Goal: Information Seeking & Learning: Check status

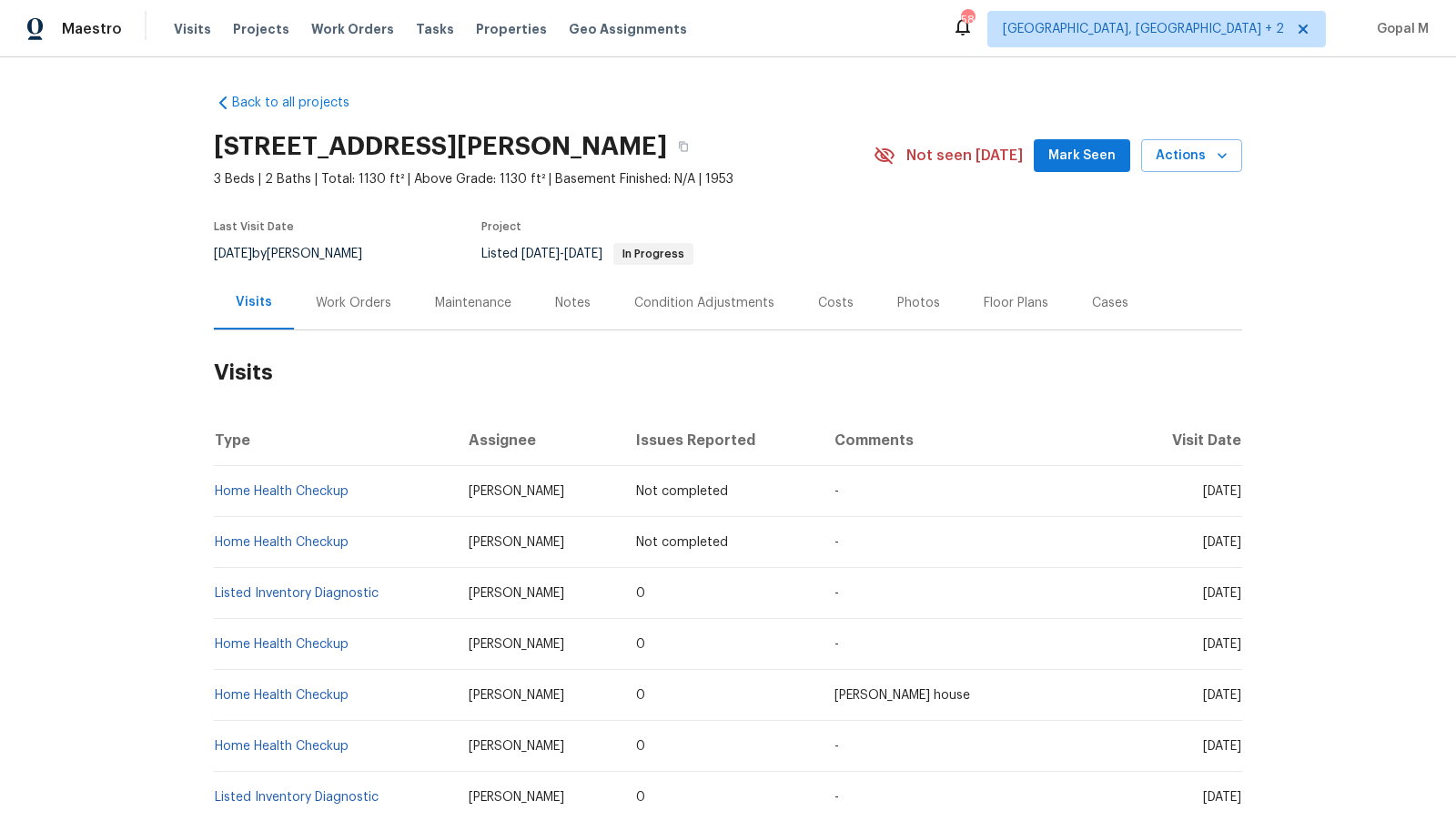
click at [368, 305] on div "Work Orders" at bounding box center [354, 303] width 76 height 18
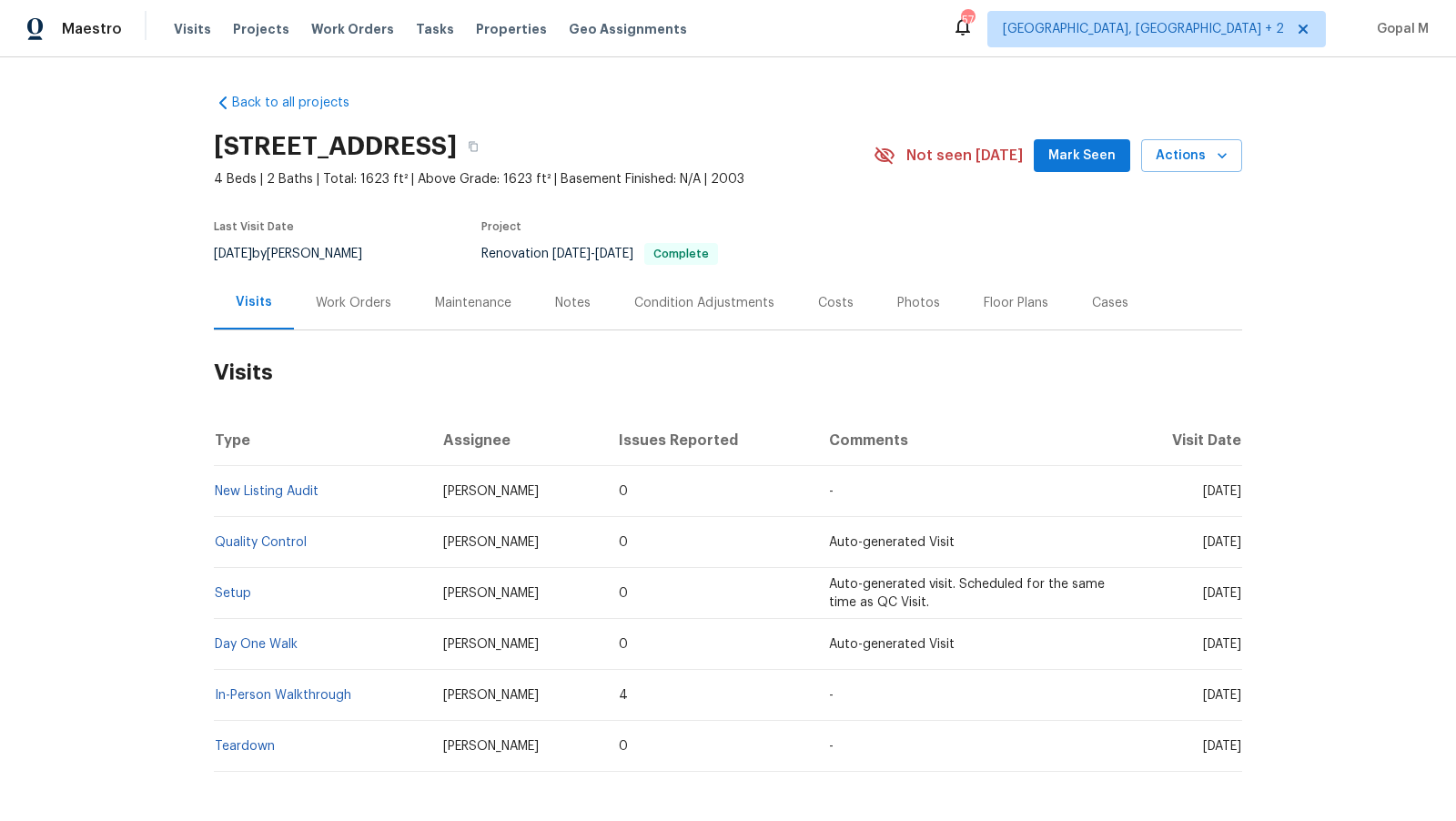
click at [374, 290] on div "Work Orders" at bounding box center [353, 302] width 119 height 53
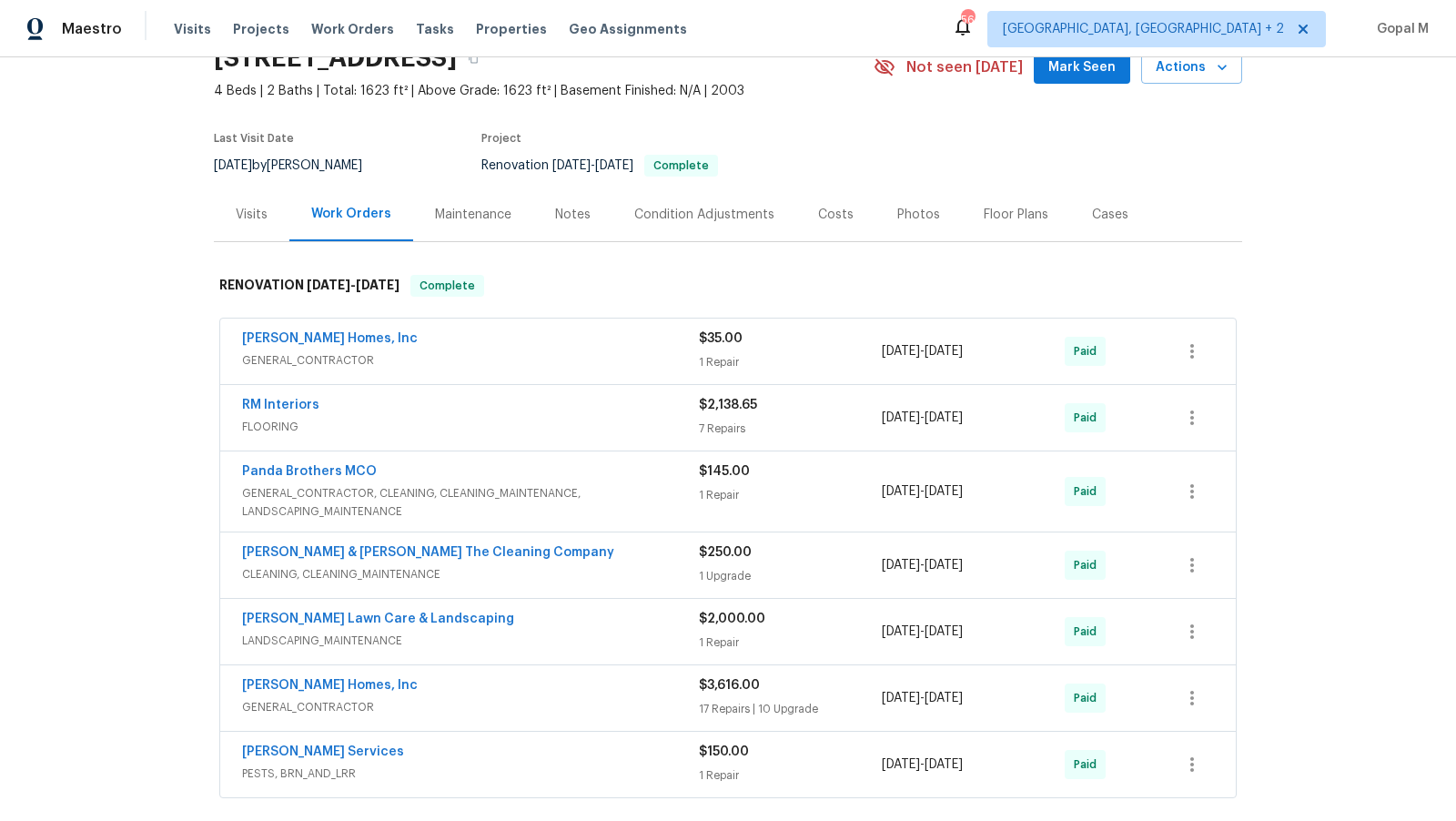
scroll to position [67, 0]
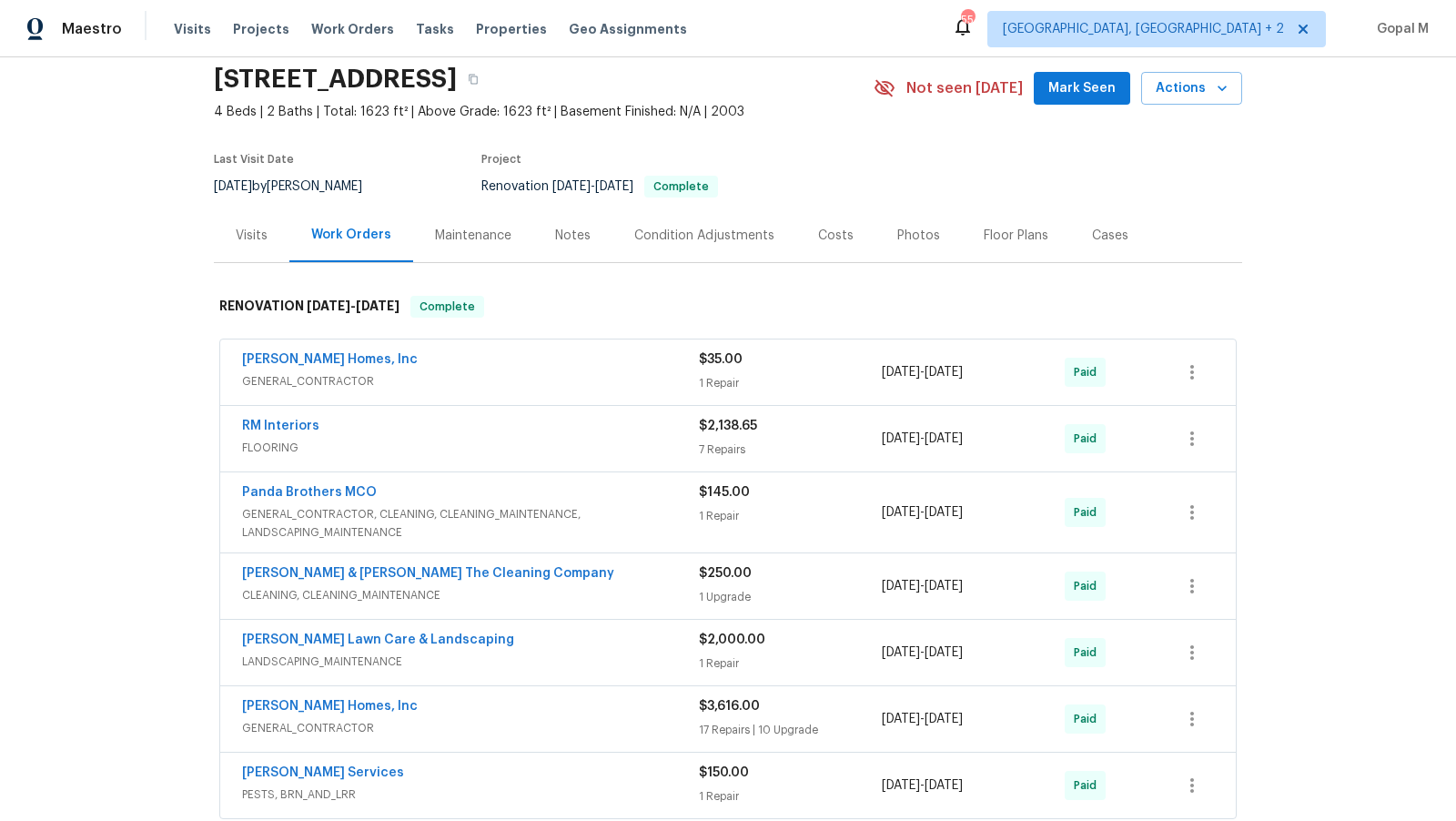
click at [257, 227] on div "Visits" at bounding box center [252, 236] width 32 height 18
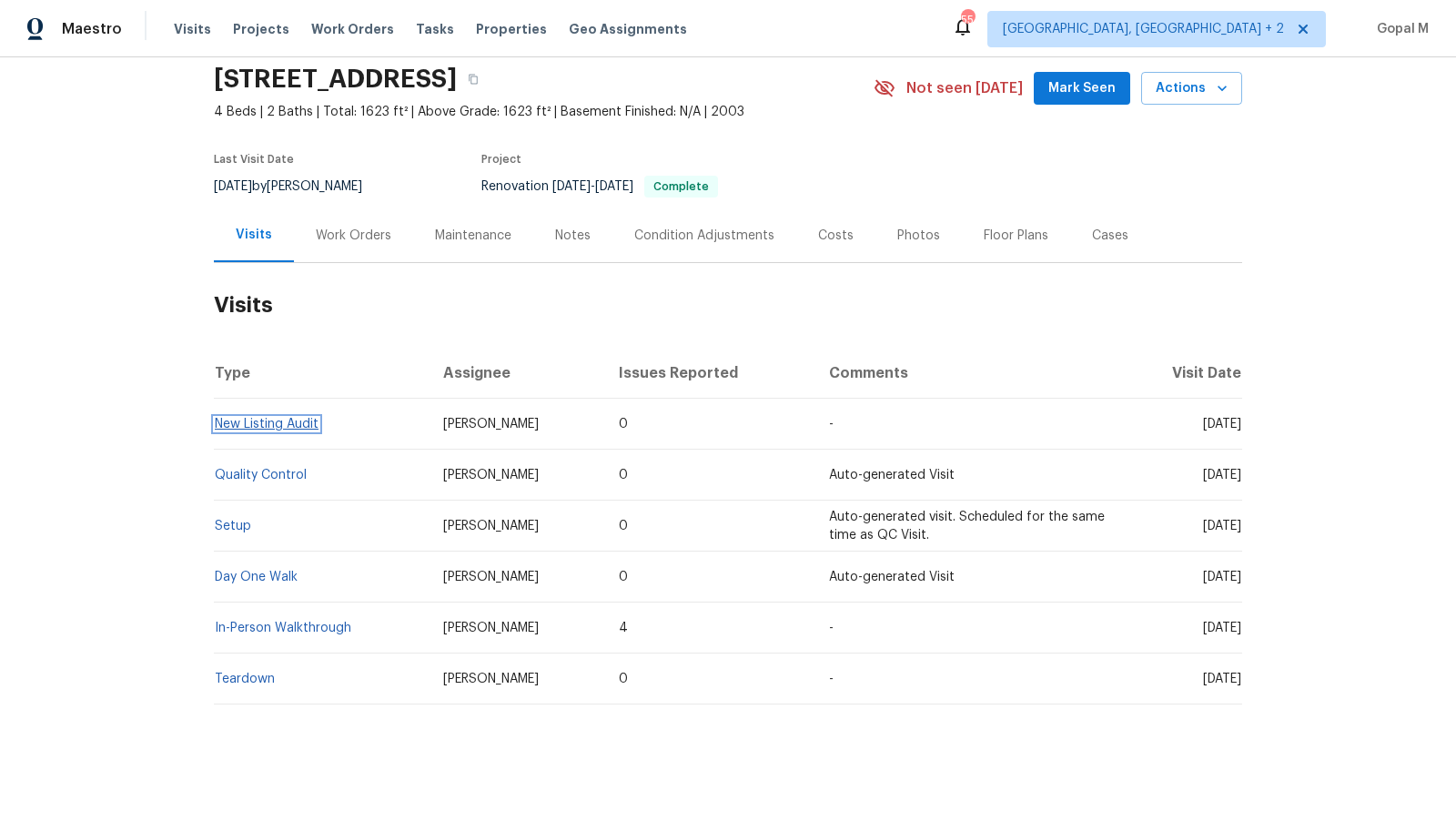
click at [304, 422] on link "New Listing Audit" at bounding box center [266, 424] width 104 height 13
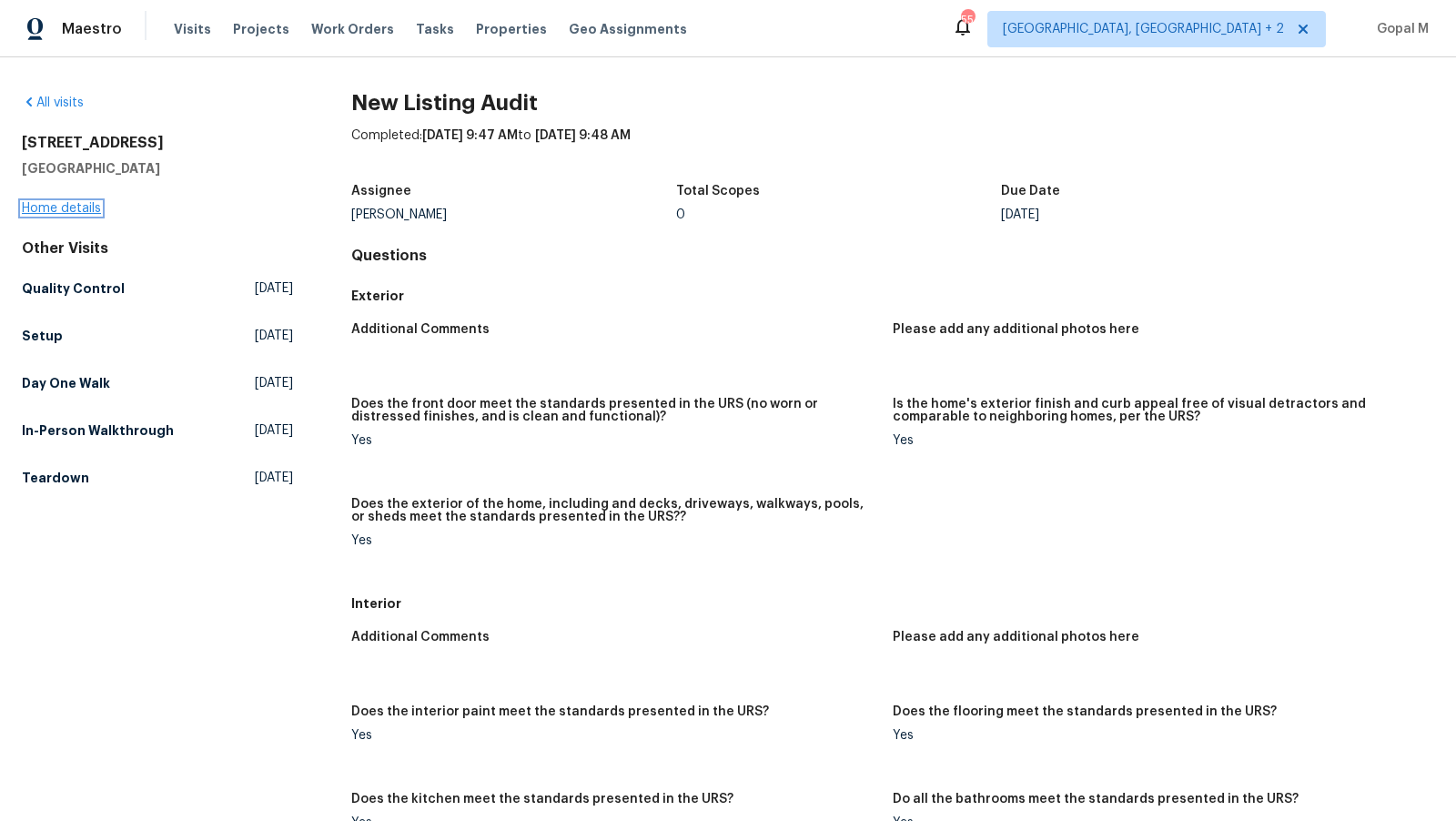
click at [71, 211] on link "Home details" at bounding box center [62, 208] width 79 height 13
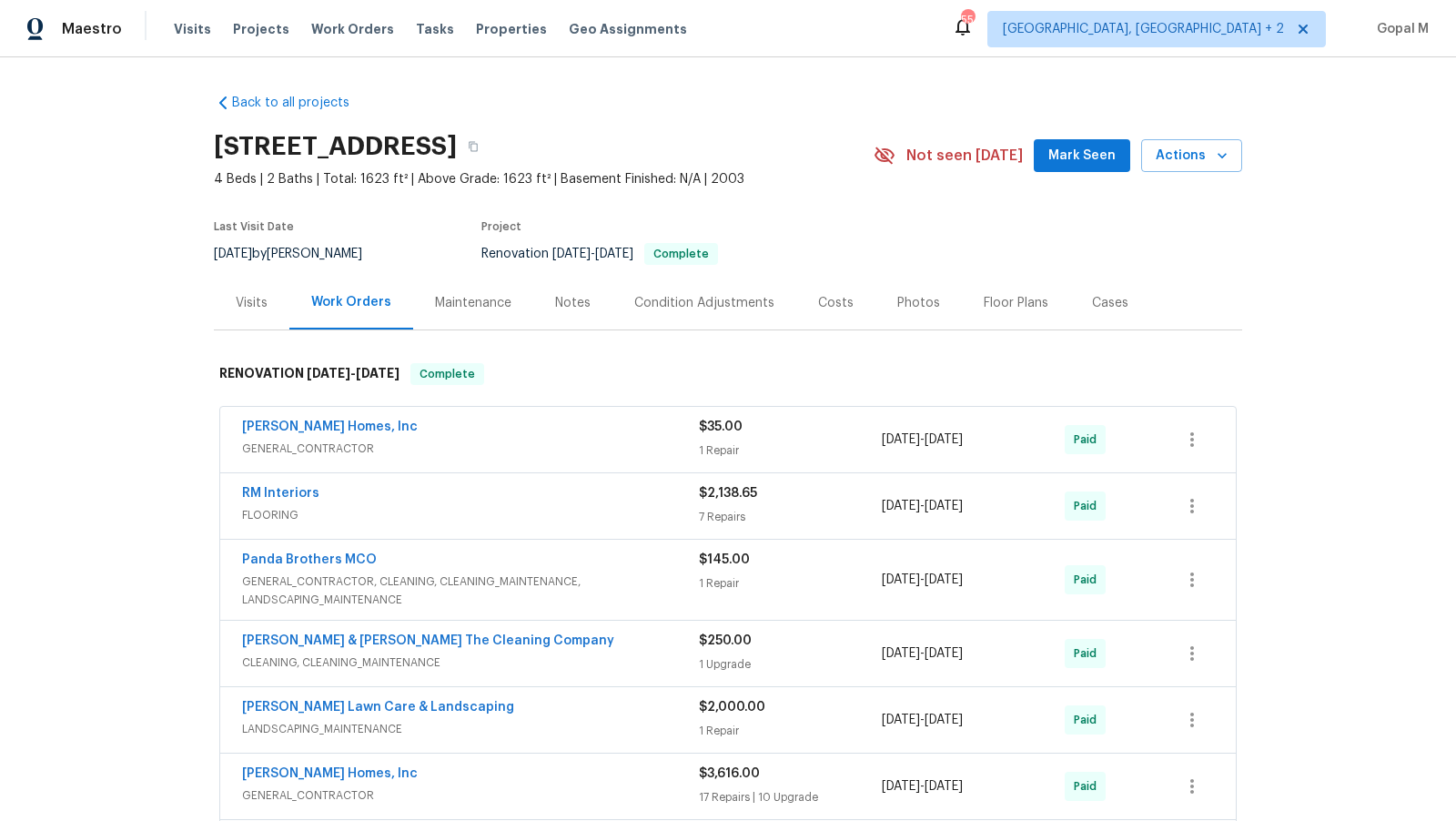
click at [248, 302] on div "Visits" at bounding box center [252, 303] width 32 height 18
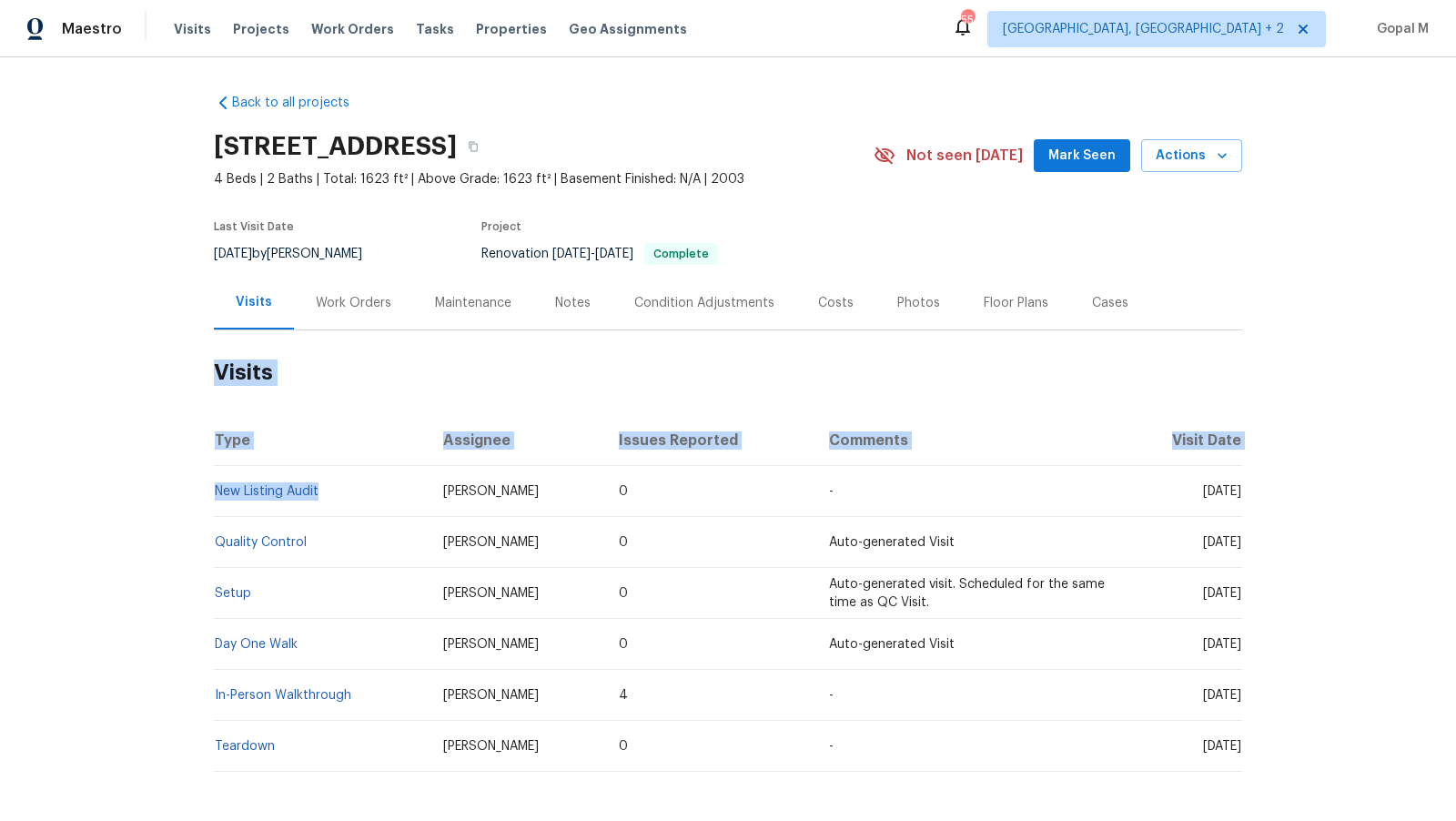
drag, startPoint x: 204, startPoint y: 493, endPoint x: 355, endPoint y: 493, distance: 151.0
click at [355, 493] on div "Back to all projects 8549 Star Leaf Rd N, Jacksonville, FL 32210 4 Beds | 2 Bat…" at bounding box center [728, 439] width 1456 height 764
click at [355, 493] on td "New Listing Audit" at bounding box center [321, 491] width 215 height 51
drag, startPoint x: 335, startPoint y: 493, endPoint x: 215, endPoint y: 494, distance: 120.0
click at [215, 494] on td "New Listing Audit" at bounding box center [321, 491] width 215 height 51
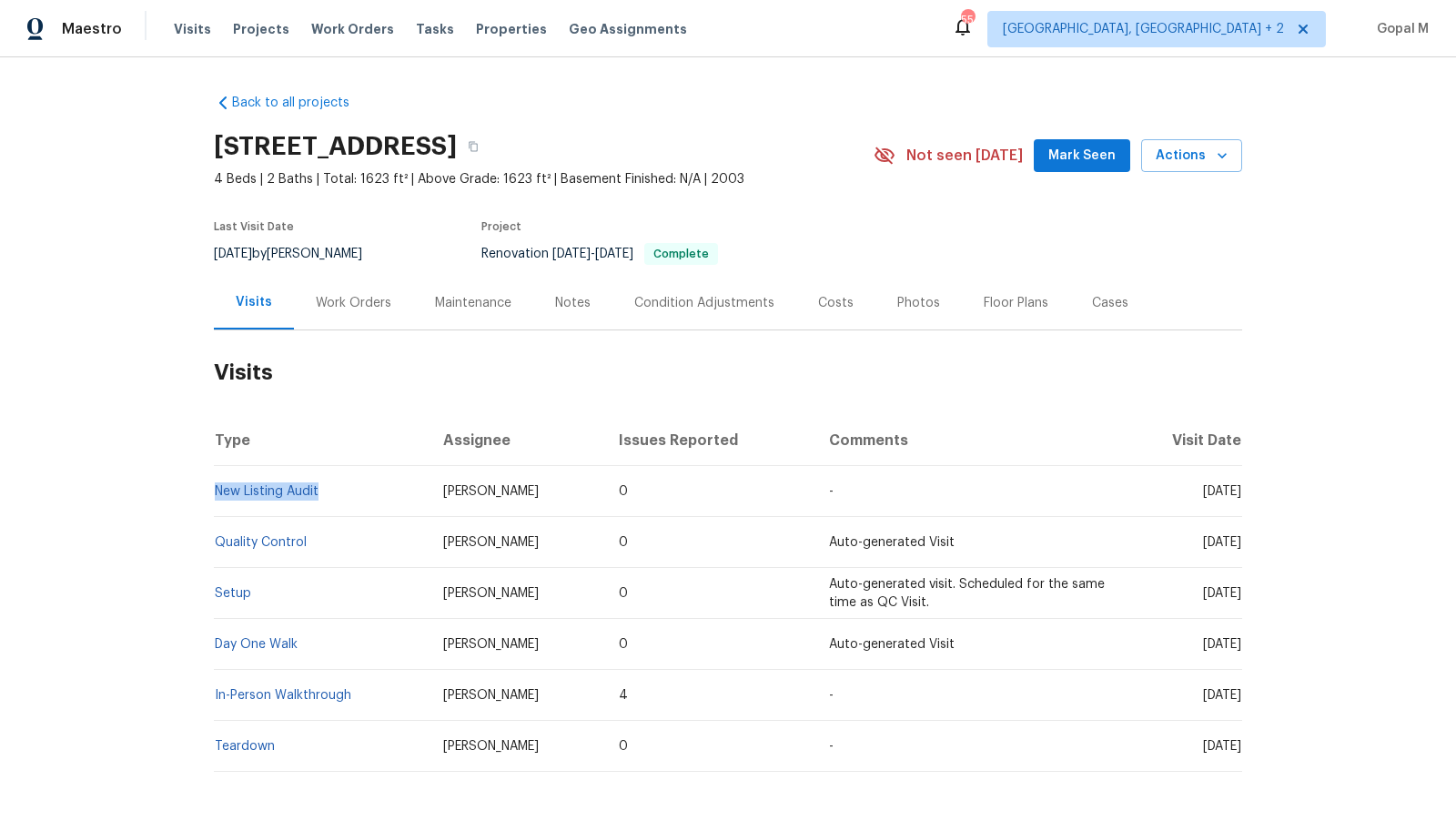
copy link "New Listing Audit"
click at [444, 493] on span "David Dickinson" at bounding box center [491, 492] width 96 height 13
copy span "David Dickinson"
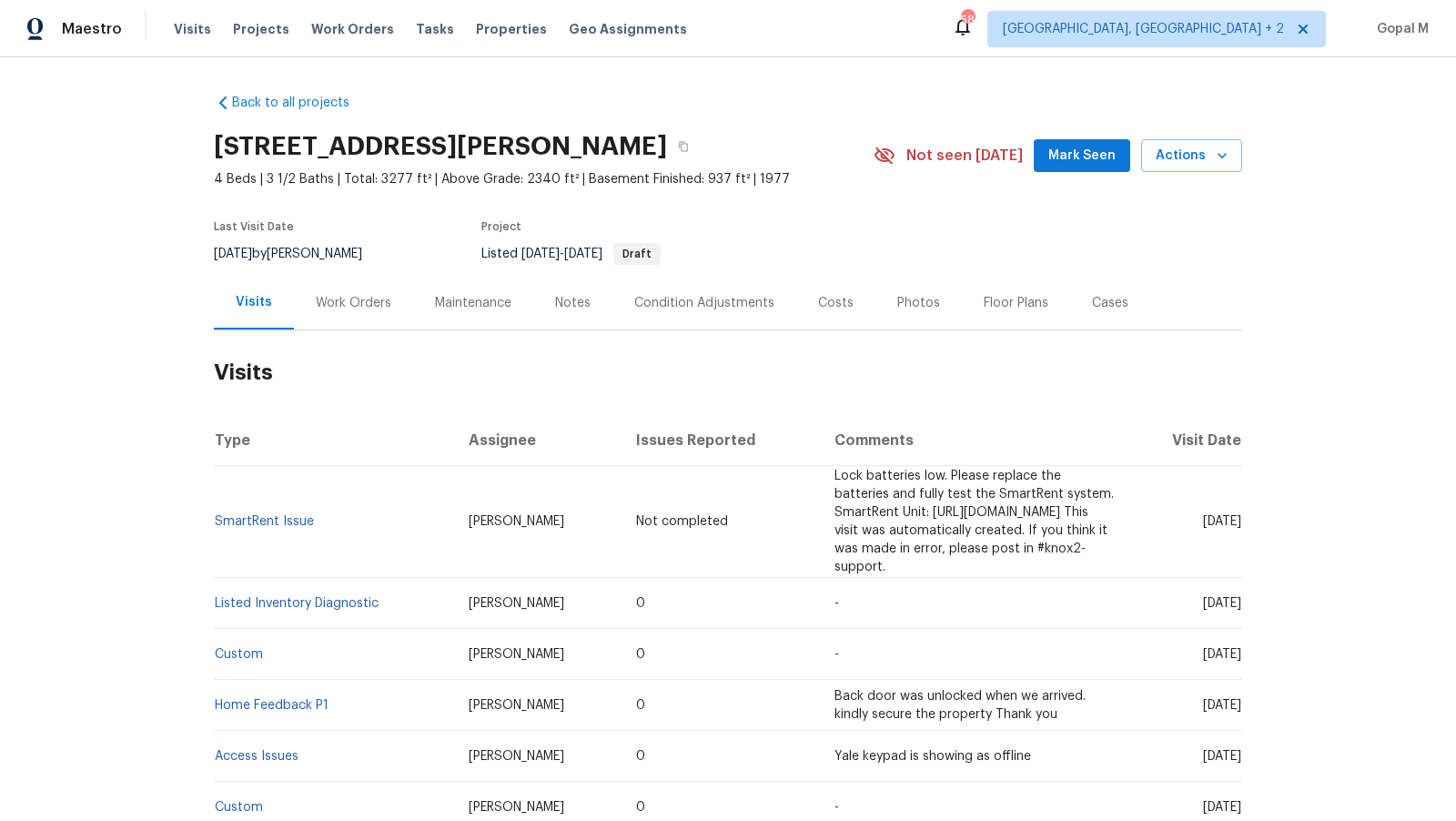
click at [386, 303] on div "Work Orders" at bounding box center [354, 303] width 76 height 18
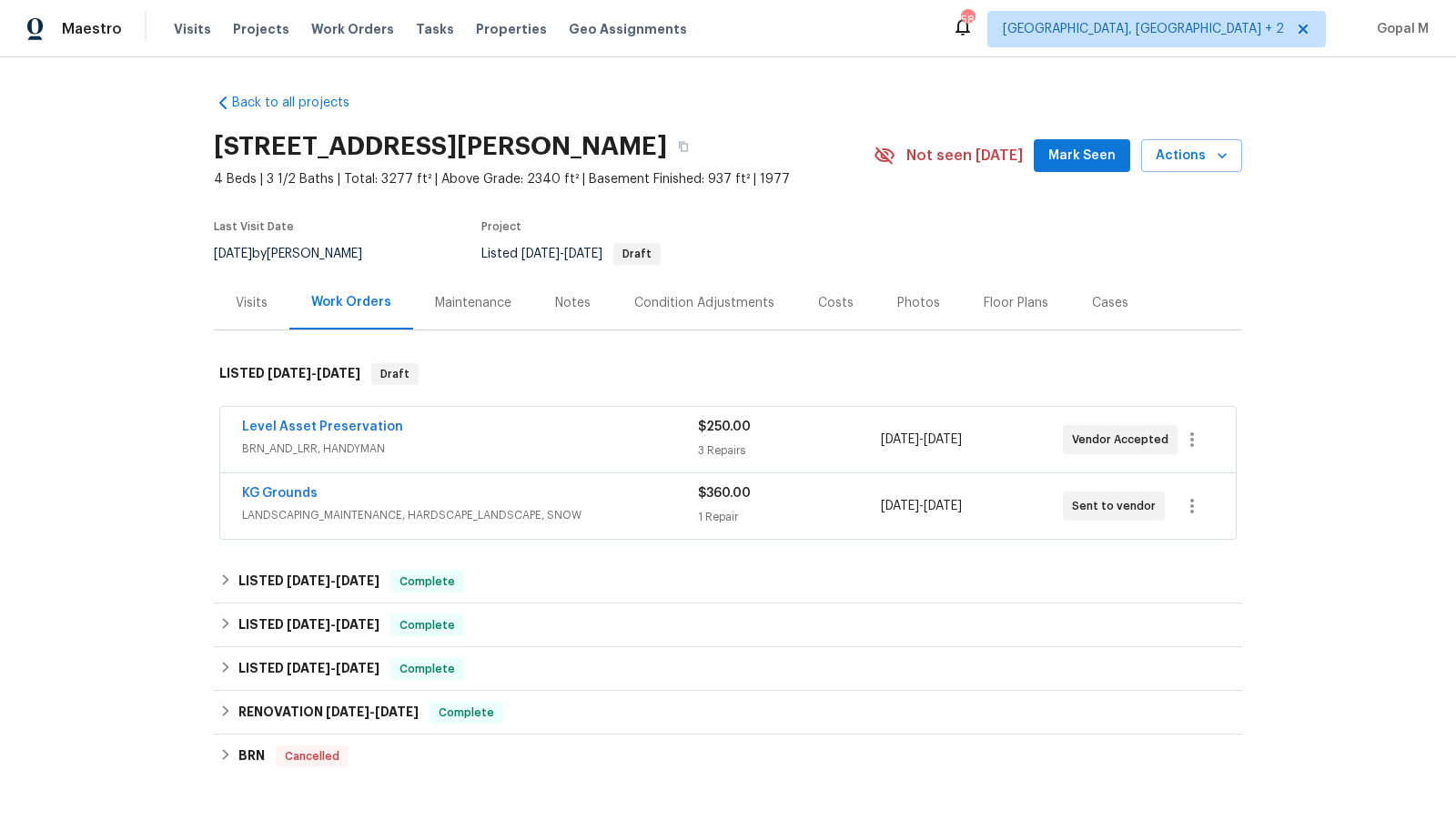
click at [561, 417] on div "Level Asset Preservation" at bounding box center [470, 428] width 456 height 22
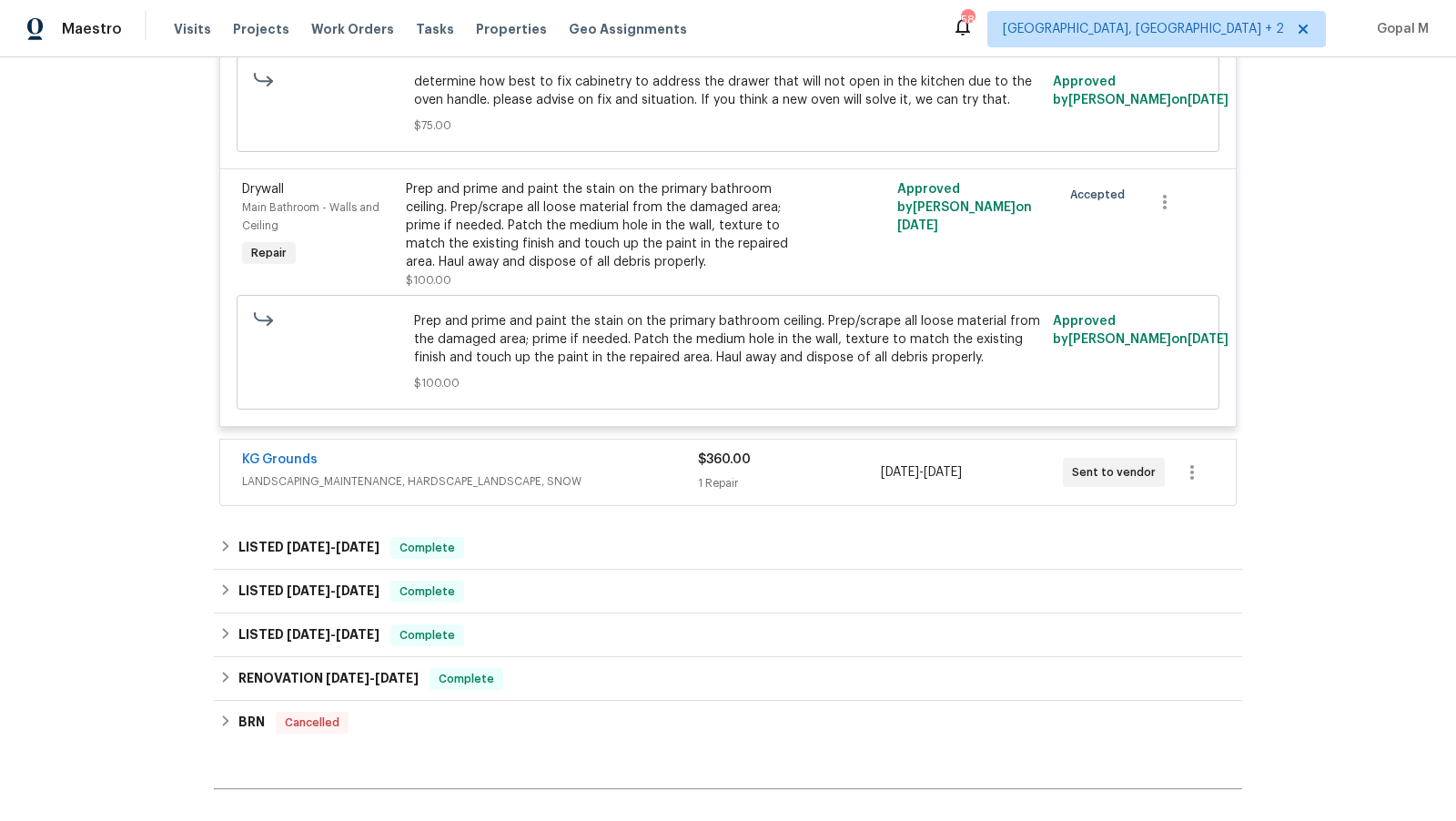
scroll to position [901, 0]
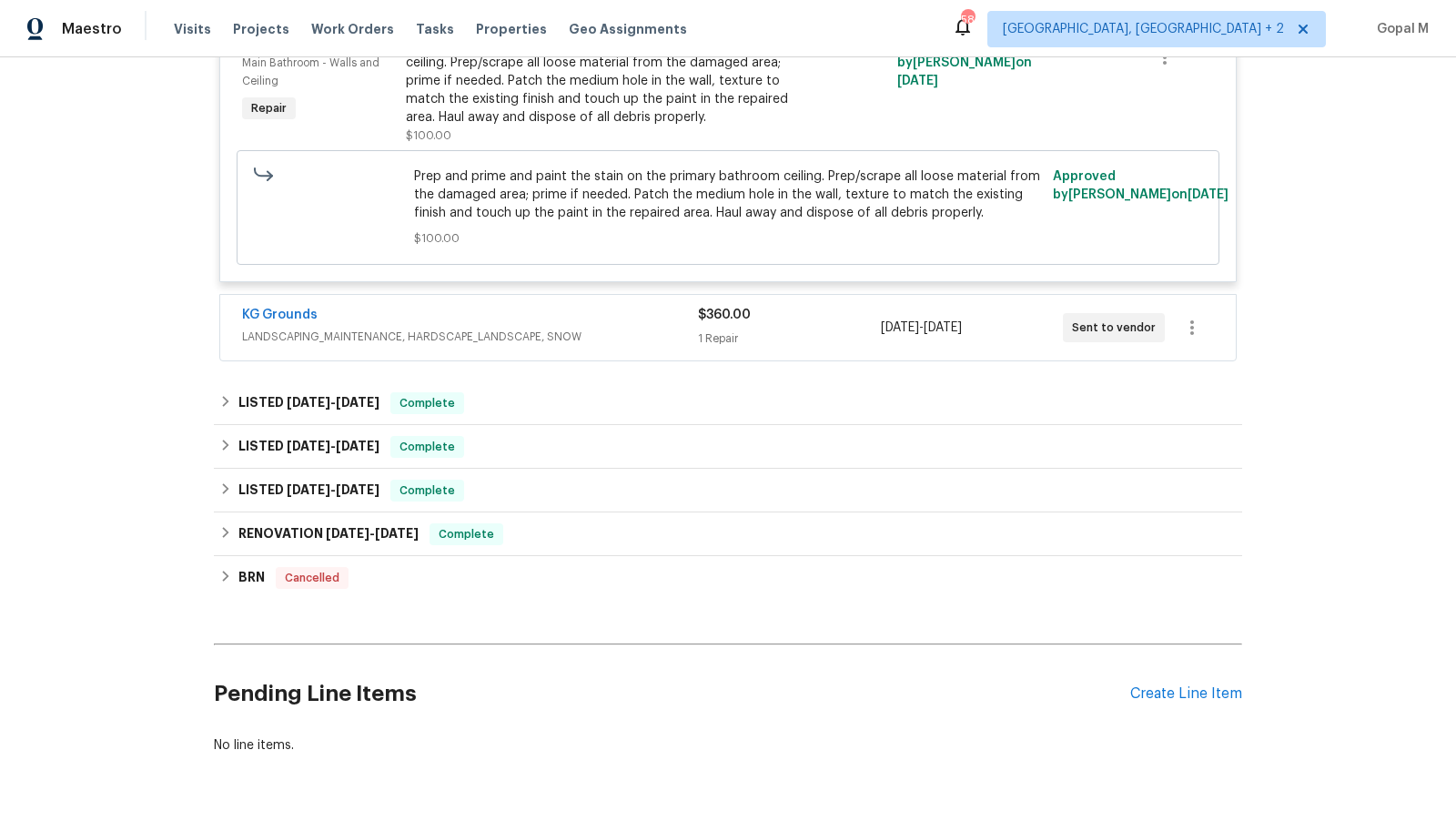
click at [650, 317] on div "KG Grounds" at bounding box center [470, 317] width 456 height 22
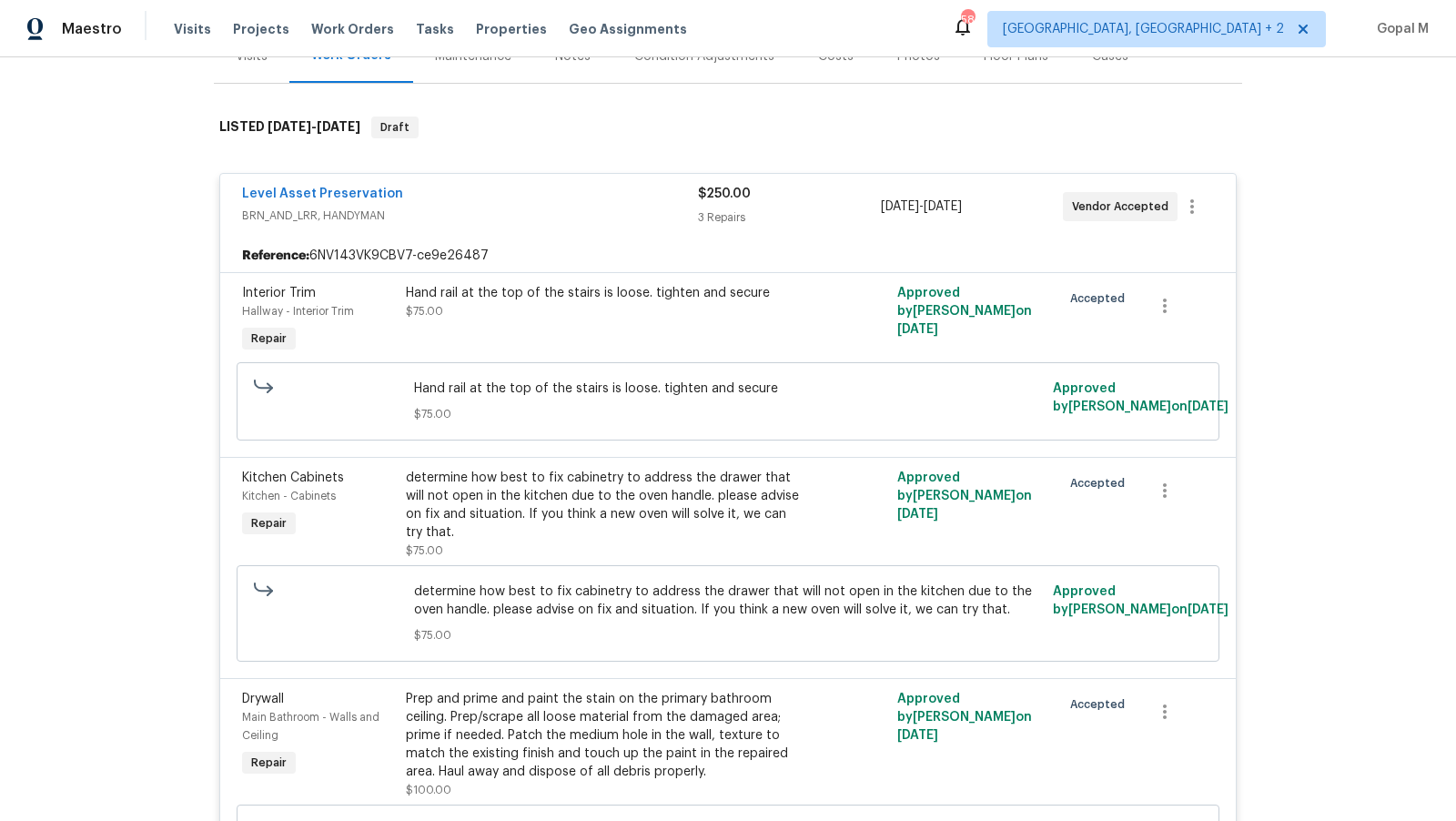
scroll to position [169, 0]
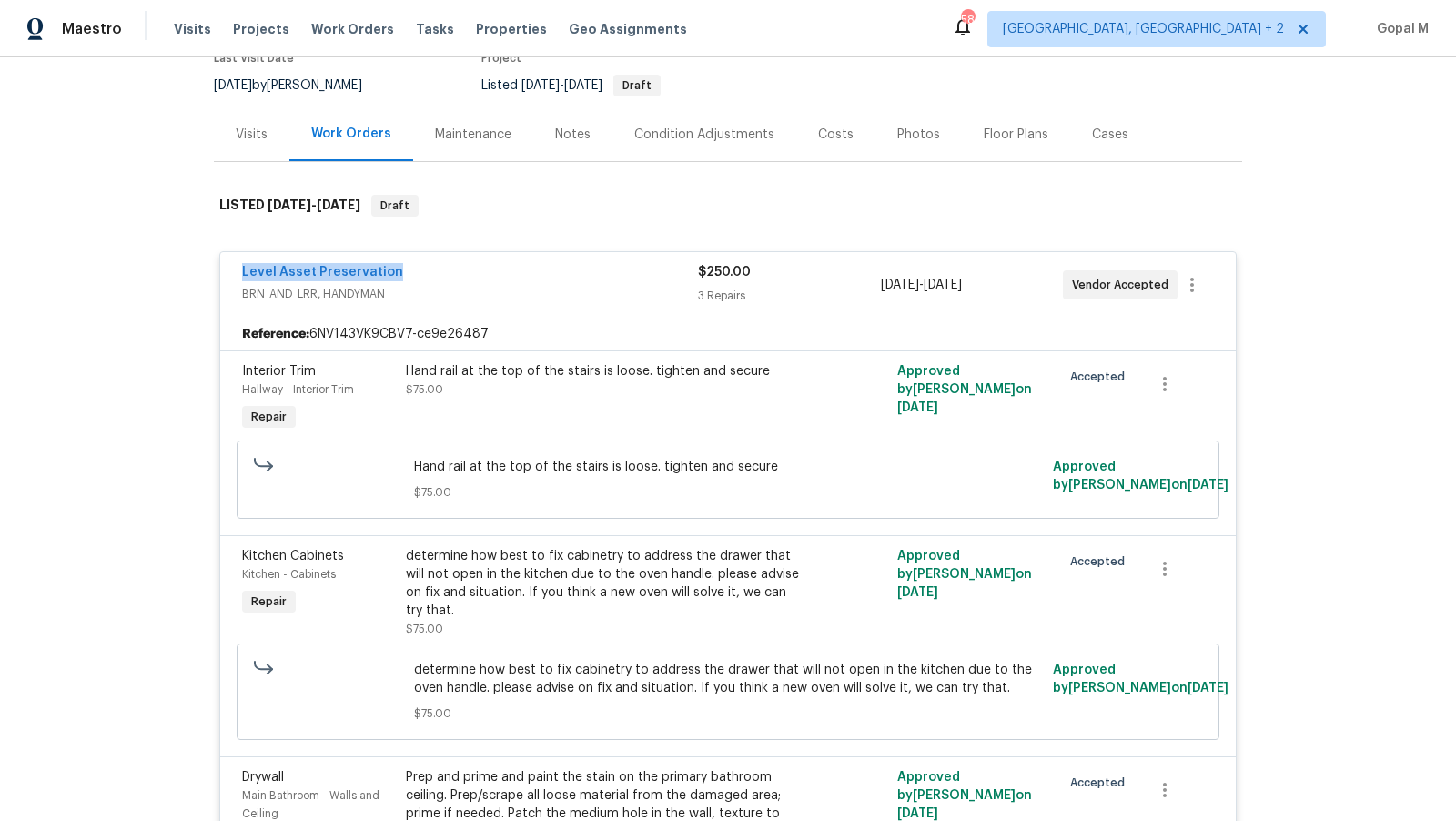
drag, startPoint x: 235, startPoint y: 270, endPoint x: 430, endPoint y: 270, distance: 195.0
click at [430, 270] on div "Level Asset Preservation BRN_AND_LRR, HANDYMAN $250.00 3 Repairs 8/16/2025 - 8/…" at bounding box center [728, 285] width 1016 height 65
copy link "Level Asset Preservation"
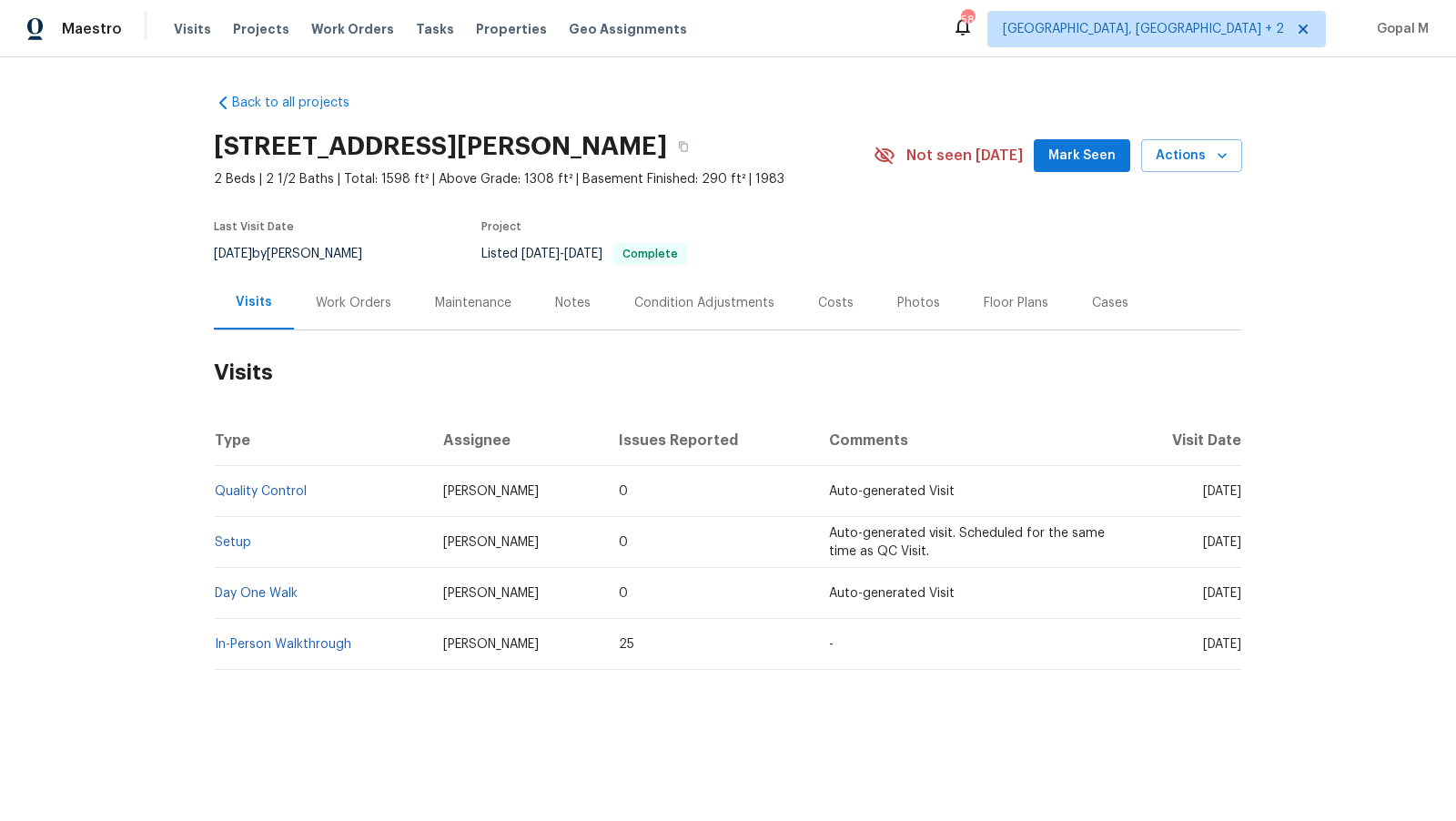
click at [333, 316] on div "Work Orders" at bounding box center [353, 302] width 119 height 53
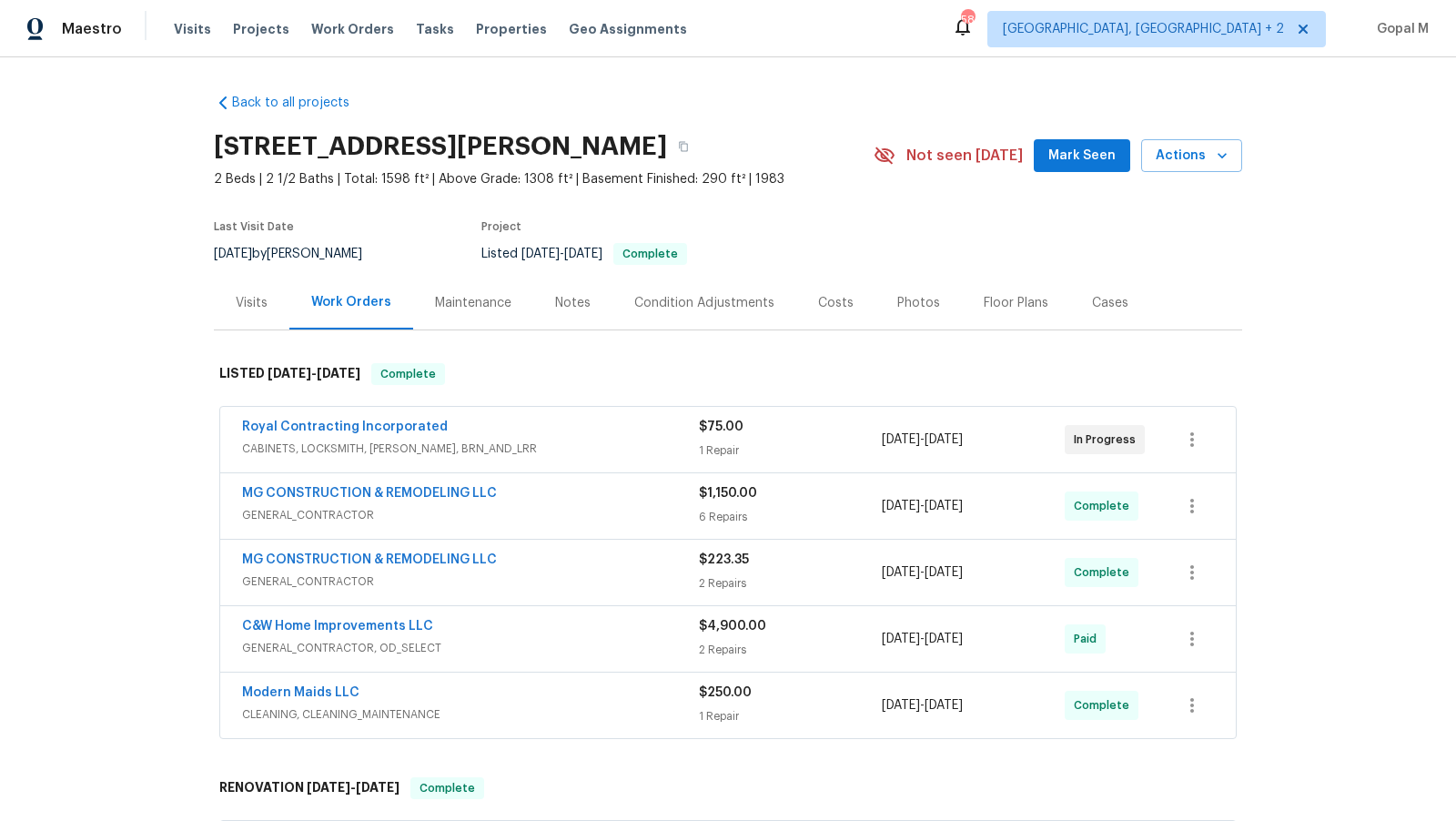
click at [631, 442] on span "CABINETS, LOCKSMITH, [PERSON_NAME], BRN_AND_LRR" at bounding box center [471, 449] width 457 height 18
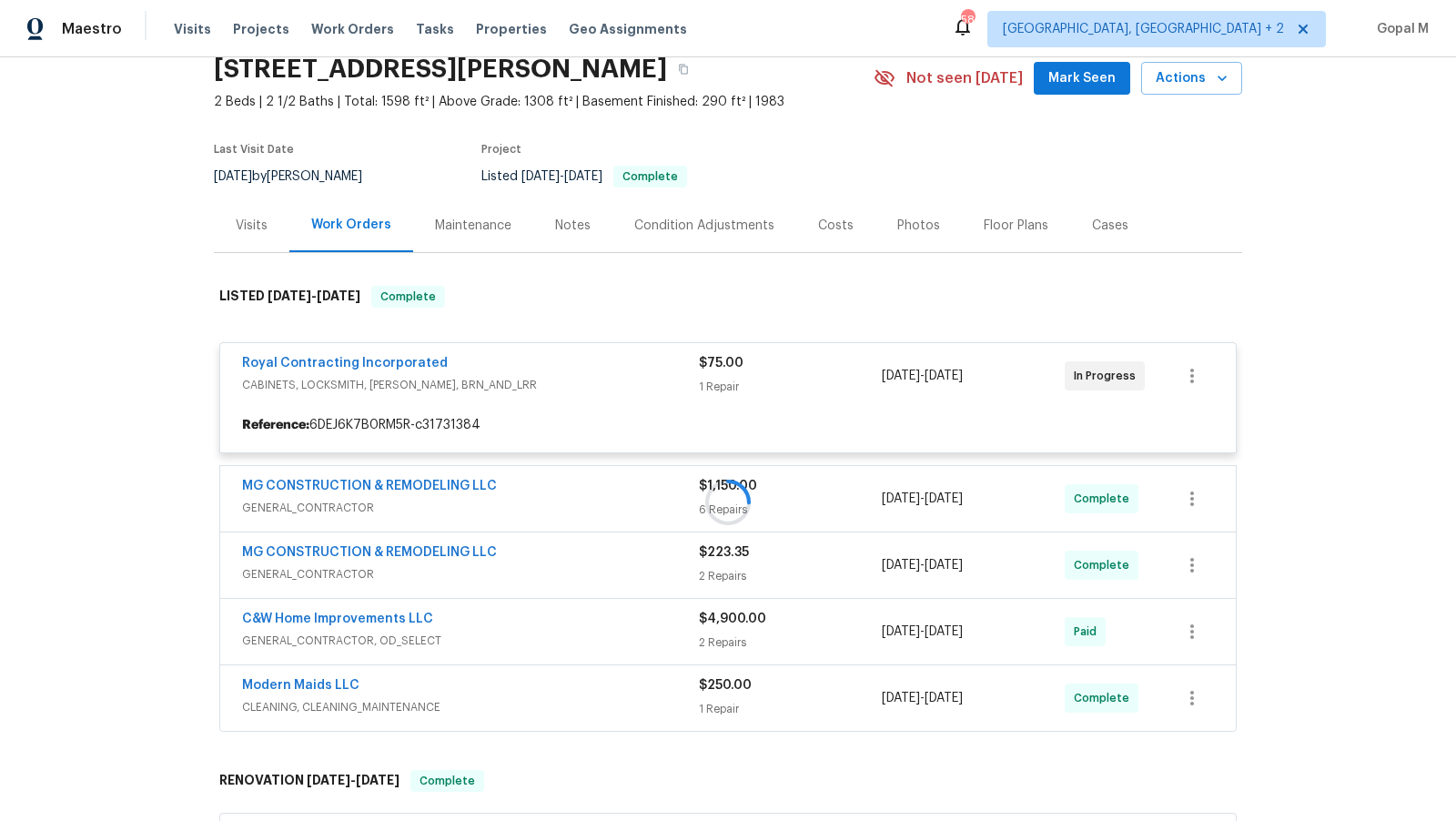
scroll to position [92, 0]
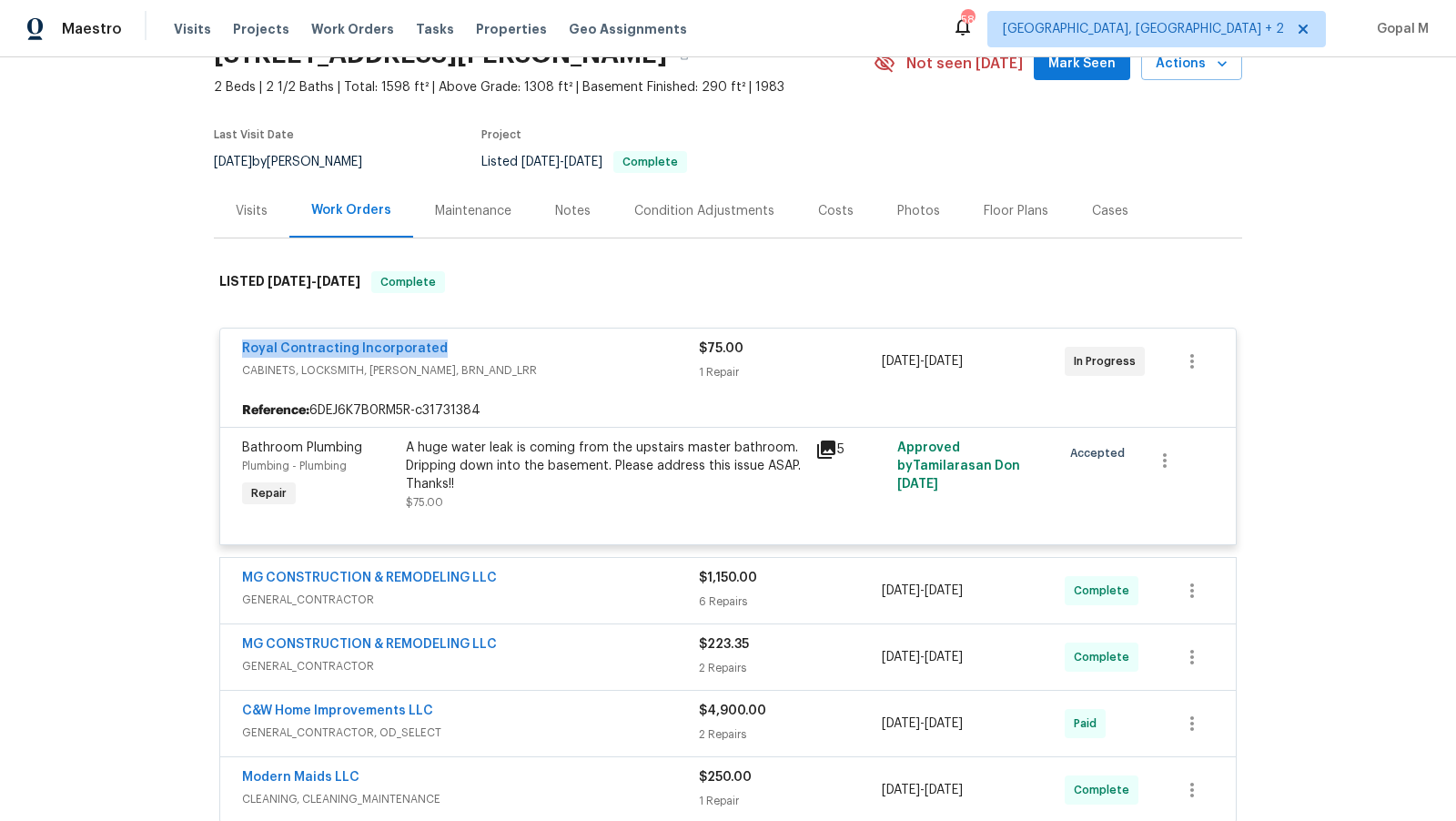
drag, startPoint x: 235, startPoint y: 349, endPoint x: 476, endPoint y: 350, distance: 241.0
click at [476, 350] on div "Royal Contracting Incorporated CABINETS, LOCKSMITH, HANDYMAN, BRN_AND_LRR $75.0…" at bounding box center [728, 361] width 1016 height 65
copy link "Royal Contracting Incorporated"
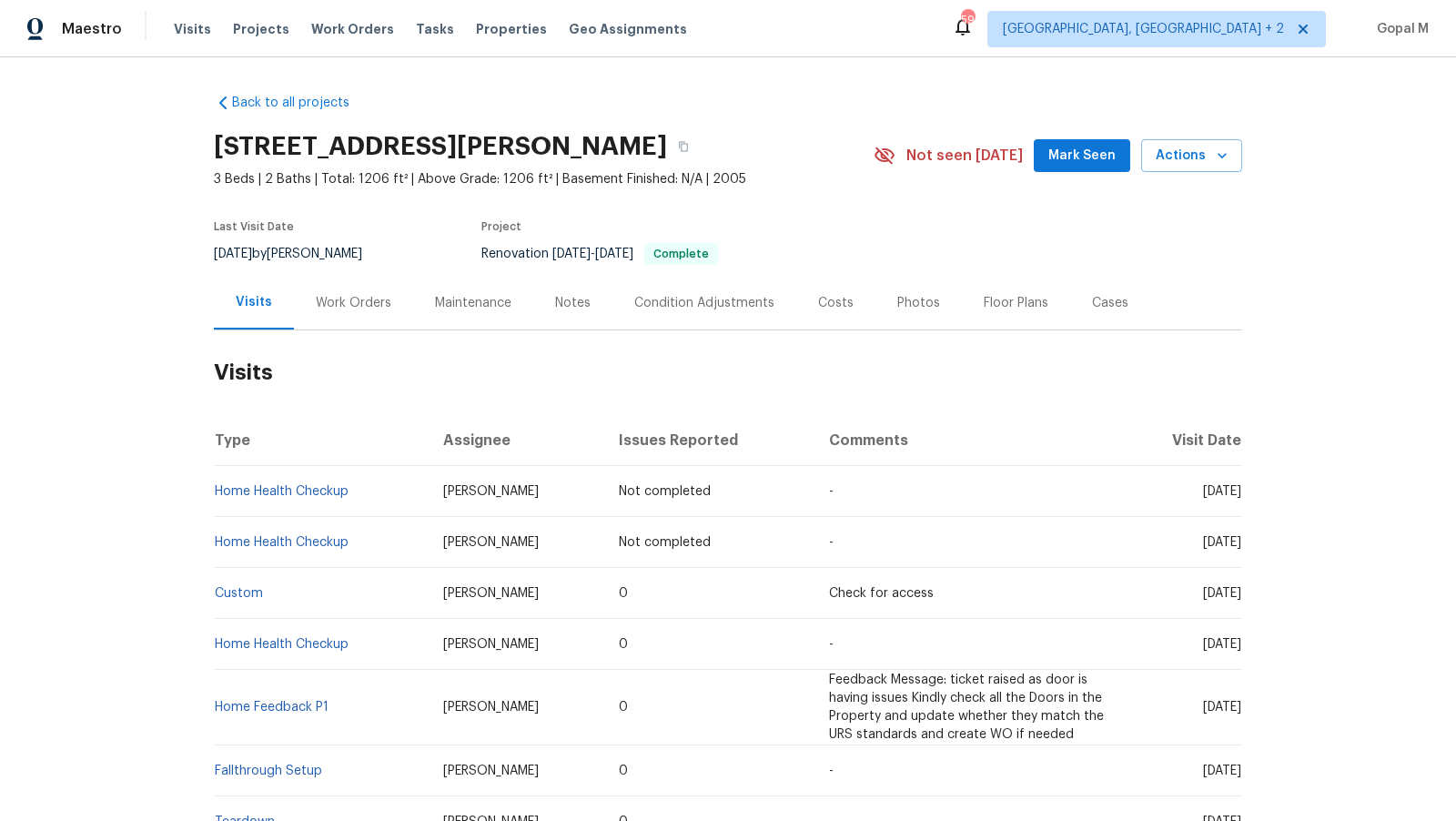
click at [373, 305] on div "Work Orders" at bounding box center [354, 303] width 76 height 18
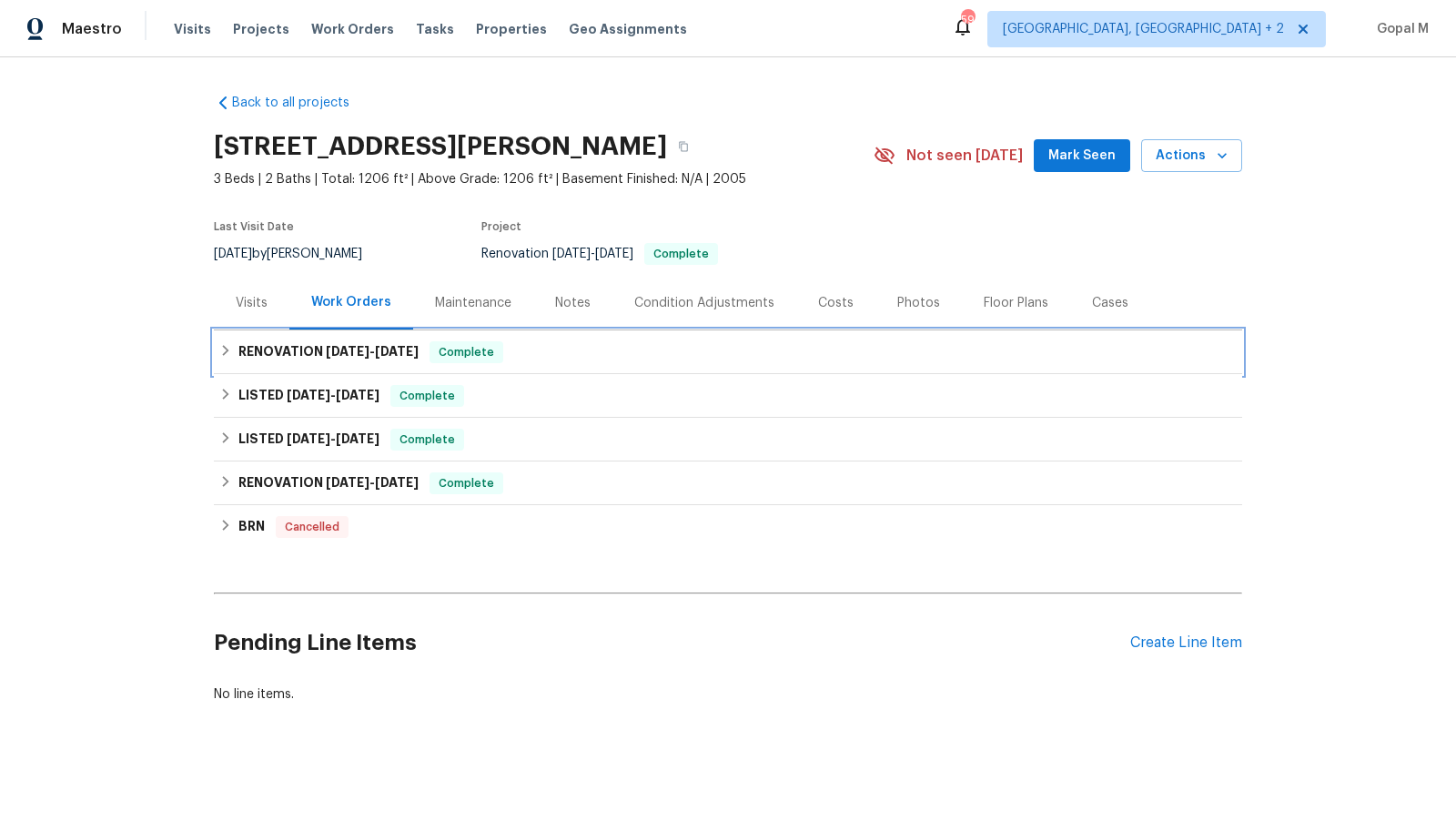
click at [366, 358] on h6 "RENOVATION [DATE] - [DATE]" at bounding box center [329, 352] width 181 height 22
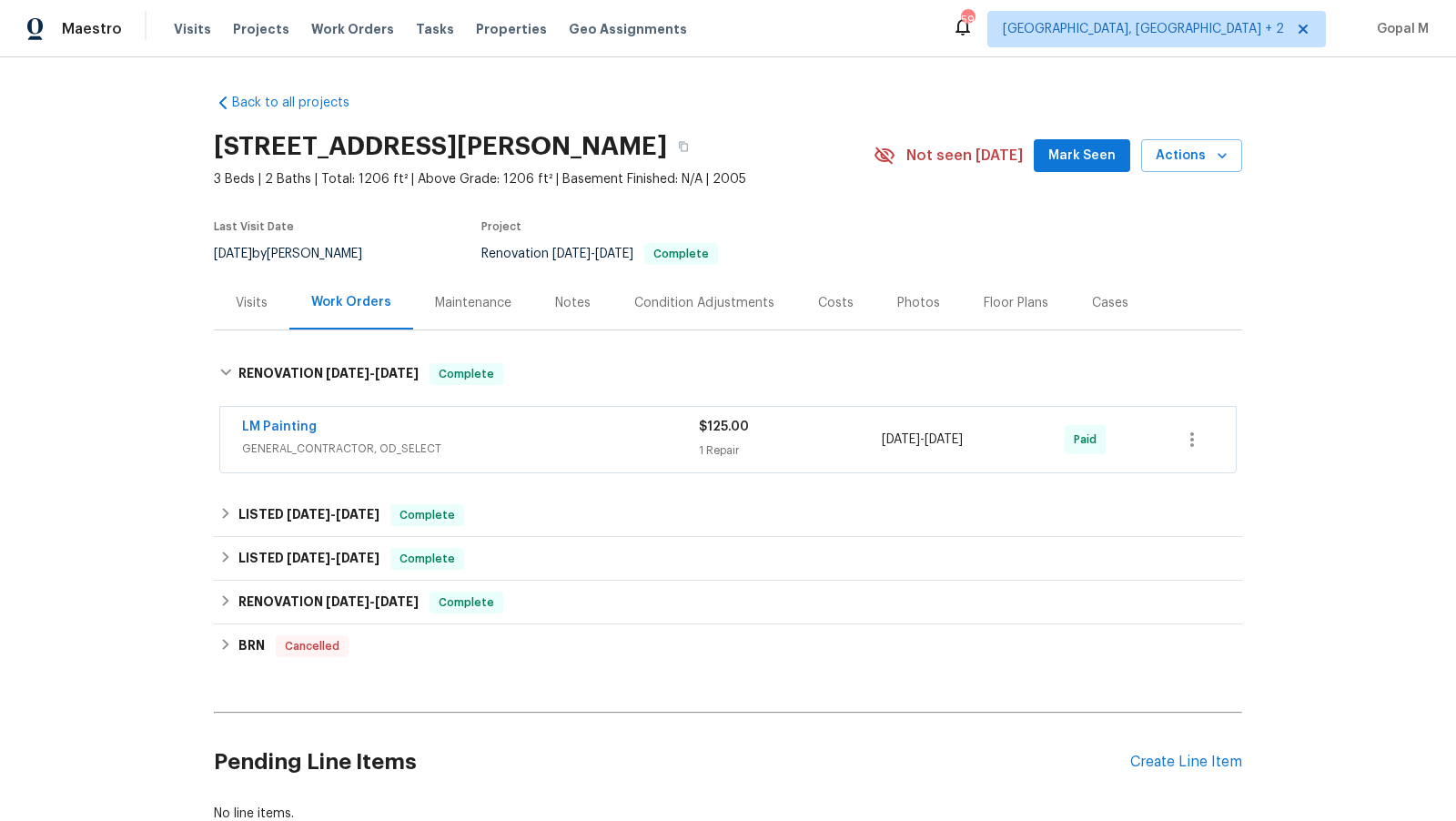
click at [798, 444] on div "1 Repair" at bounding box center [791, 451] width 183 height 18
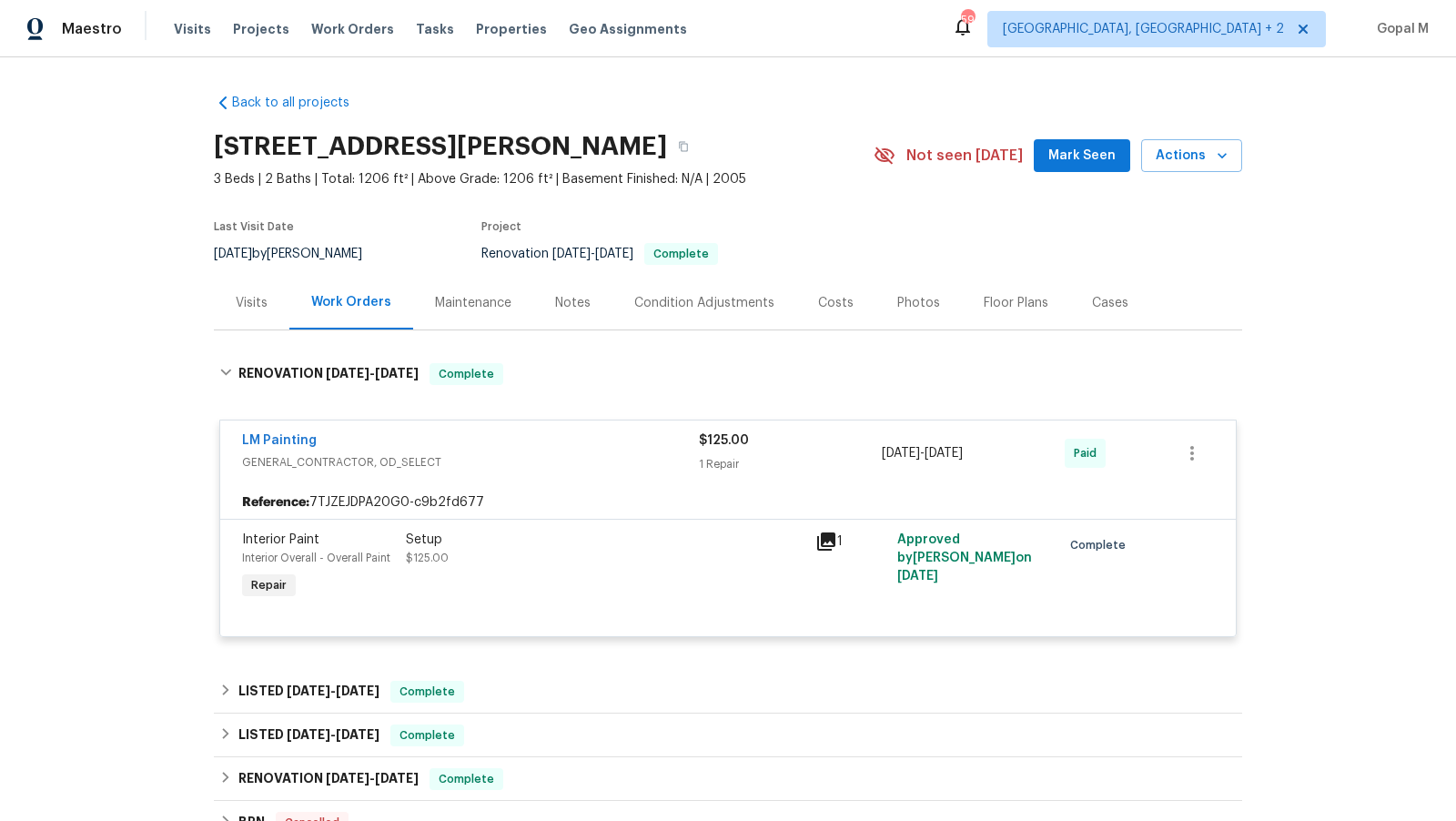
click at [245, 294] on div "Visits" at bounding box center [252, 303] width 32 height 18
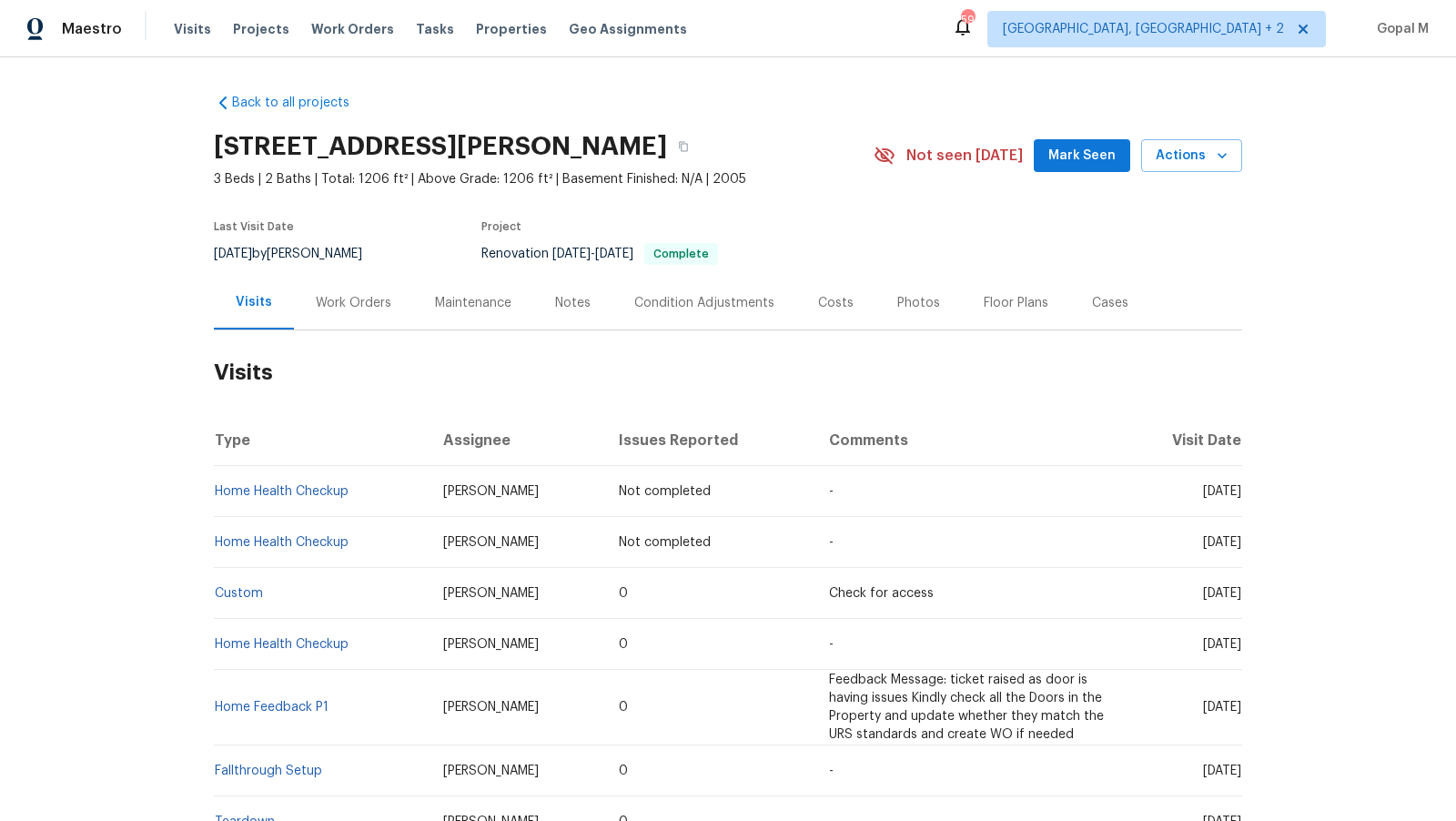
click at [358, 307] on div "Work Orders" at bounding box center [354, 303] width 76 height 18
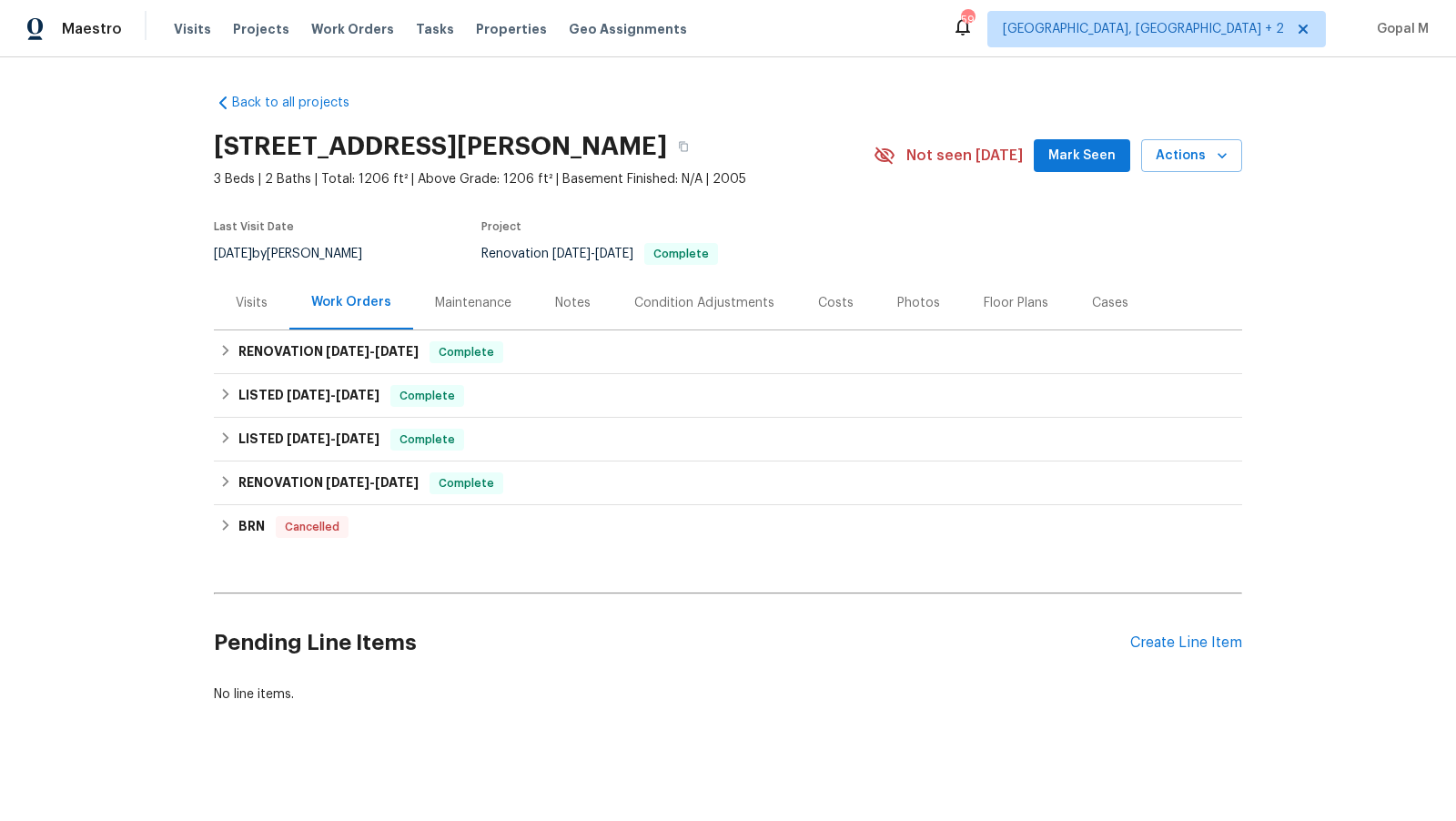
click at [255, 309] on div "Visits" at bounding box center [252, 303] width 32 height 18
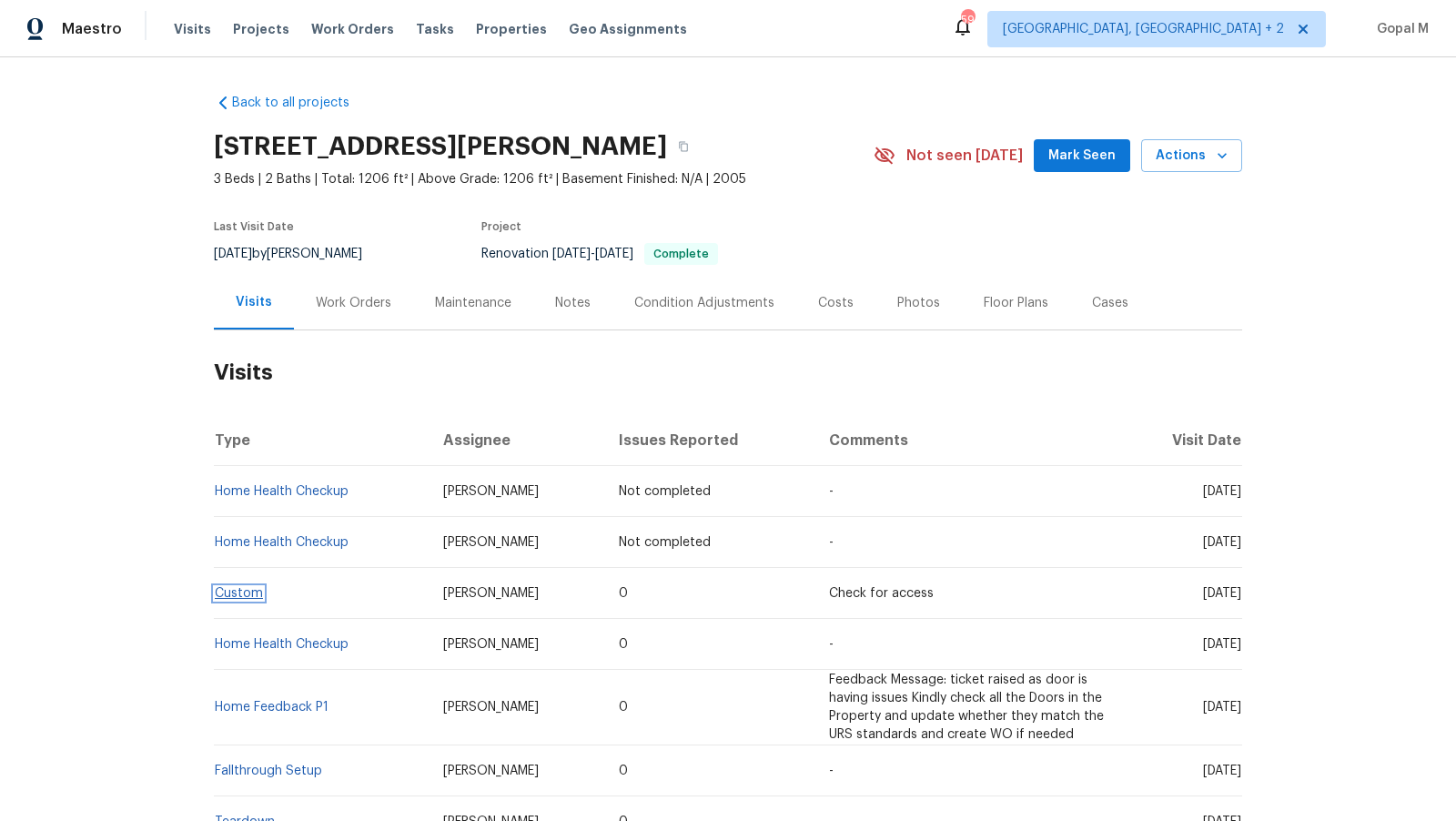
click at [246, 589] on link "Custom" at bounding box center [239, 593] width 48 height 13
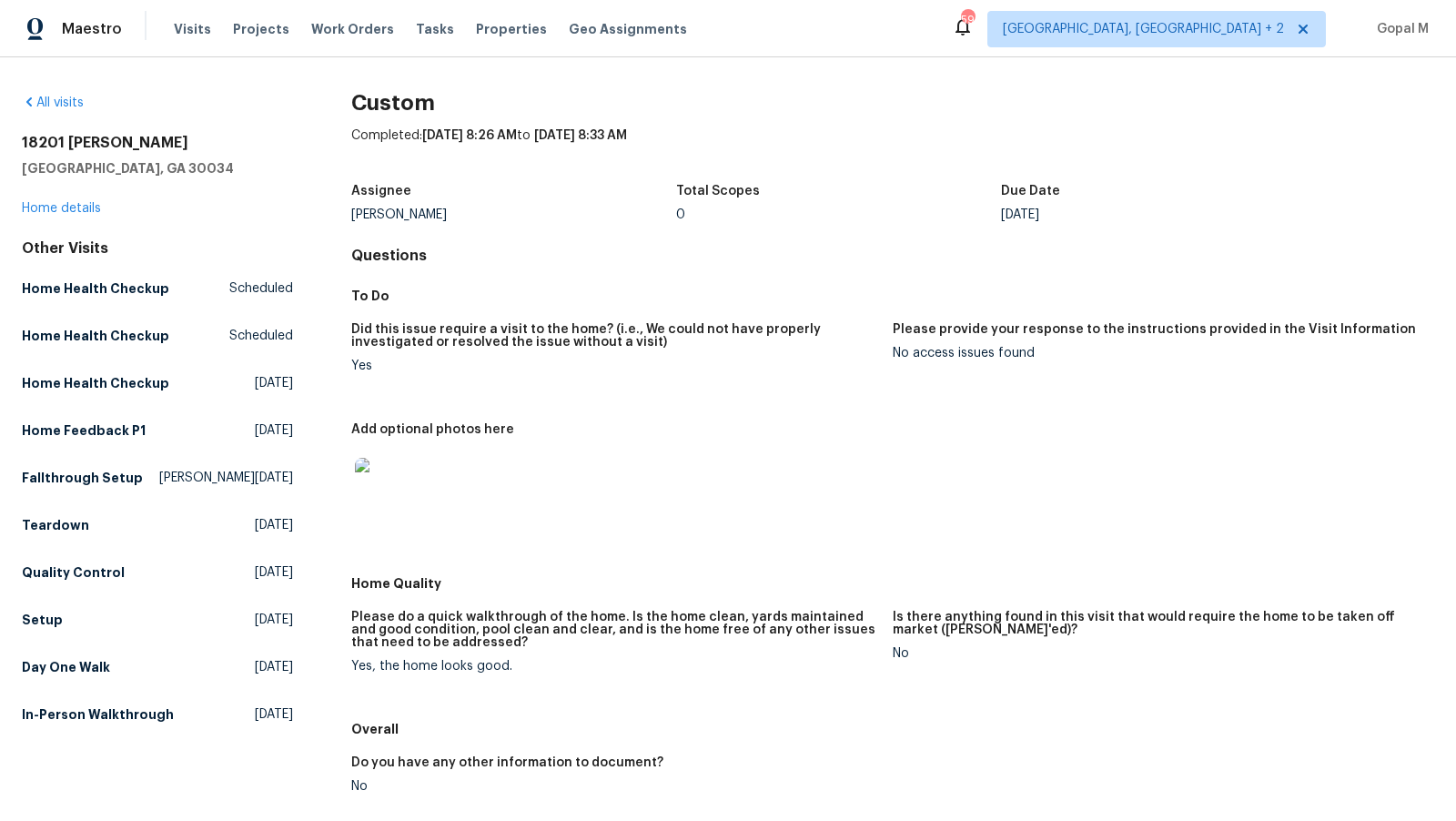
click at [390, 487] on img at bounding box center [383, 487] width 58 height 58
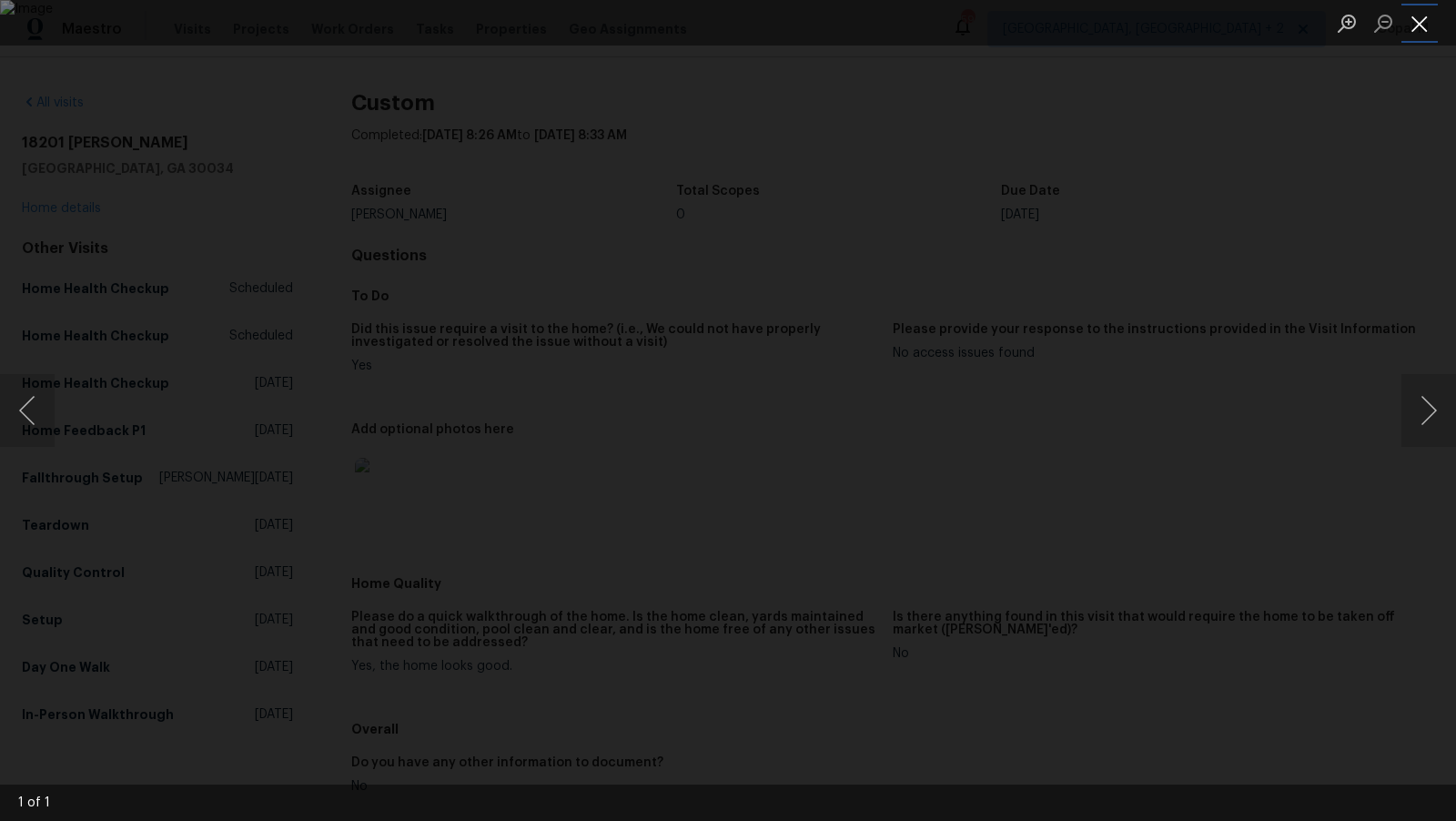
click at [1416, 27] on button "Close lightbox" at bounding box center [1420, 23] width 37 height 32
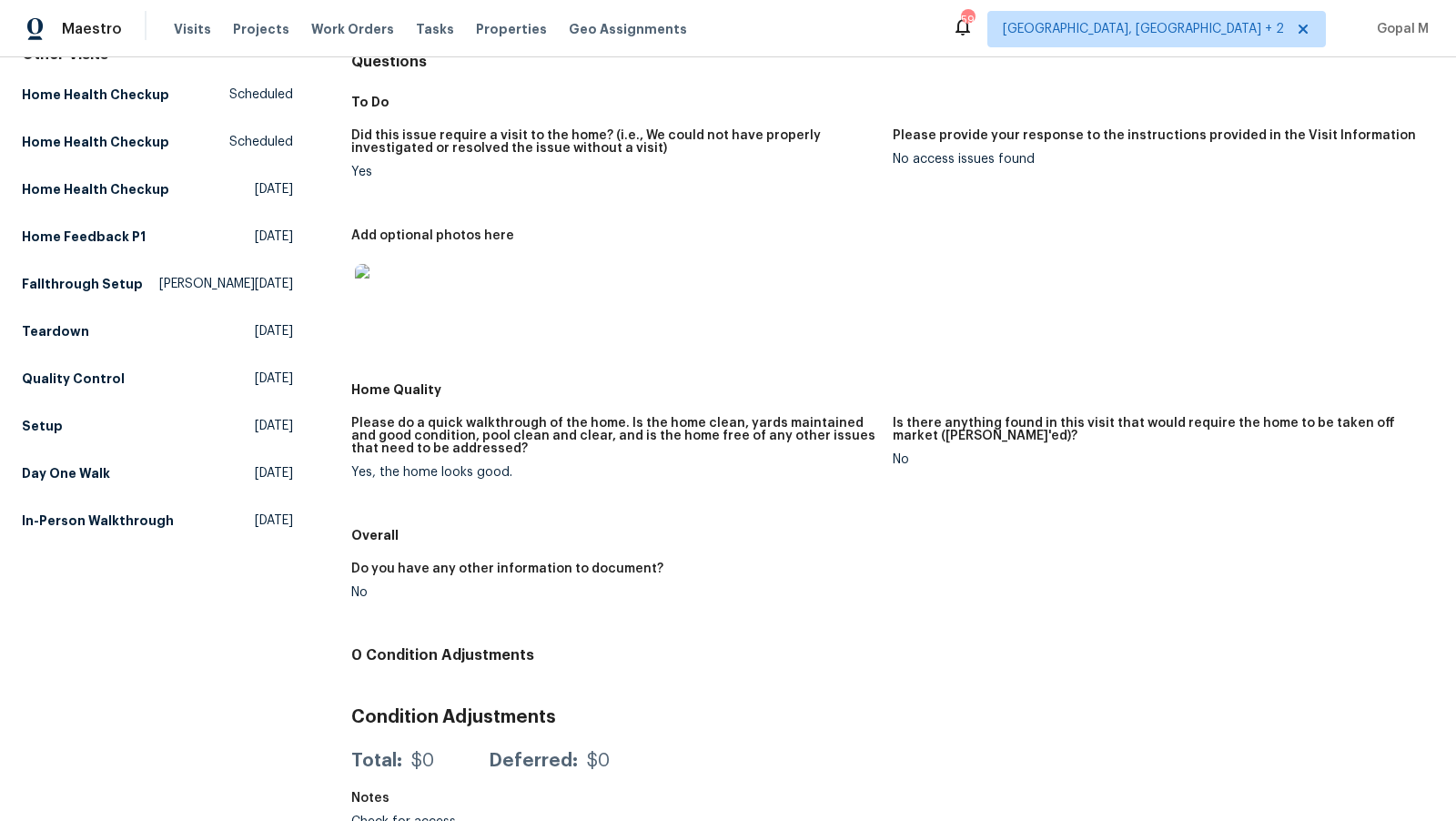
scroll to position [211, 0]
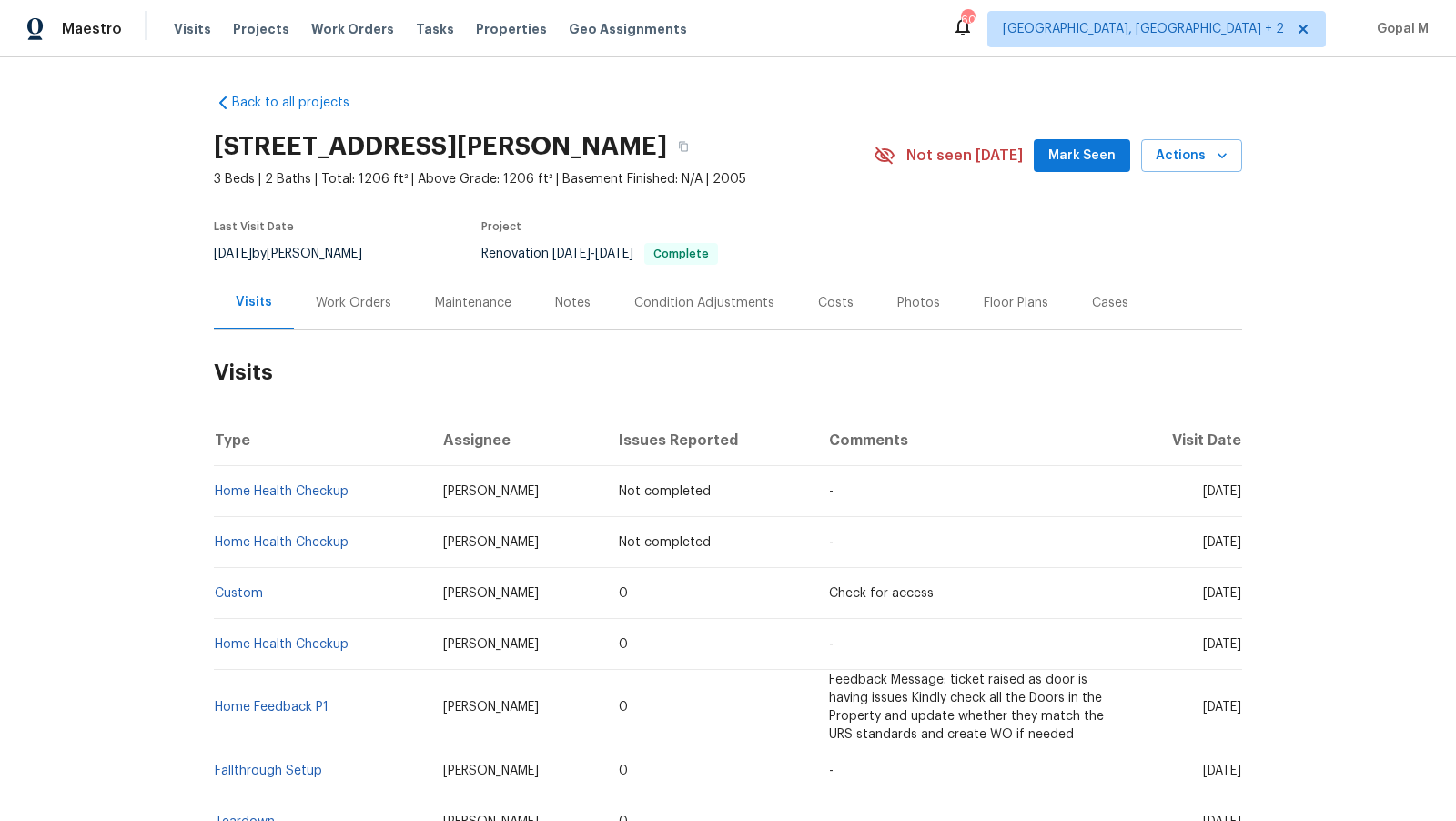
drag, startPoint x: 265, startPoint y: 253, endPoint x: 192, endPoint y: 253, distance: 73.0
click at [192, 253] on div "Back to all projects [STREET_ADDRESS][PERSON_NAME] 3 Beds | 2 Baths | Total: 12…" at bounding box center [728, 439] width 1456 height 764
copy span "[DATE]"
click at [326, 307] on div "Work Orders" at bounding box center [354, 303] width 76 height 18
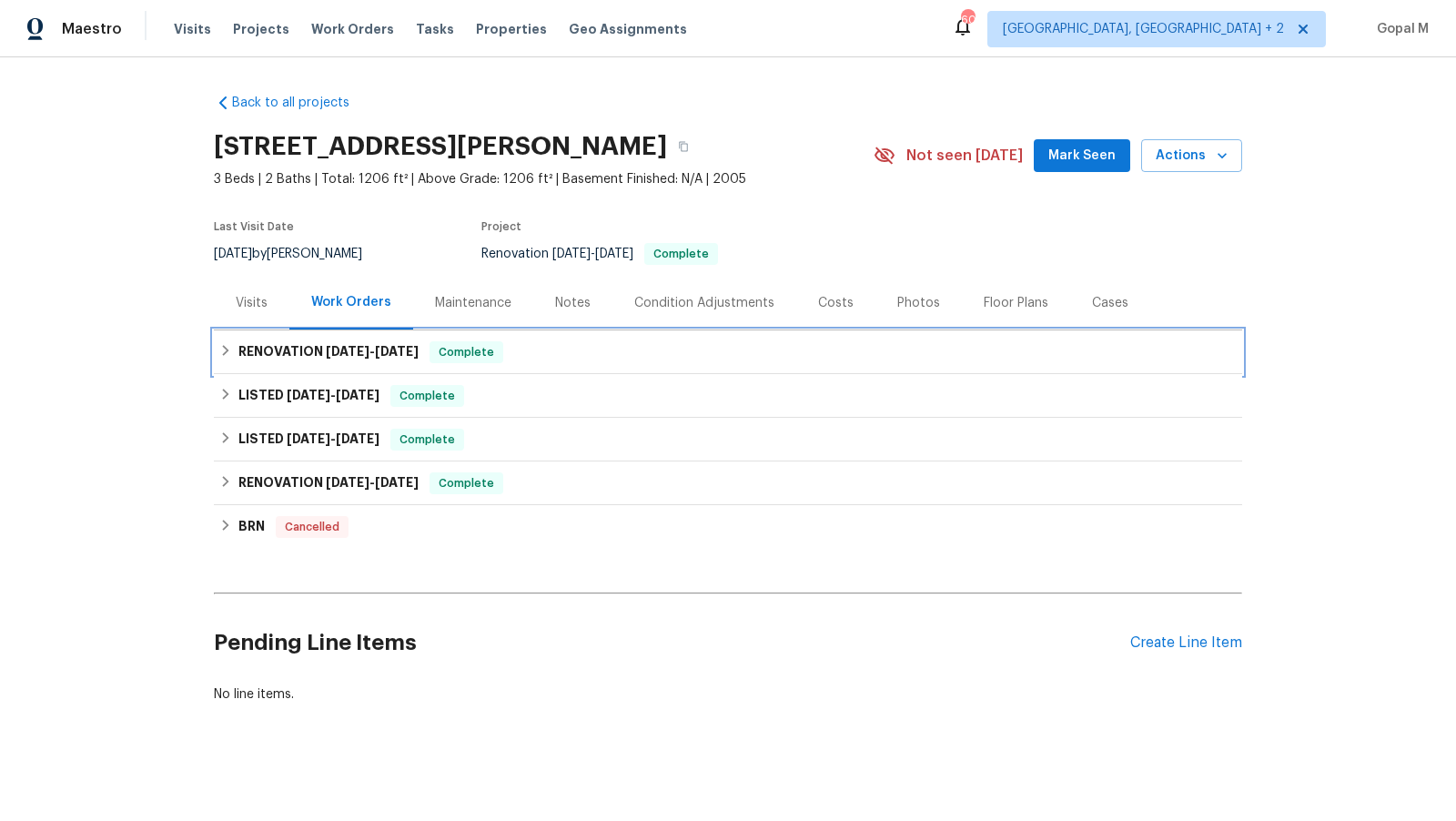
click at [863, 343] on div "RENOVATION 6/19/25 - 6/23/25 Complete" at bounding box center [728, 352] width 1017 height 22
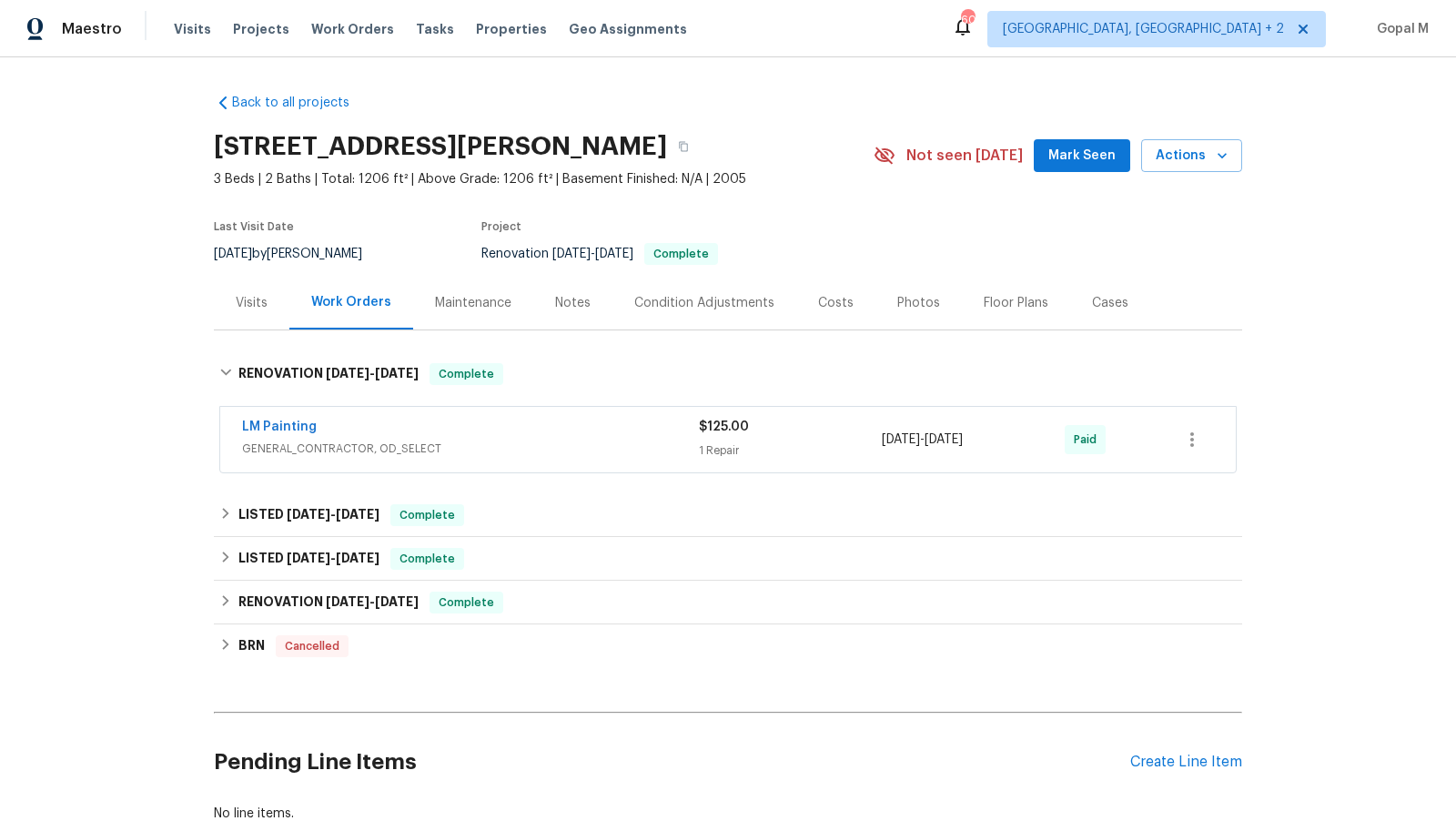
drag, startPoint x: 1017, startPoint y: 441, endPoint x: 881, endPoint y: 444, distance: 136.0
click at [881, 444] on div "LM Painting GENERAL_CONTRACTOR, OD_SELECT $125.00 1 Repair 6/19/2025 - 6/23/202…" at bounding box center [707, 439] width 929 height 43
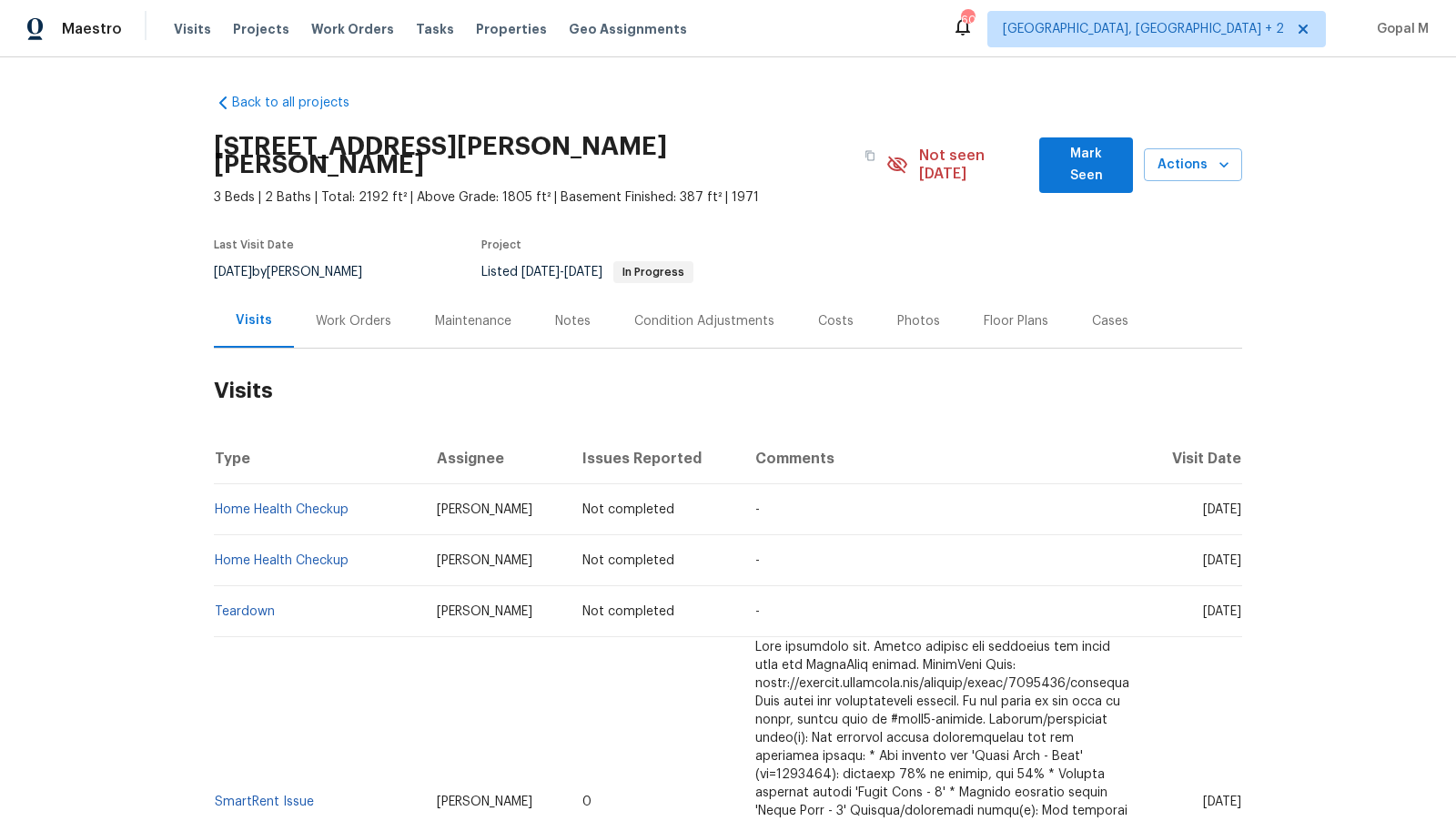
click at [367, 312] on div "Work Orders" at bounding box center [354, 322] width 76 height 18
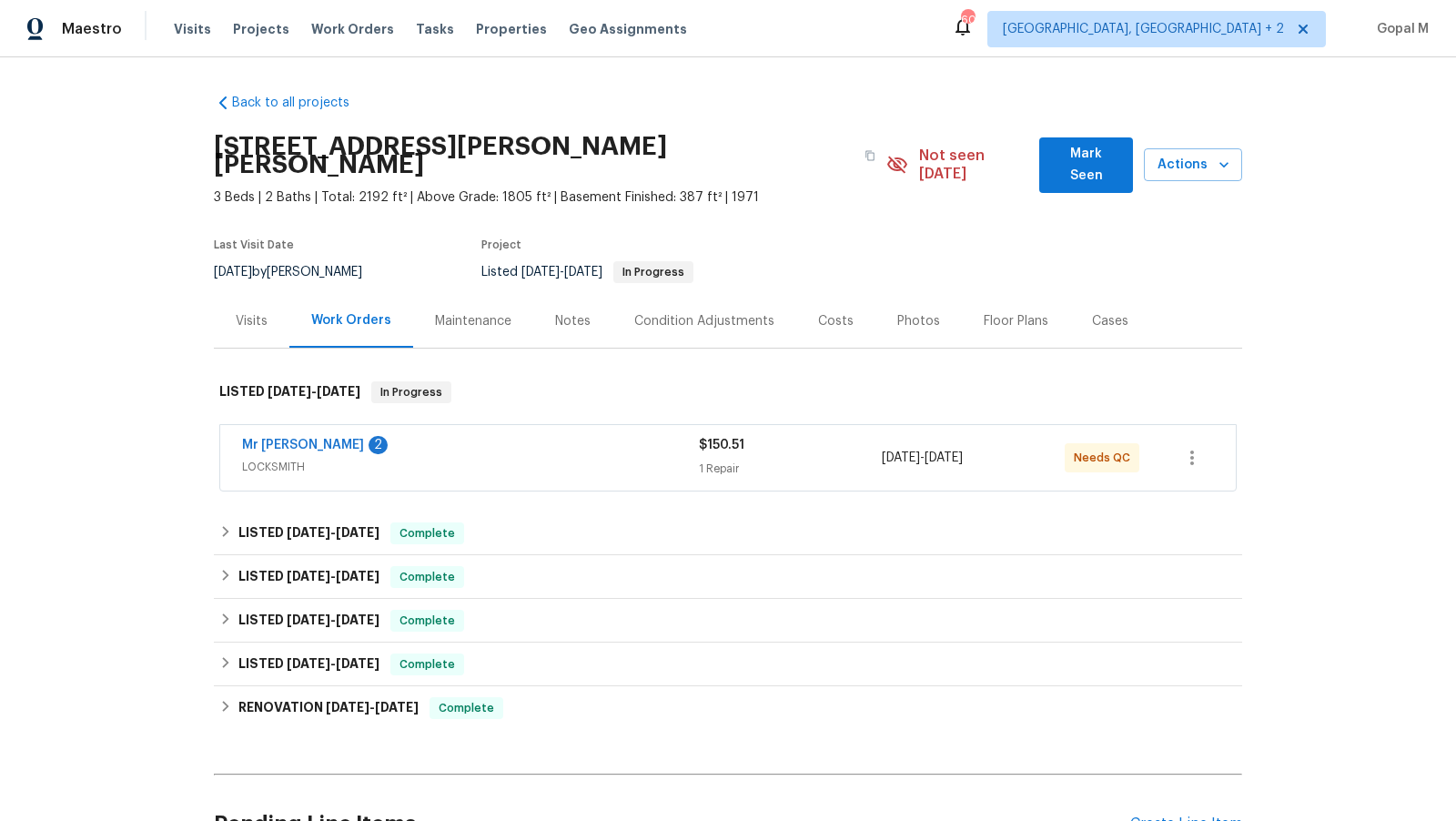
click at [624, 436] on div "Mr [PERSON_NAME] Locksmith 2" at bounding box center [471, 447] width 457 height 22
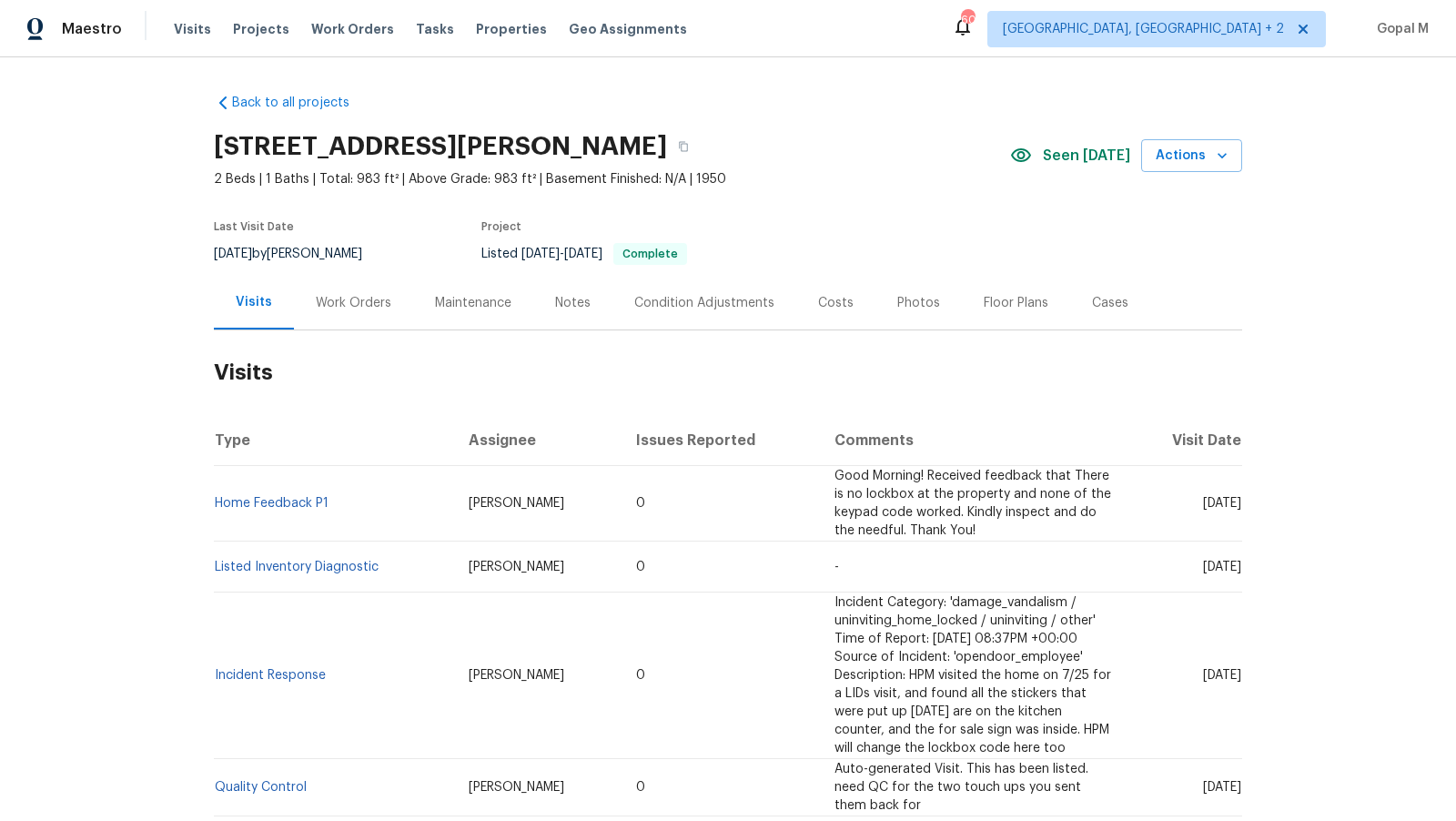
click at [386, 301] on div "Work Orders" at bounding box center [354, 303] width 76 height 18
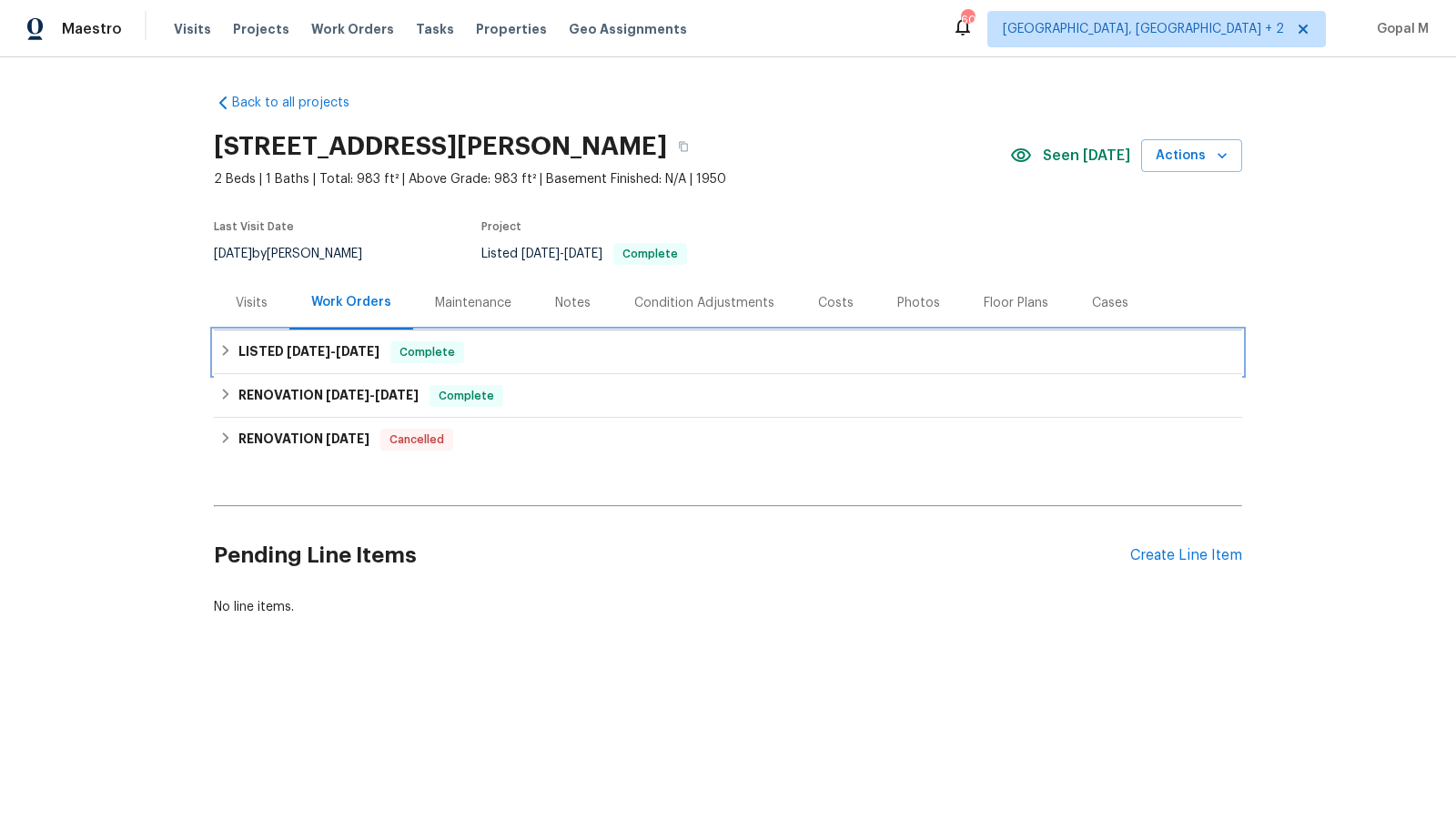
click at [511, 351] on div "LISTED [DATE] - [DATE] Complete" at bounding box center [728, 352] width 1017 height 22
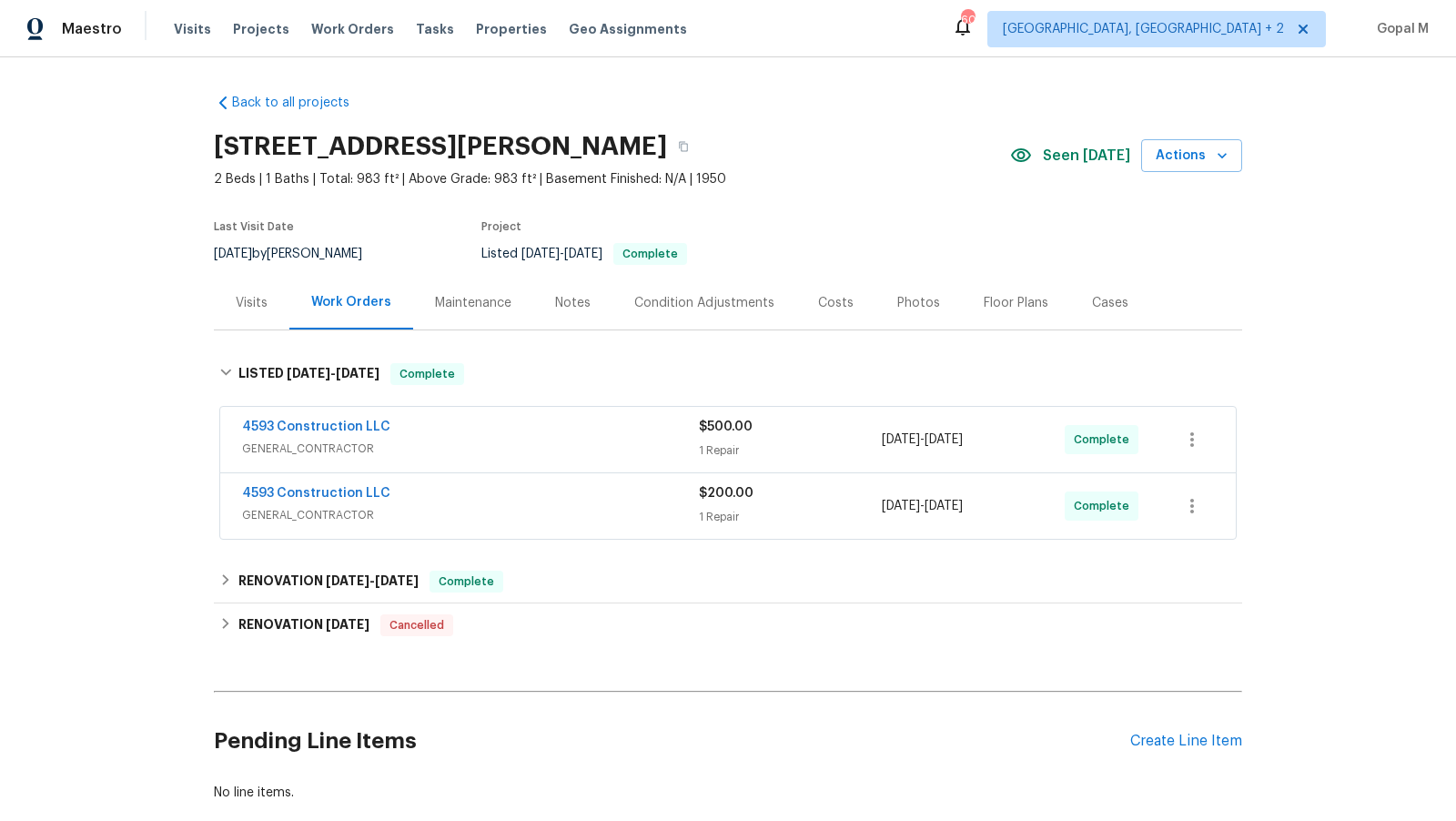
click at [535, 433] on div "4593 Construction LLC" at bounding box center [471, 428] width 457 height 22
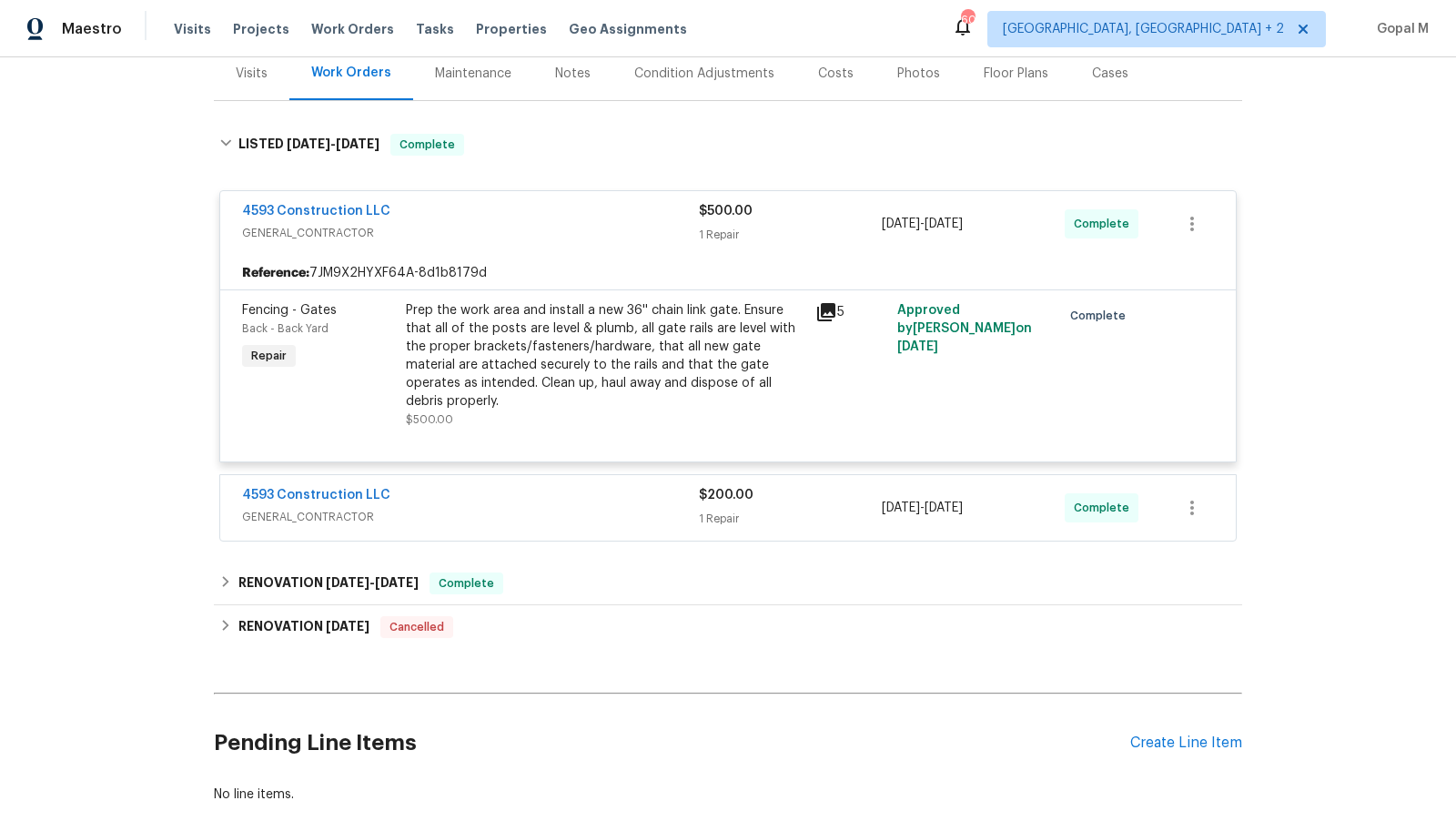
scroll to position [233, 0]
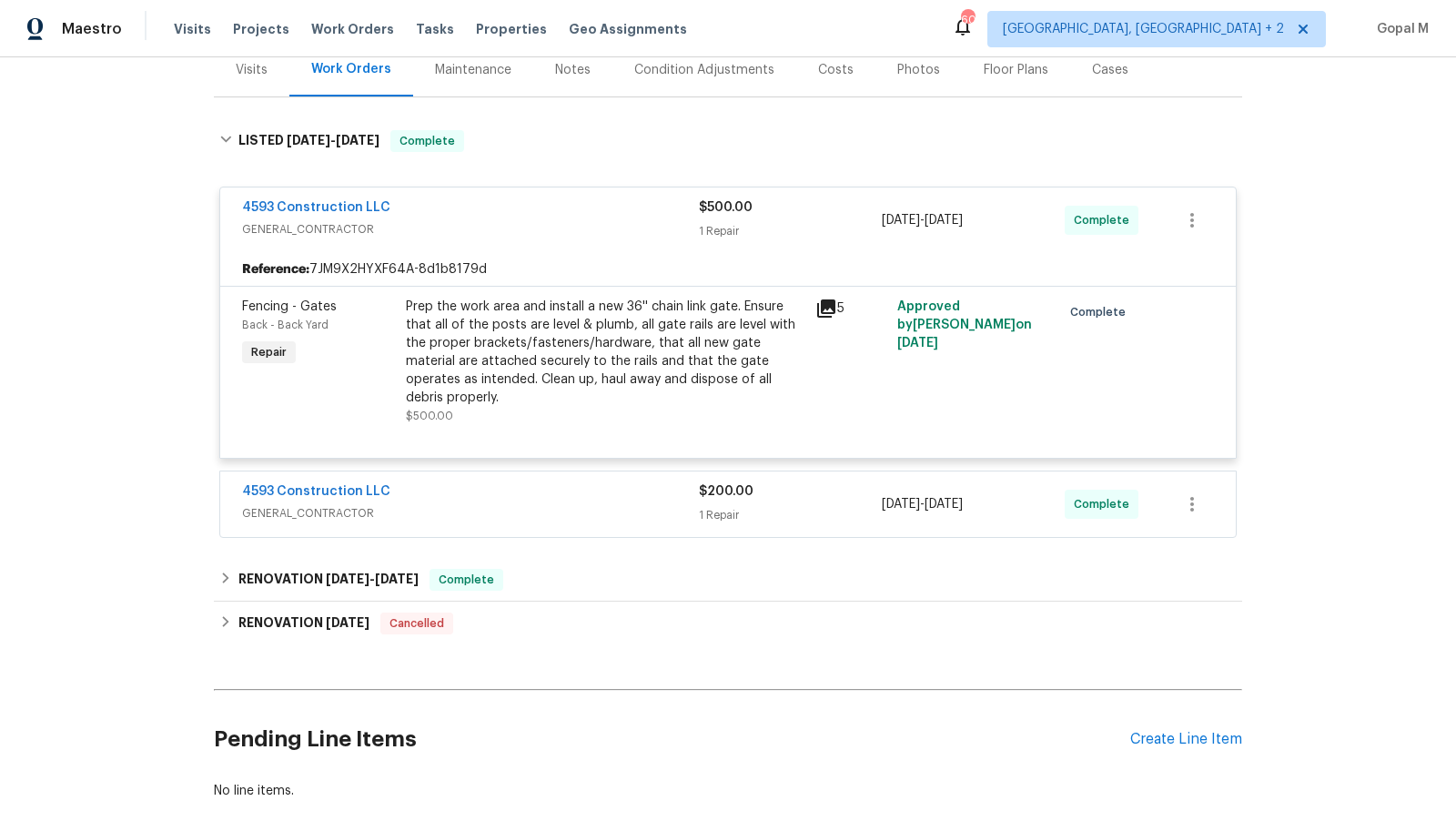
click at [545, 483] on div "4593 Construction LLC" at bounding box center [471, 494] width 457 height 22
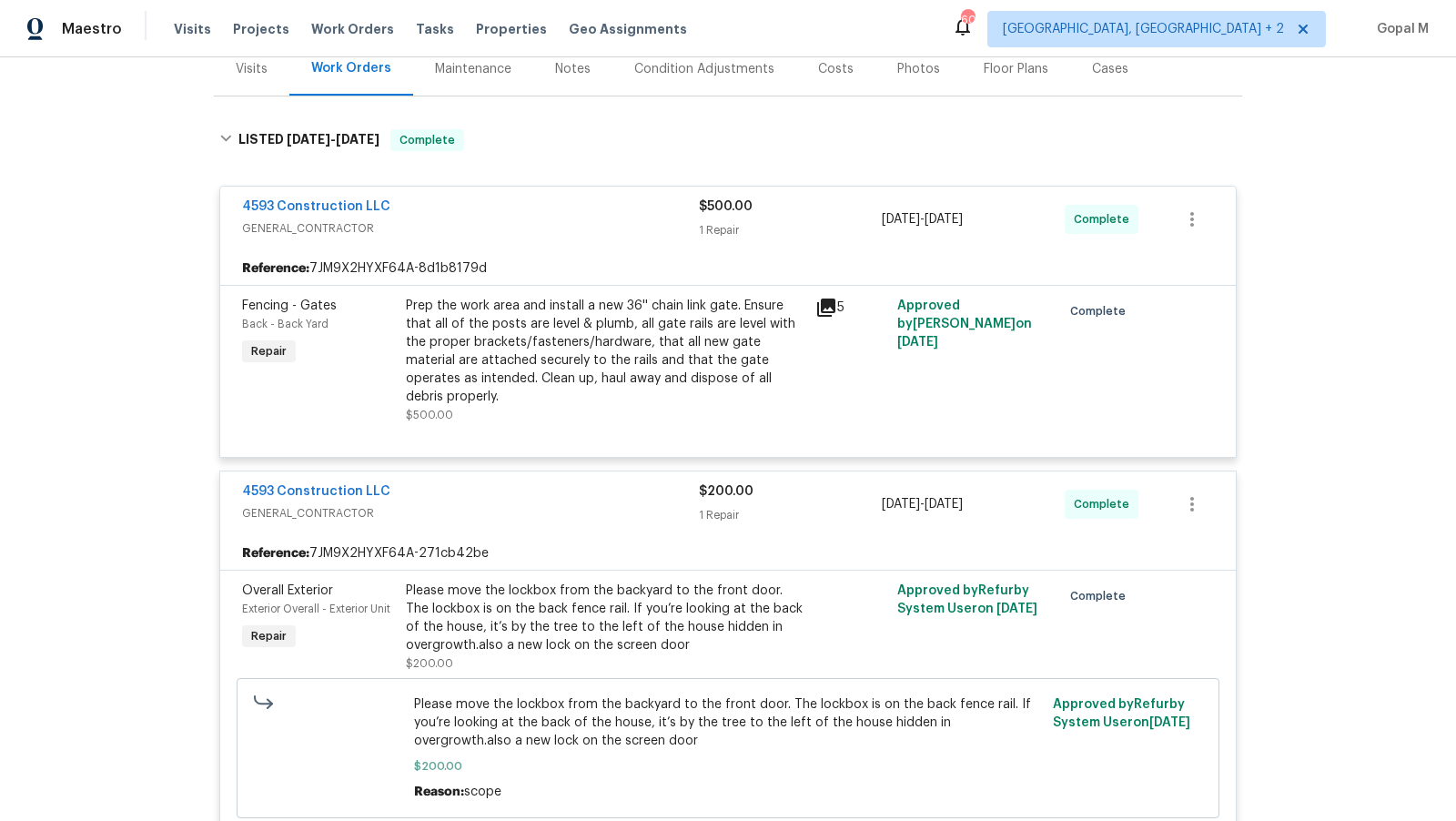
scroll to position [229, 0]
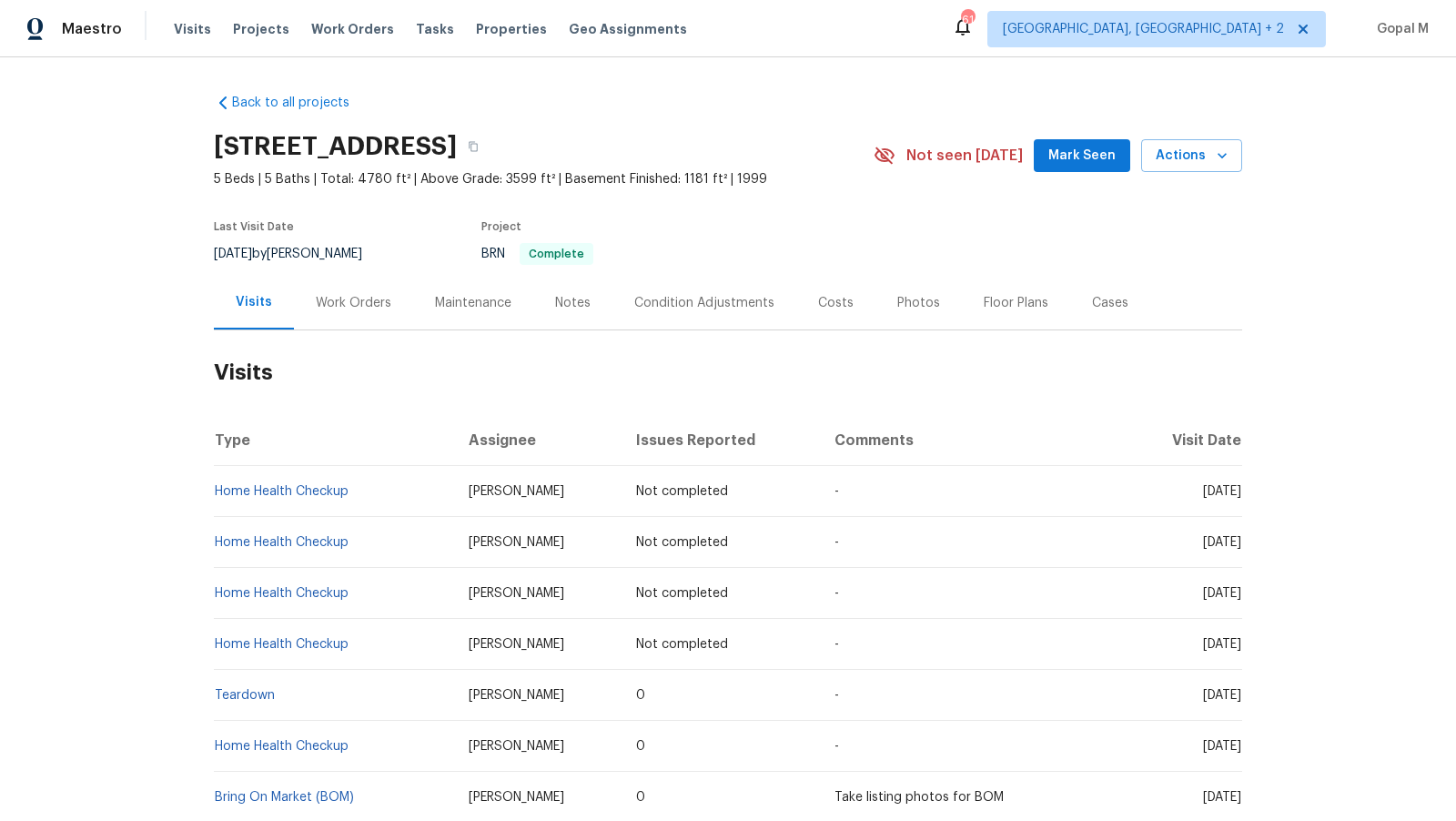
click at [381, 306] on div "Work Orders" at bounding box center [354, 303] width 76 height 18
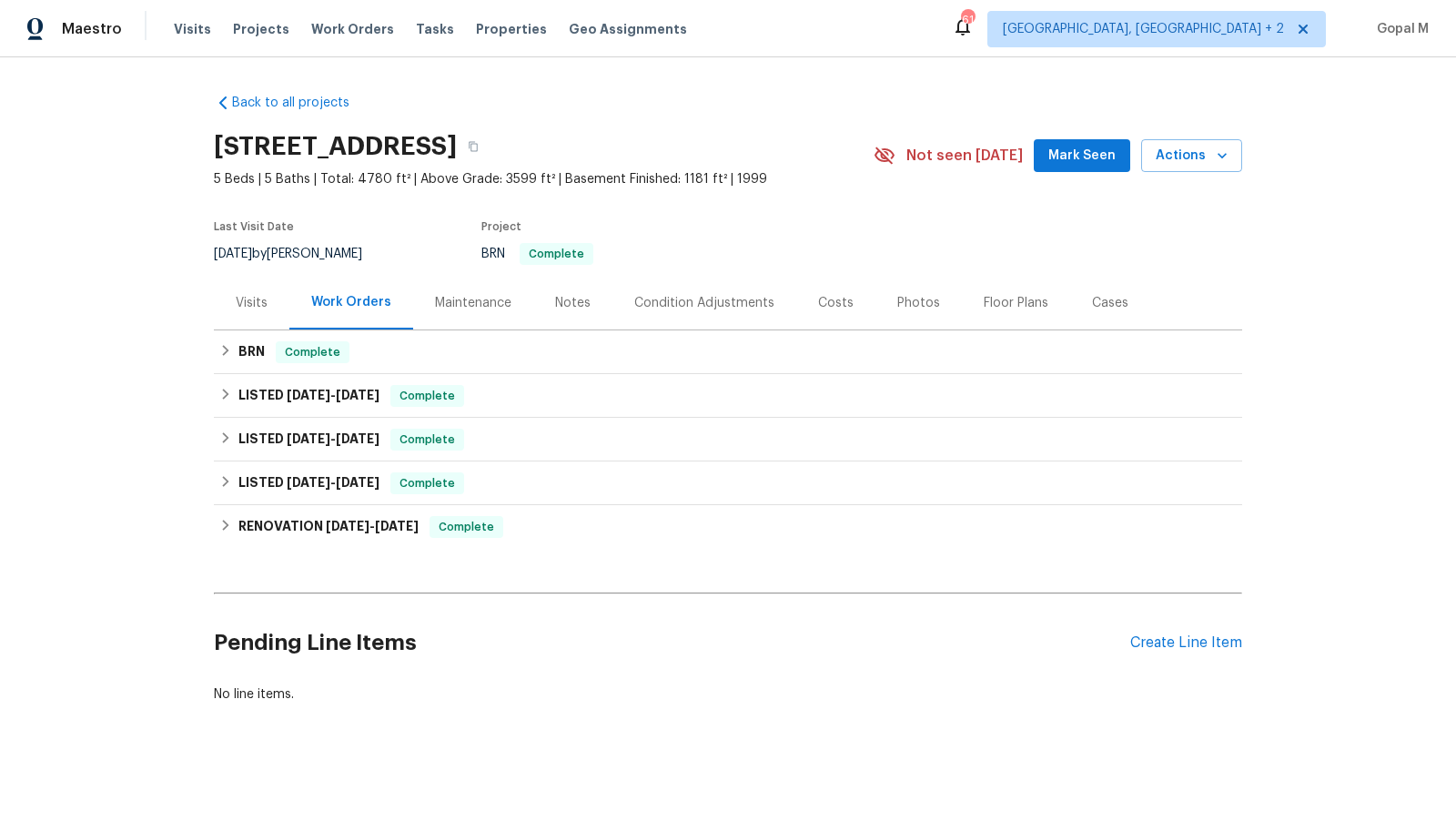
click at [257, 302] on div "Visits" at bounding box center [252, 303] width 32 height 18
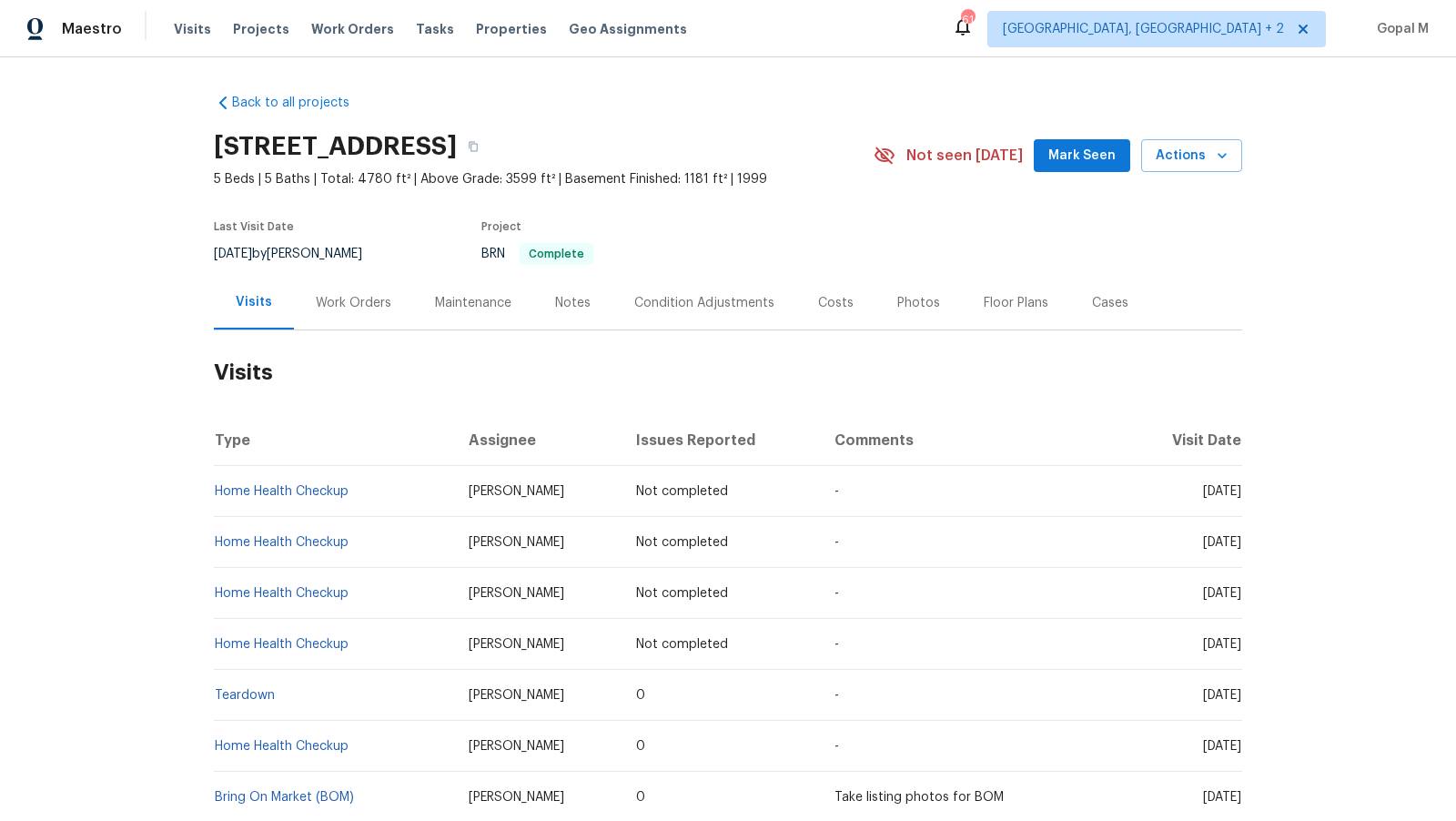
click at [360, 295] on div "Work Orders" at bounding box center [354, 303] width 76 height 18
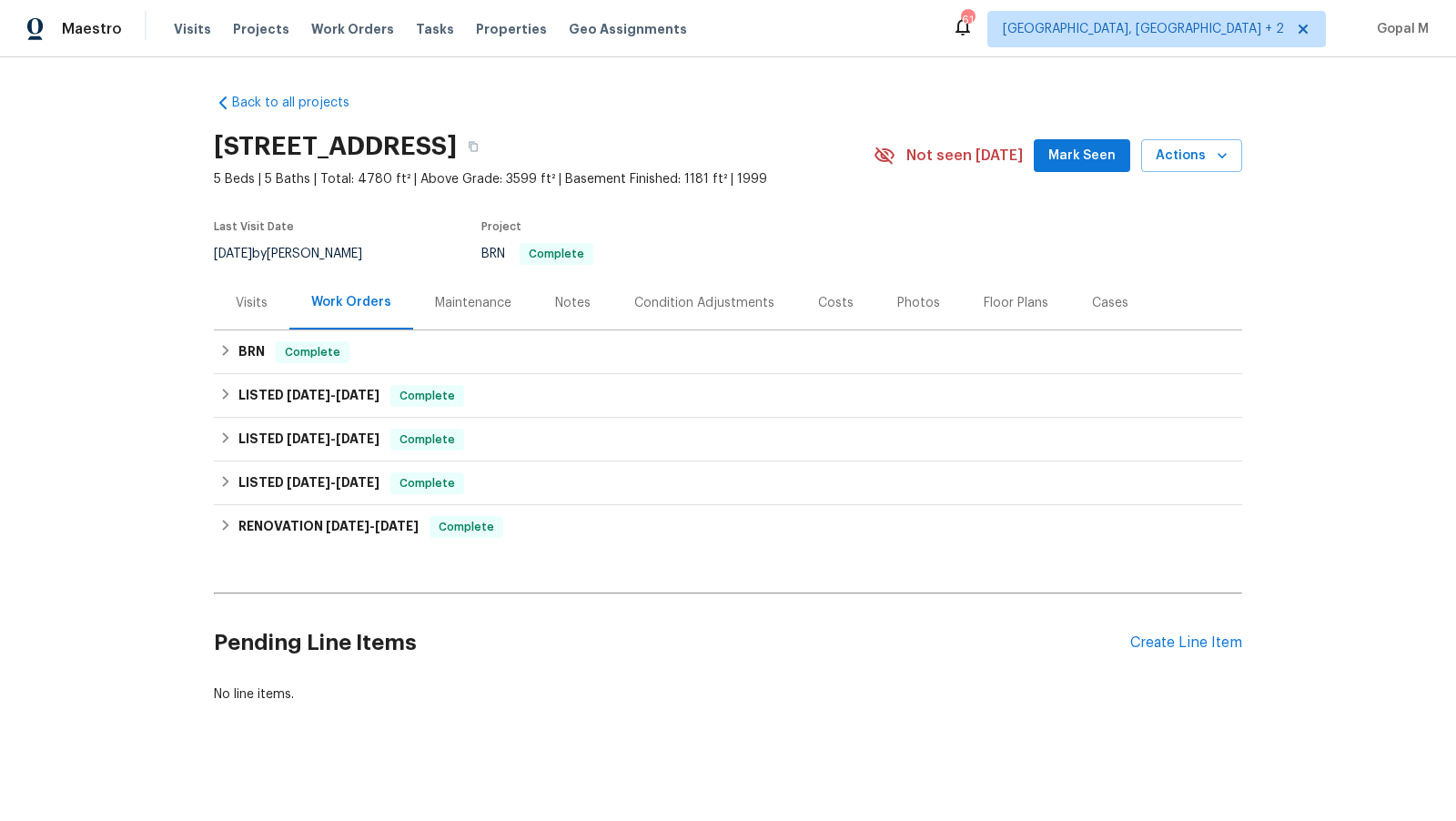
click at [253, 302] on div "Visits" at bounding box center [252, 303] width 32 height 18
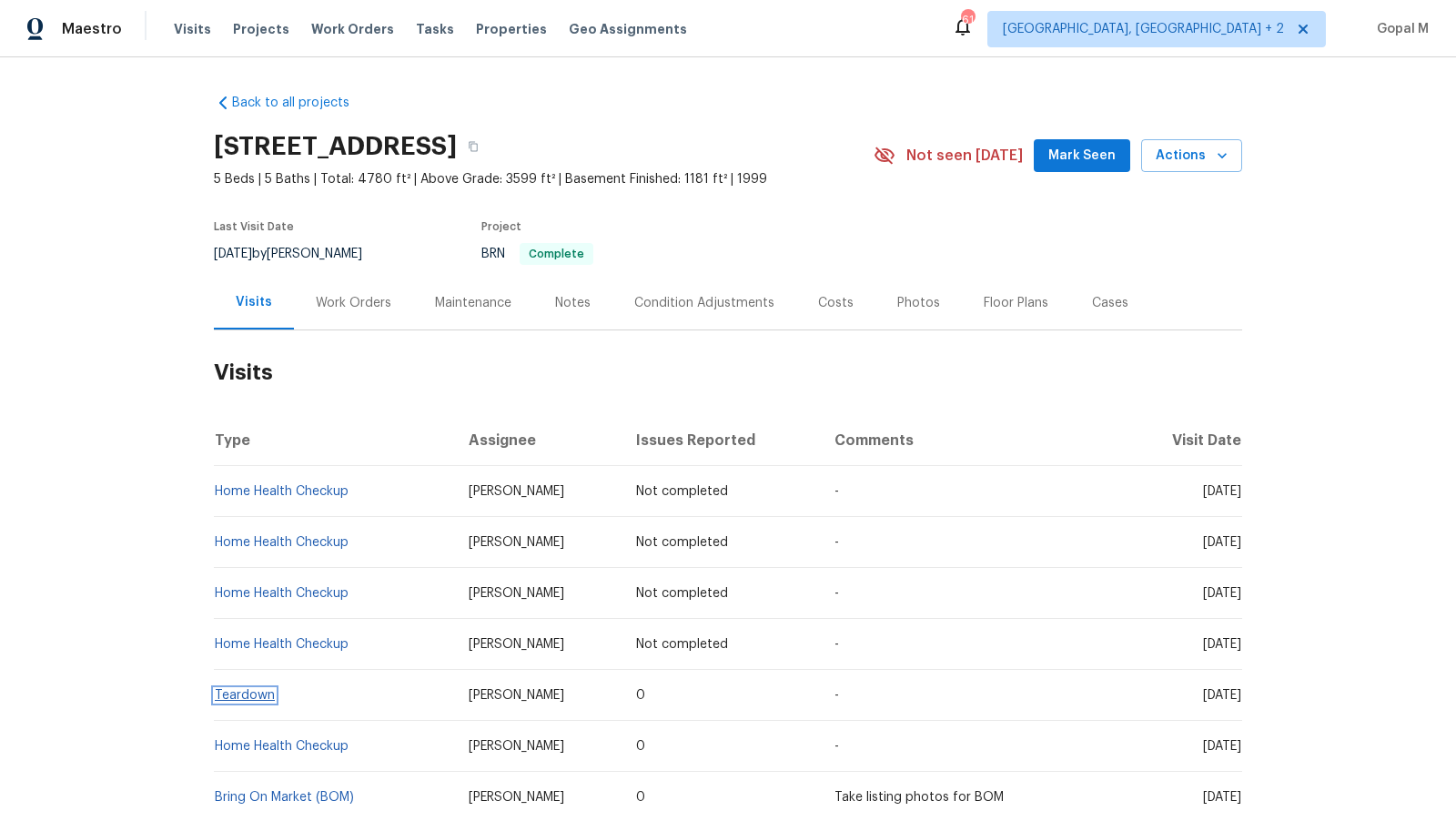
click at [255, 694] on link "Teardown" at bounding box center [244, 696] width 60 height 13
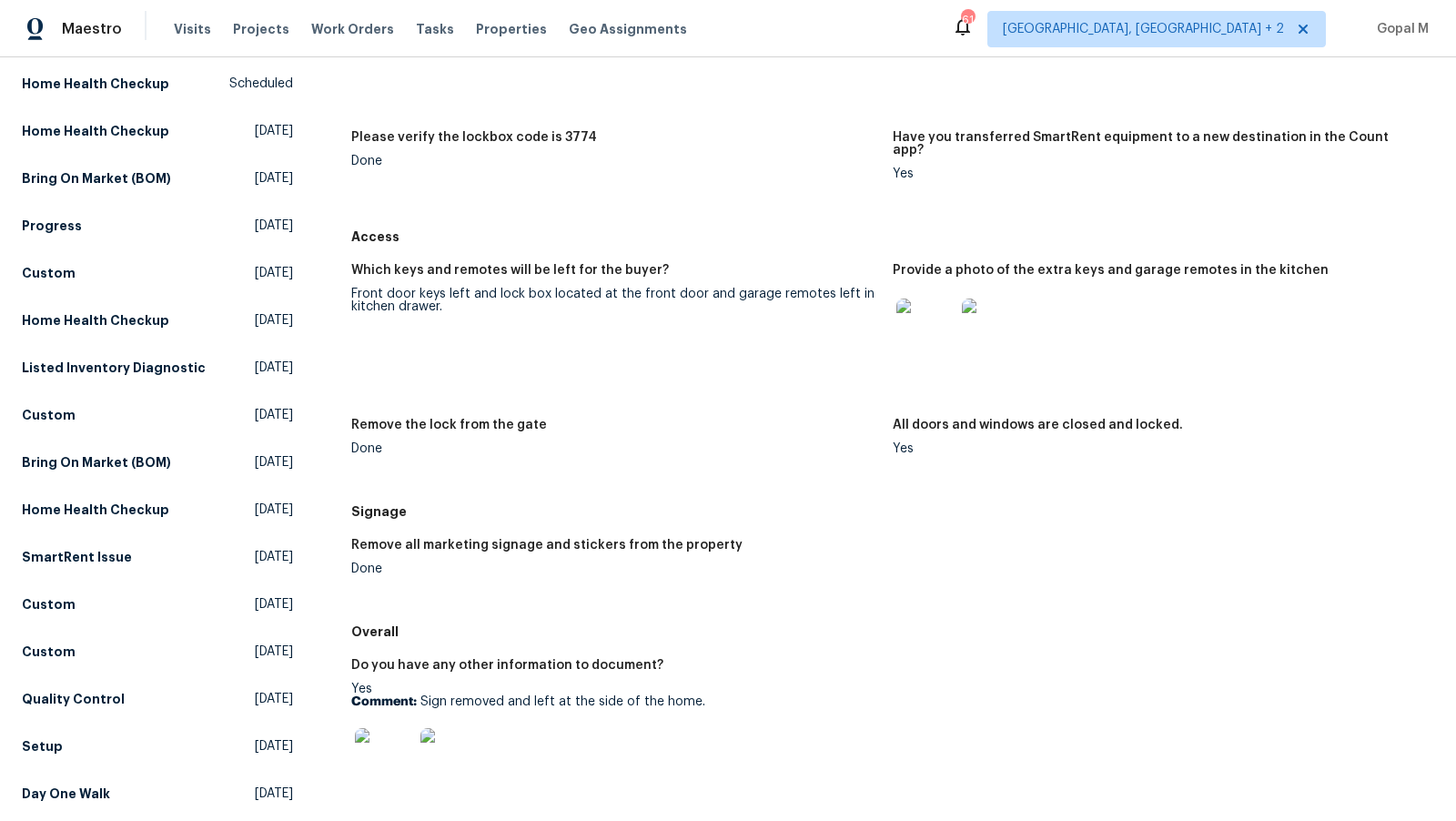
scroll to position [352, 0]
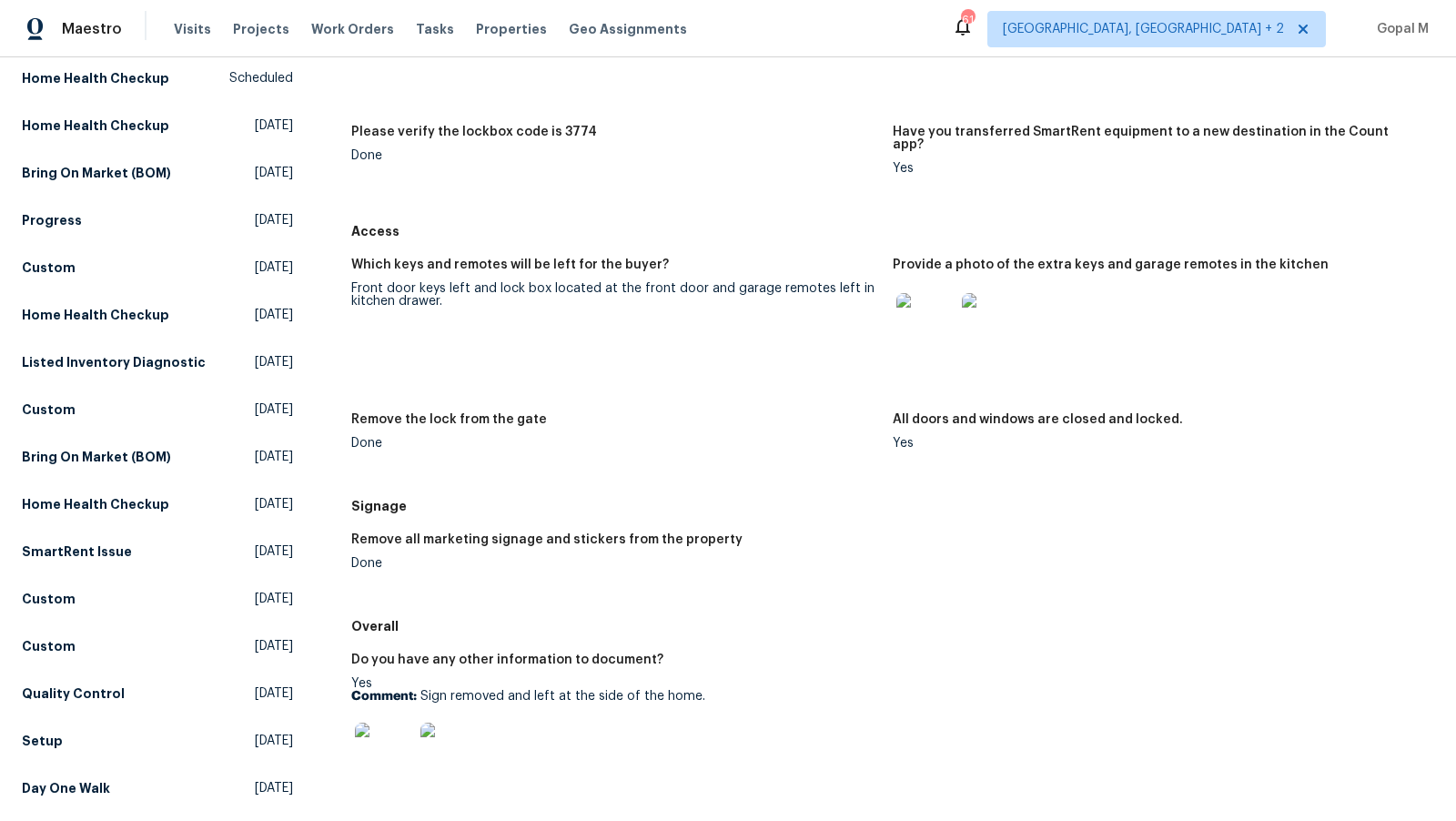
click at [986, 308] on img at bounding box center [991, 322] width 58 height 58
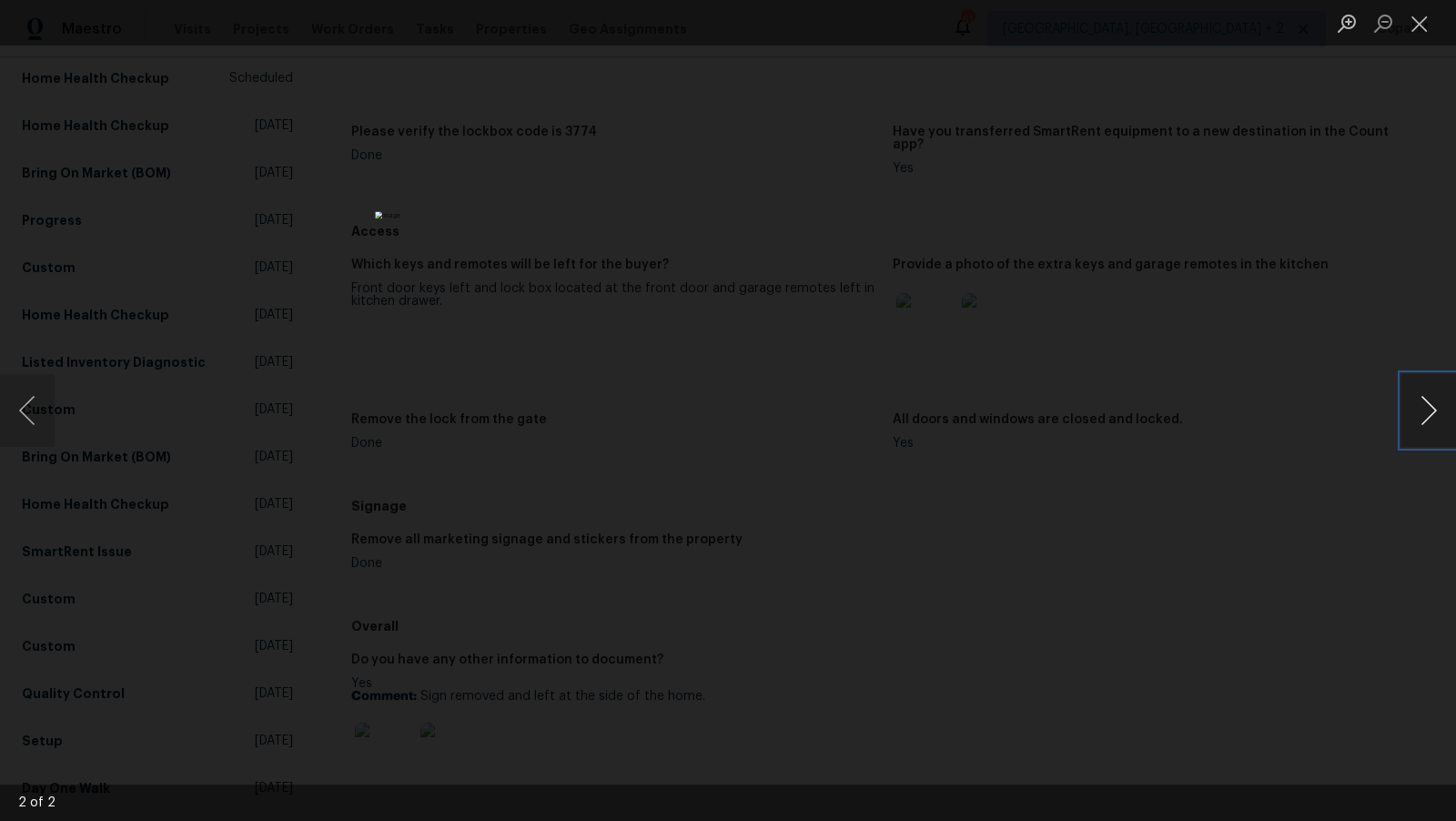
click at [1434, 407] on button "Next image" at bounding box center [1428, 410] width 54 height 73
click at [1418, 21] on button "Close lightbox" at bounding box center [1420, 23] width 37 height 32
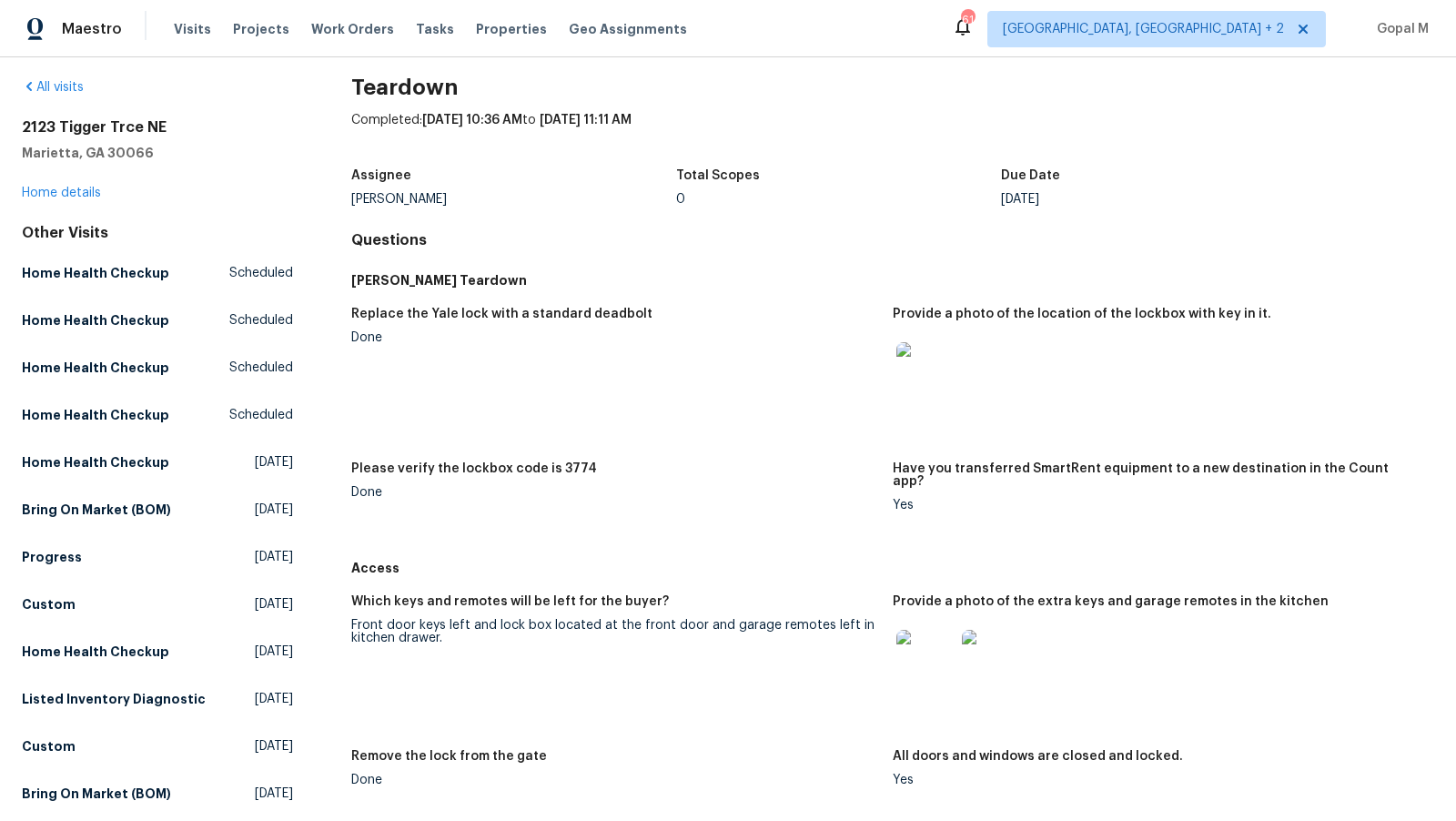
scroll to position [0, 0]
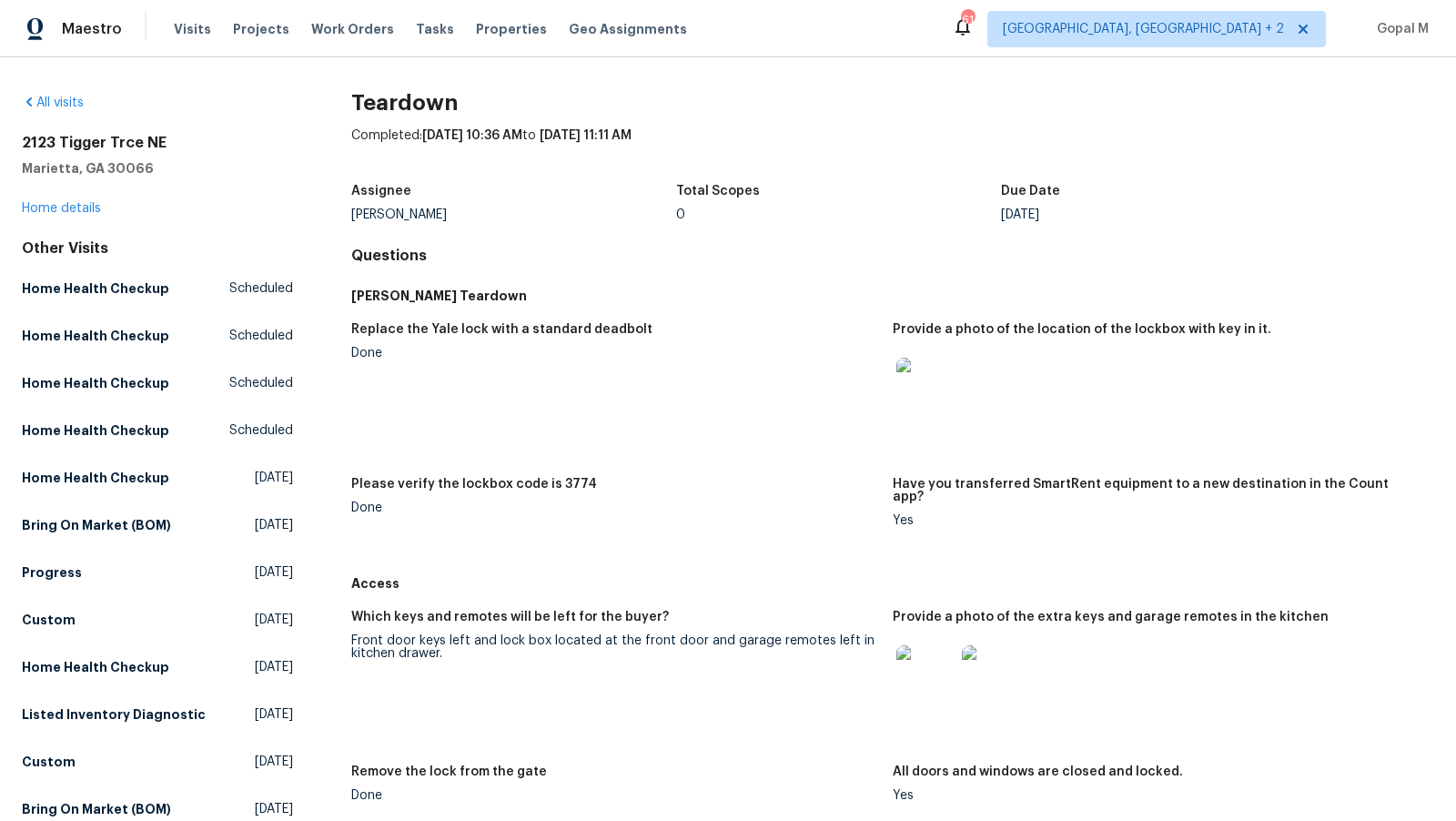
click at [925, 398] on img at bounding box center [925, 386] width 58 height 58
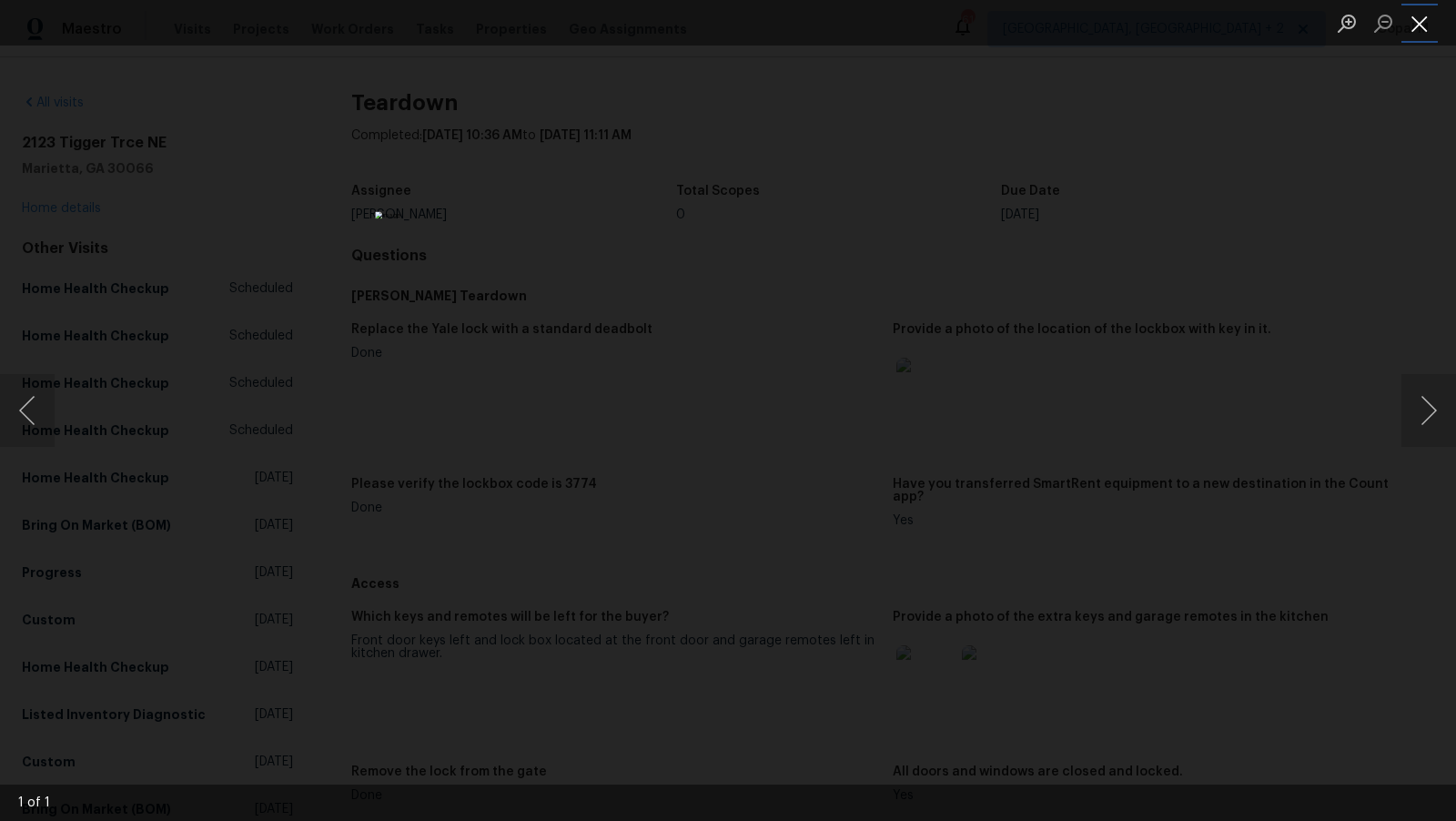
click at [1429, 16] on button "Close lightbox" at bounding box center [1420, 23] width 37 height 32
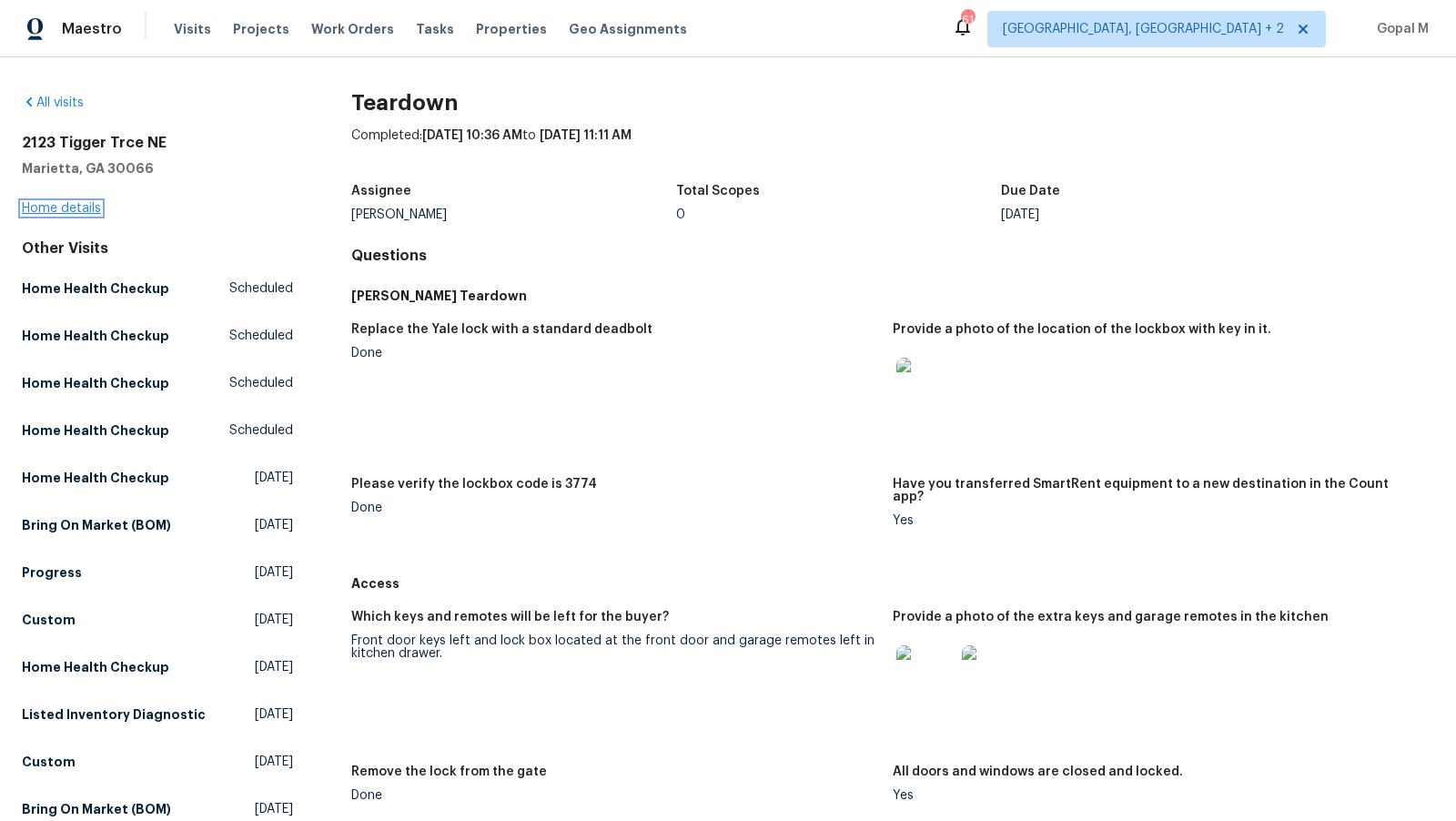
click at [86, 205] on link "Home details" at bounding box center [62, 208] width 79 height 13
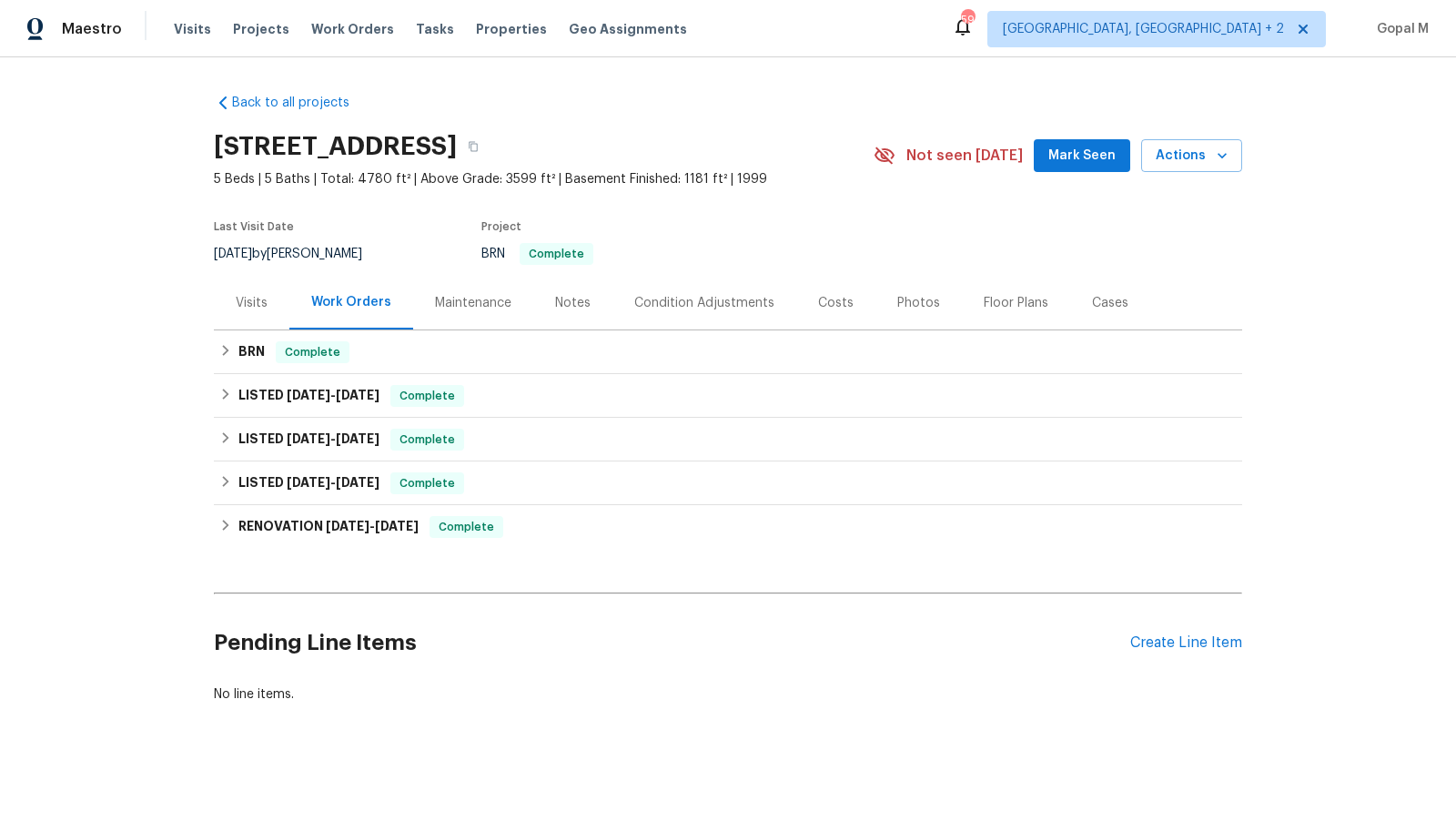
drag, startPoint x: 270, startPoint y: 252, endPoint x: 207, endPoint y: 252, distance: 63.0
click at [207, 252] on div "Back to all projects 2123 Tigger Trce NE, Marietta, GA 30066 5 Beds | 5 Baths |…" at bounding box center [728, 439] width 1456 height 764
copy span "[DATE]"
click at [505, 350] on div "BRN Complete" at bounding box center [728, 352] width 1017 height 22
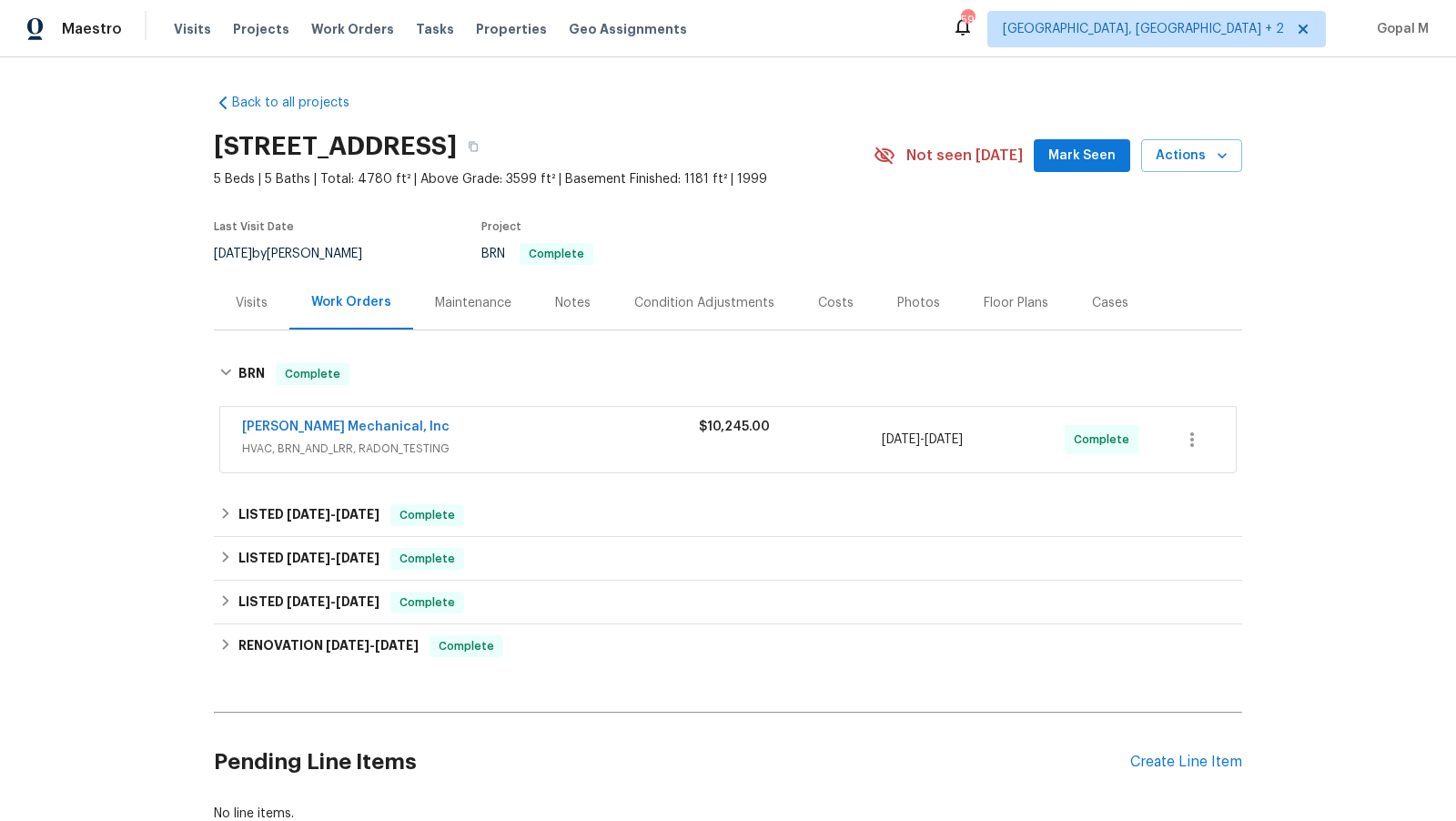
click at [568, 438] on div "JH Martin Mechanical, Inc" at bounding box center [471, 428] width 457 height 22
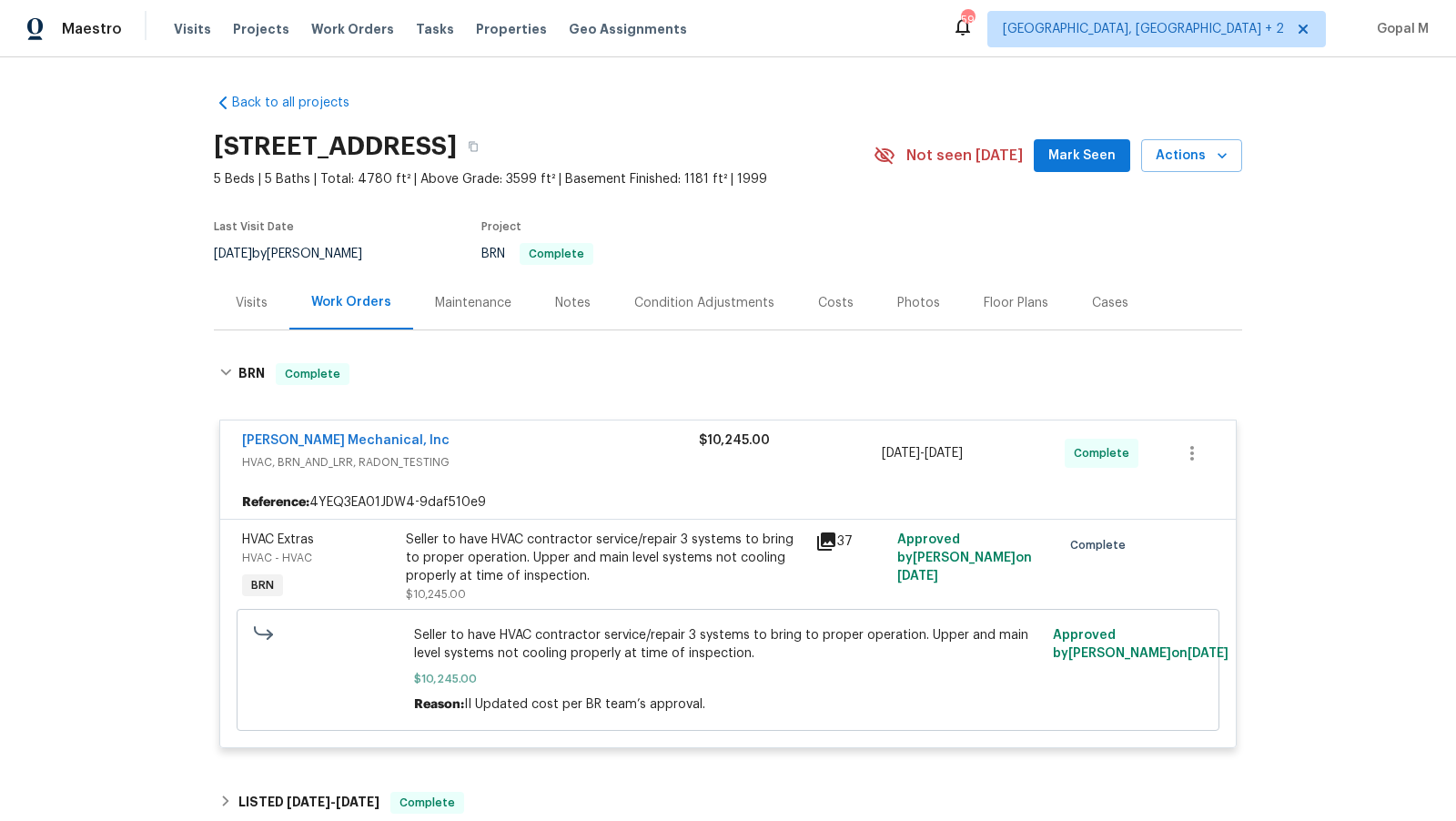
drag, startPoint x: 1011, startPoint y: 454, endPoint x: 881, endPoint y: 453, distance: 130.0
click at [882, 453] on div "8/7/2025 - 8/15/2025" at bounding box center [973, 452] width 183 height 43
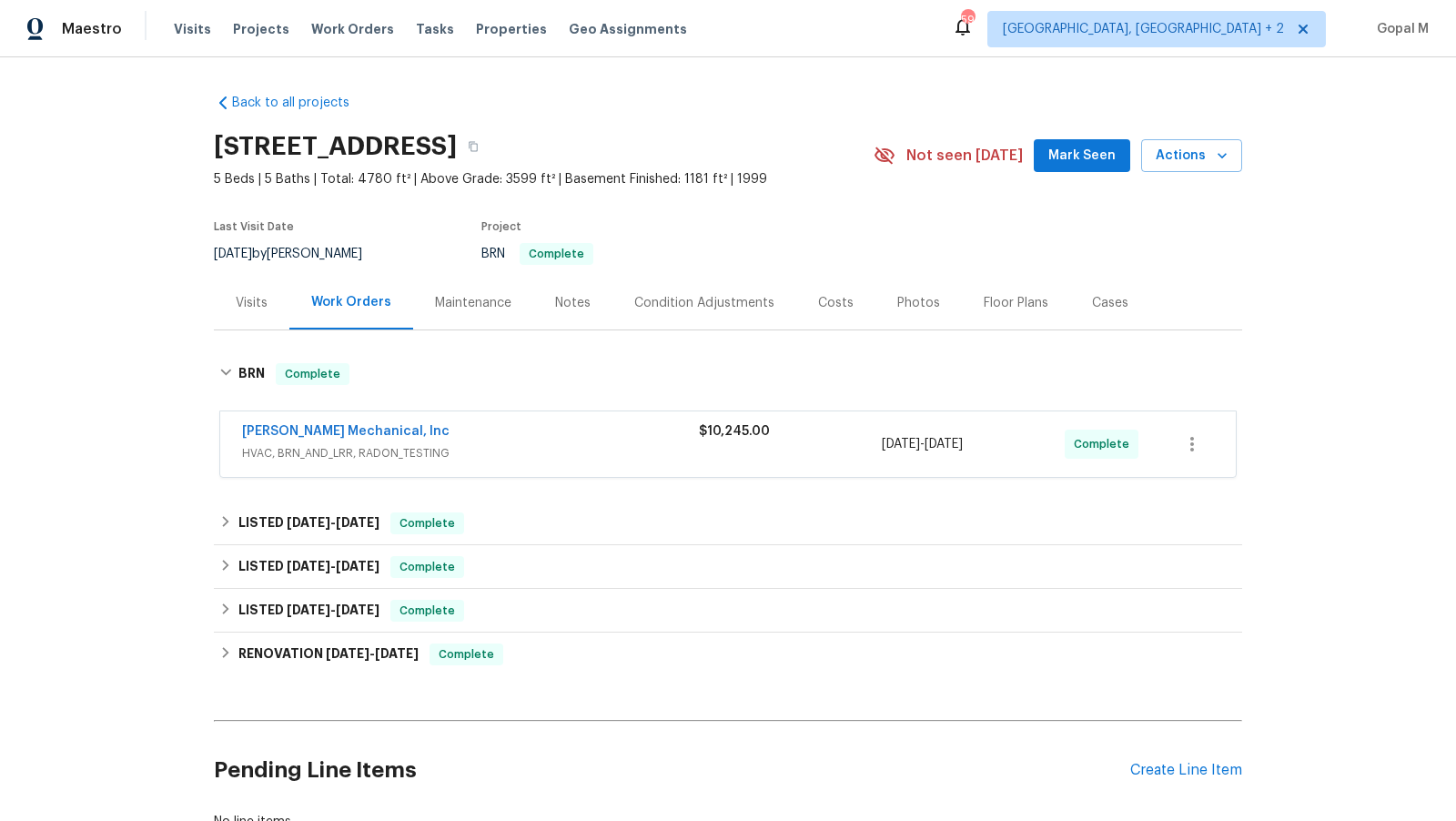
copy div "8/7/2025 - 8/15/2025"
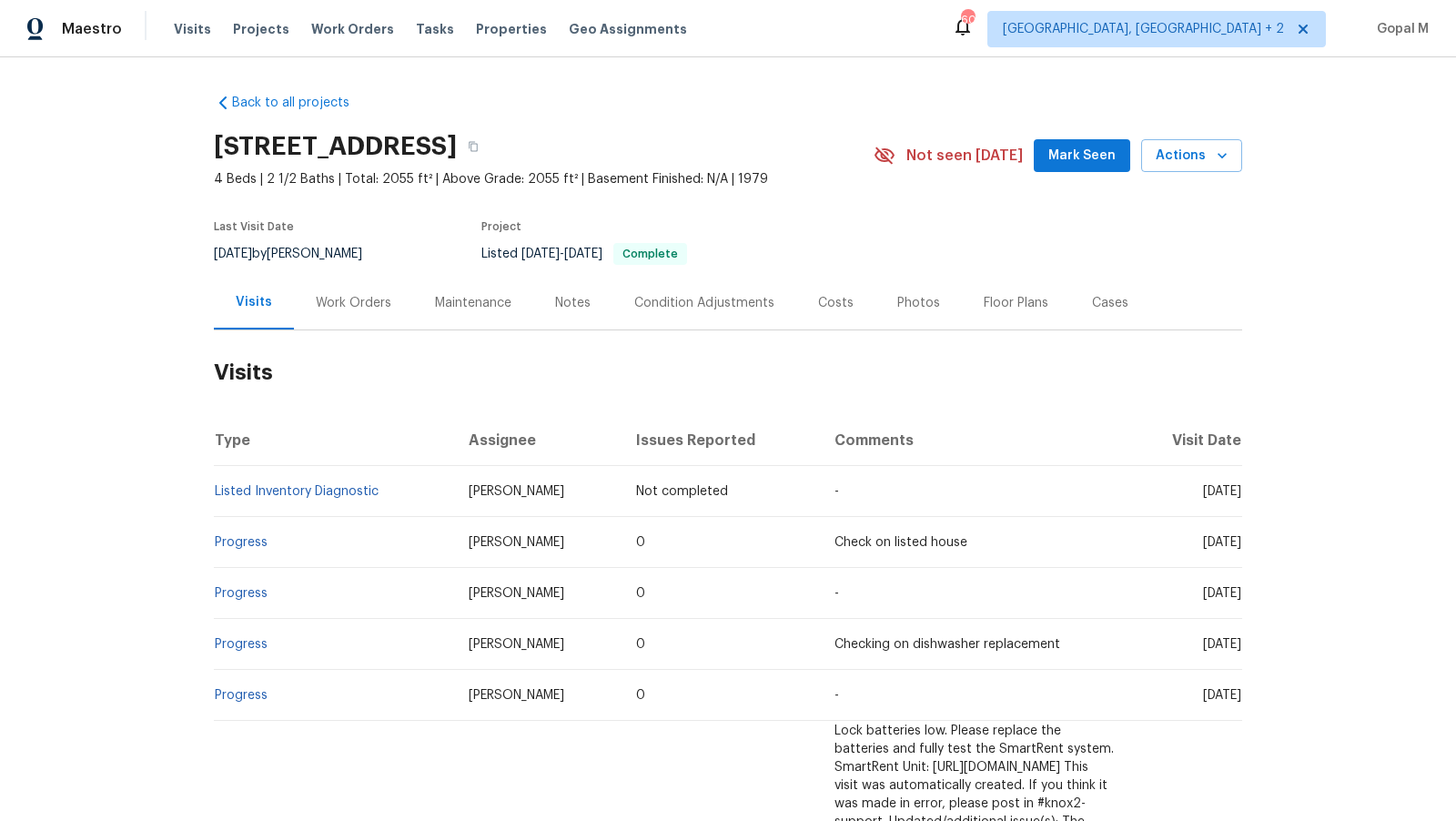
click at [359, 308] on div "Work Orders" at bounding box center [354, 303] width 76 height 18
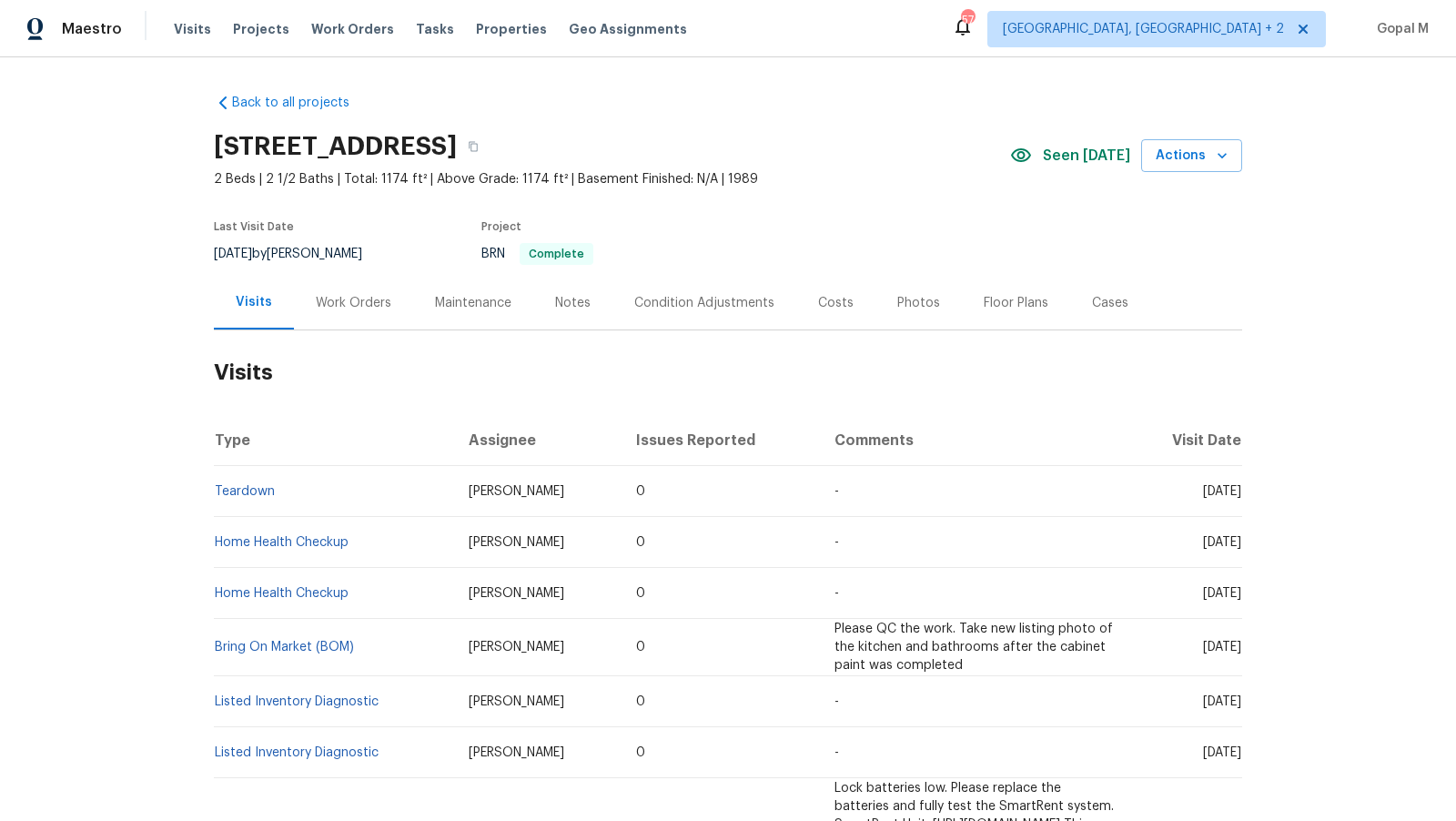
drag, startPoint x: 274, startPoint y: 252, endPoint x: 215, endPoint y: 248, distance: 59.1
click at [215, 248] on div "8/14/2025 by Carmen Childs" at bounding box center [299, 254] width 170 height 22
copy span "8/14/2025"
click at [355, 305] on div "Work Orders" at bounding box center [354, 303] width 76 height 18
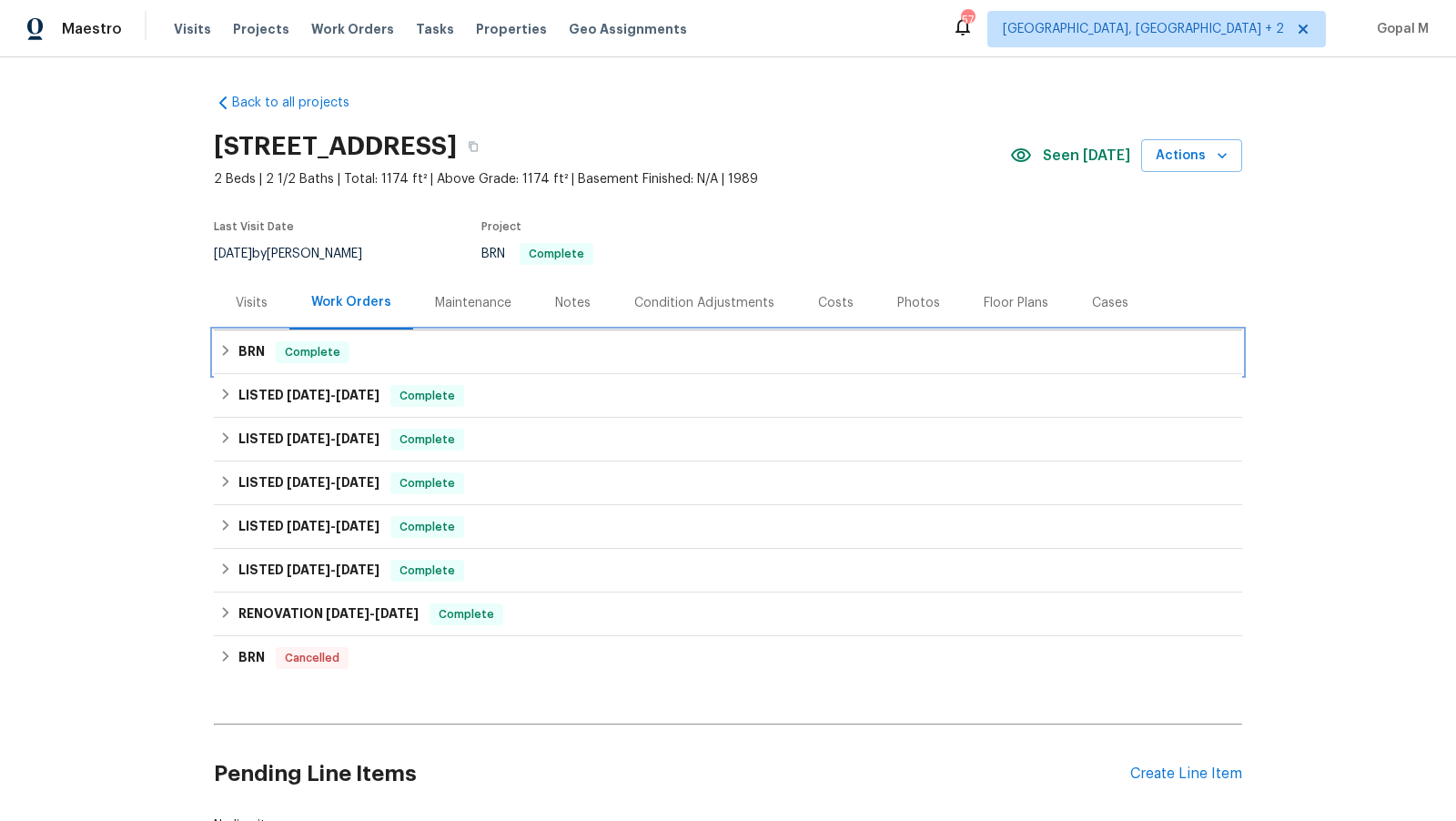
click at [631, 348] on div "BRN Complete" at bounding box center [728, 352] width 1017 height 22
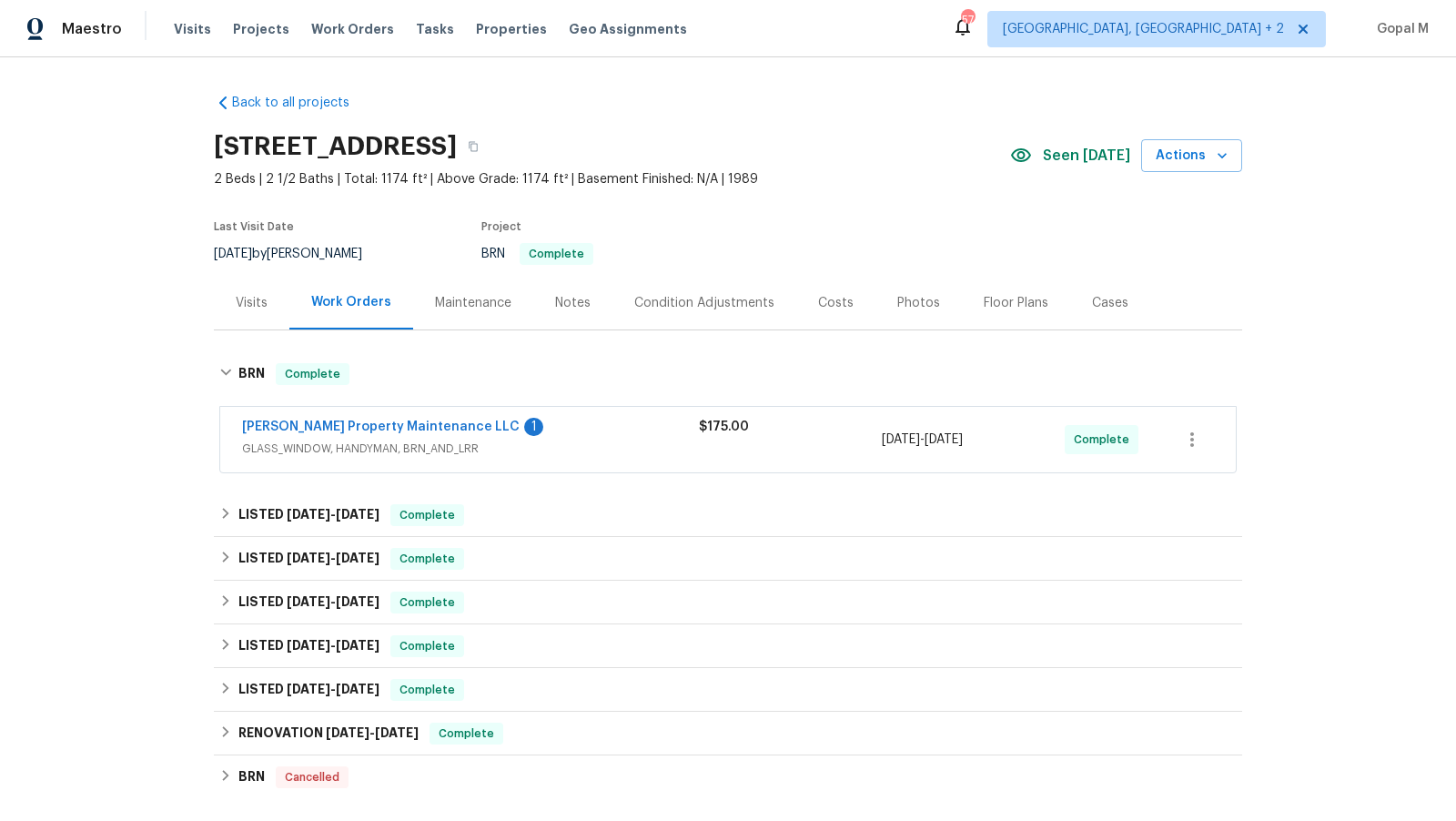
drag, startPoint x: 1012, startPoint y: 440, endPoint x: 882, endPoint y: 440, distance: 130.0
click at [882, 440] on div "8/11/2025 - 8/13/2025" at bounding box center [973, 439] width 183 height 43
copy span "8/11/2025 - 8/13/2025"
